Goal: Task Accomplishment & Management: Use online tool/utility

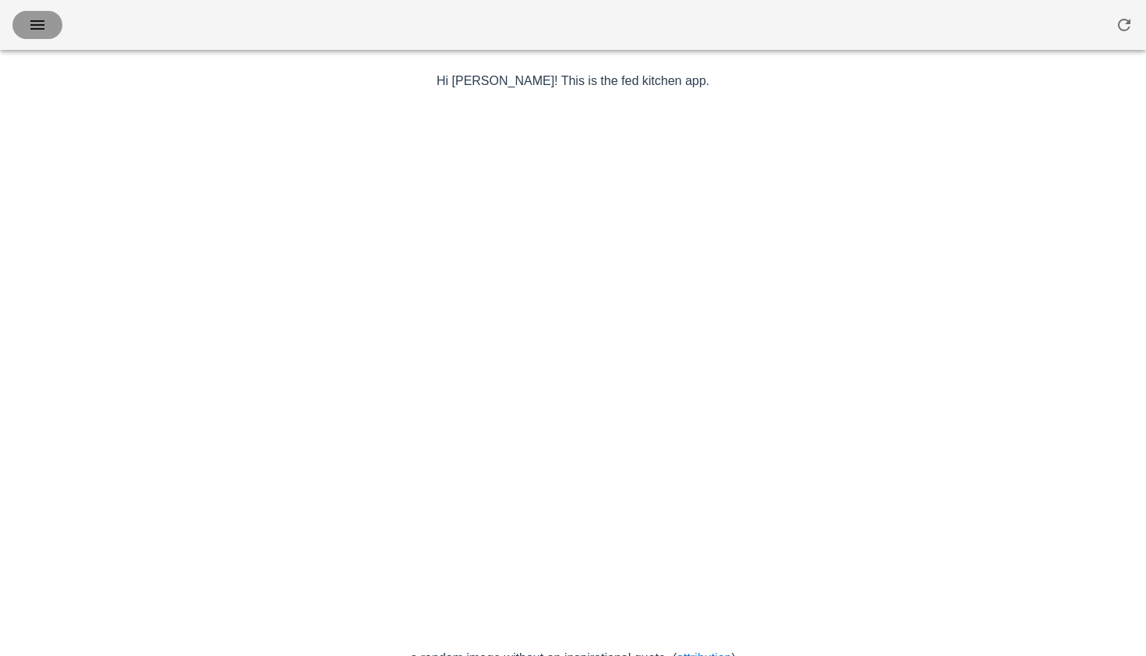
click at [31, 27] on icon "button" at bounding box center [37, 25] width 19 height 19
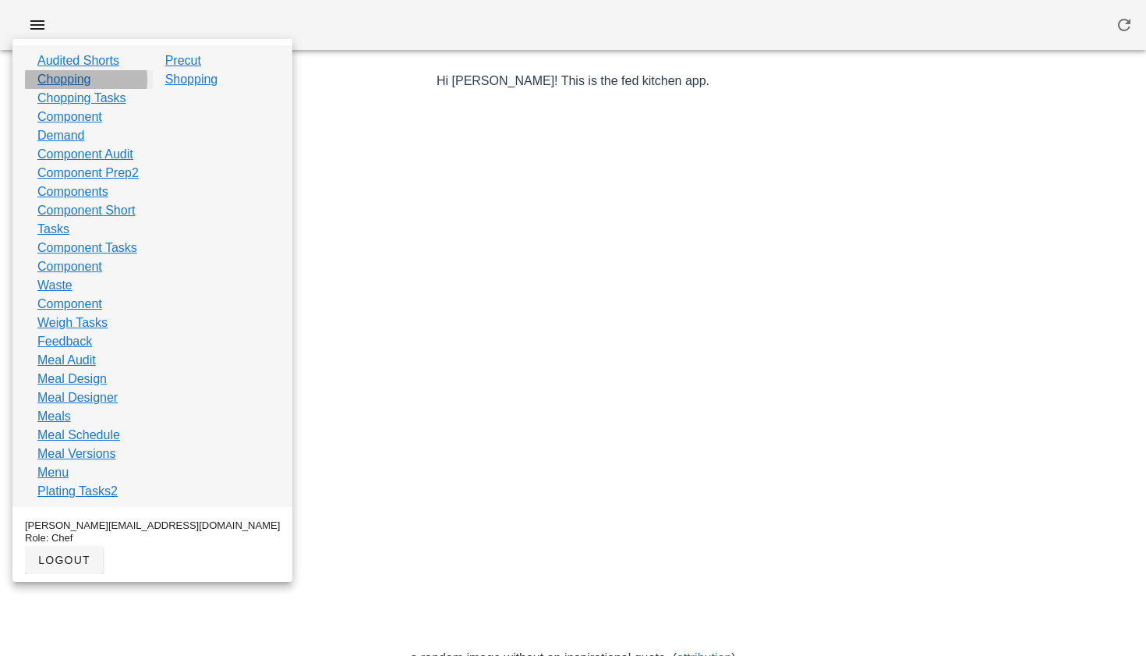
click at [81, 80] on link "Chopping" at bounding box center [64, 79] width 54 height 19
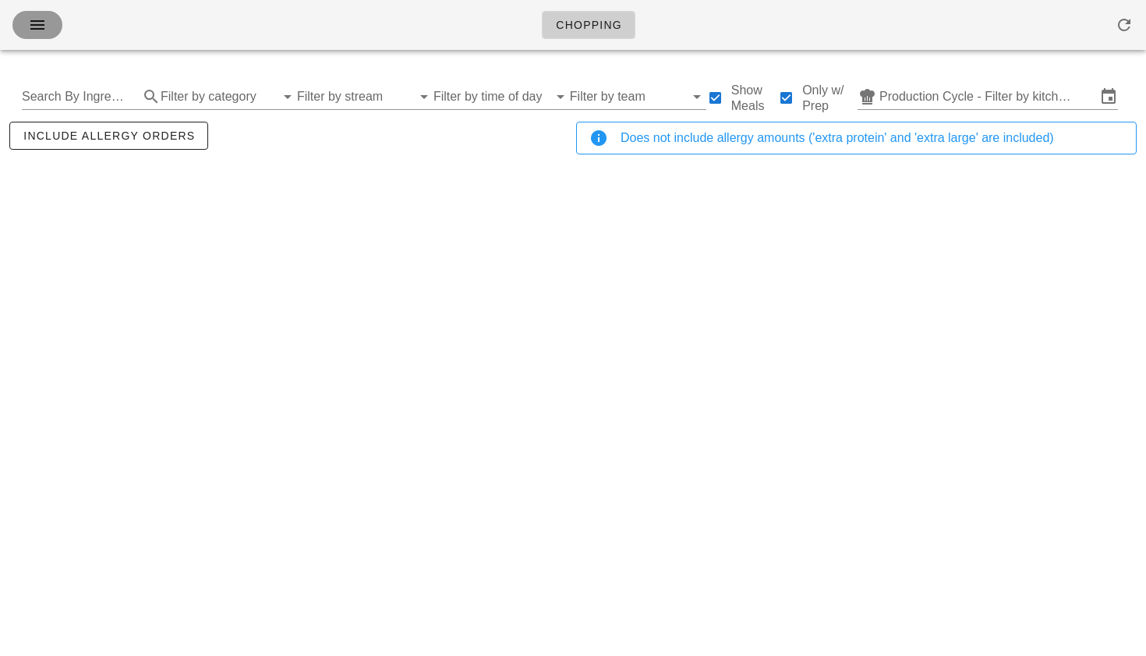
click at [36, 33] on icon "button" at bounding box center [37, 25] width 19 height 19
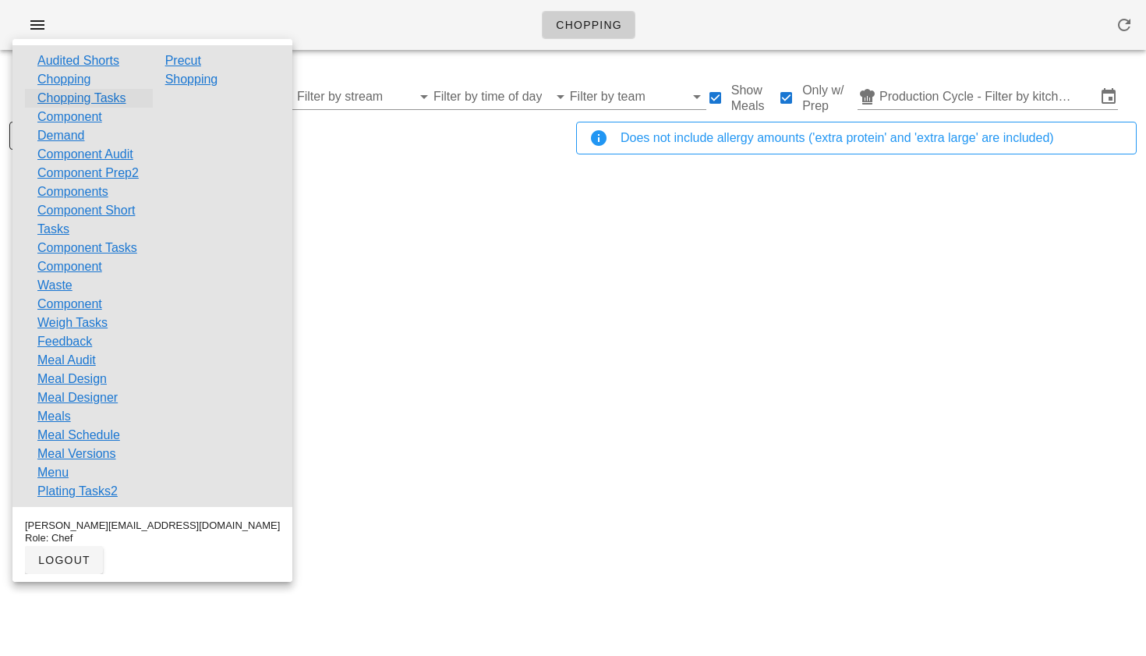
click at [55, 100] on link "Chopping Tasks" at bounding box center [81, 98] width 89 height 19
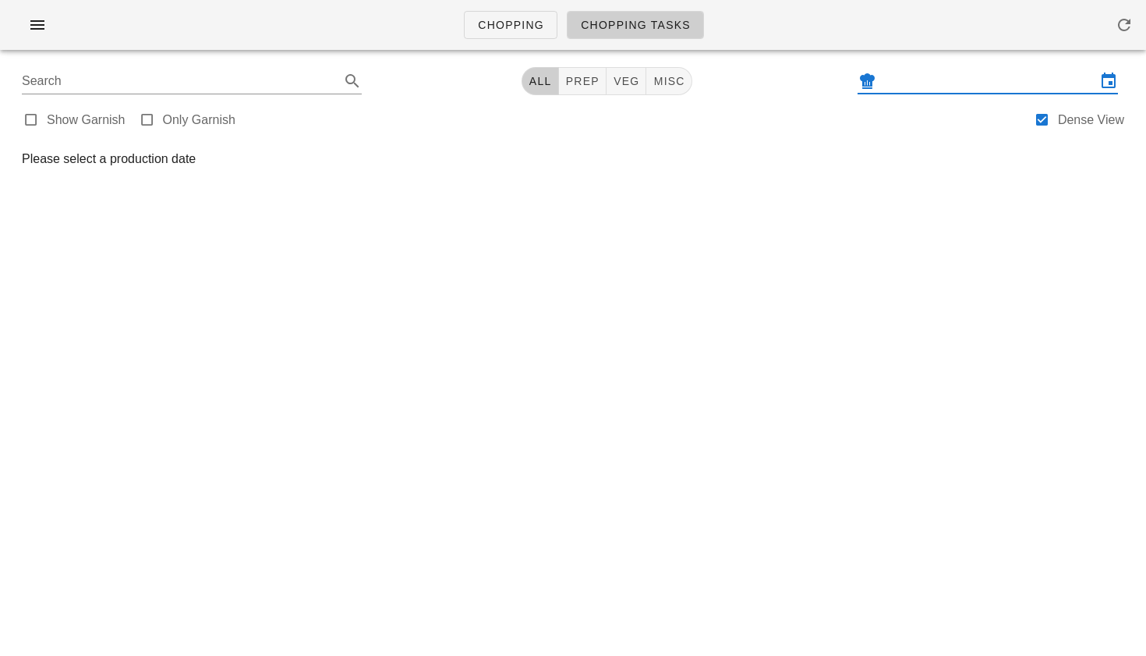
click at [974, 84] on input "text" at bounding box center [988, 81] width 217 height 25
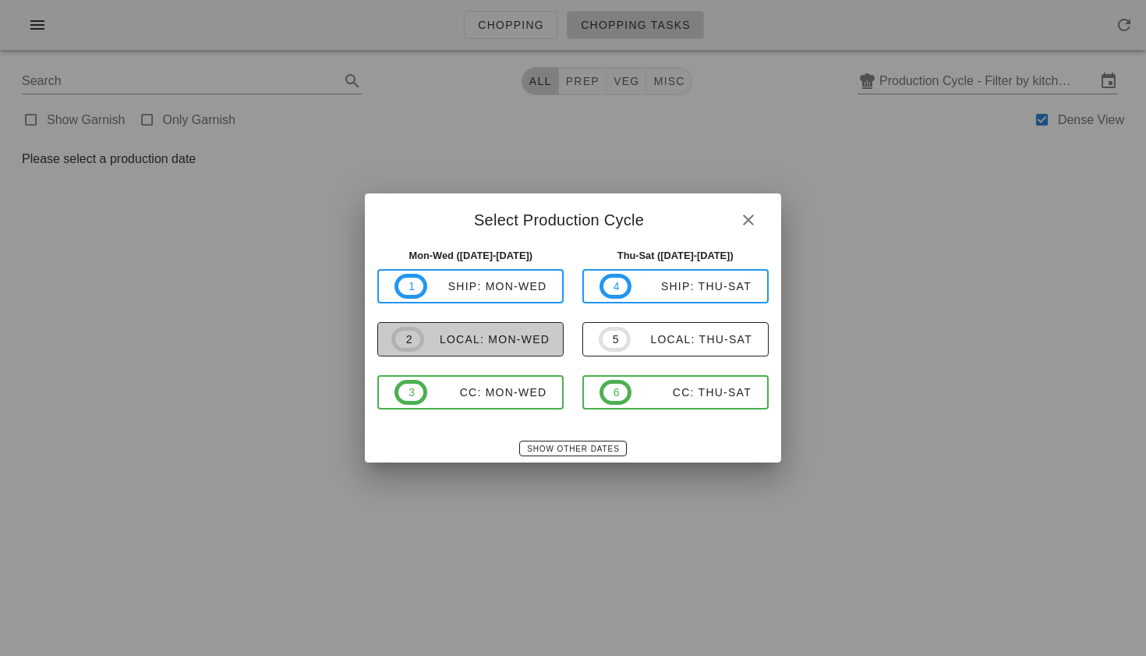
click at [514, 343] on div "local: Mon-Wed" at bounding box center [487, 339] width 126 height 12
type input "local: Mon-Wed ([DATE]-[DATE])"
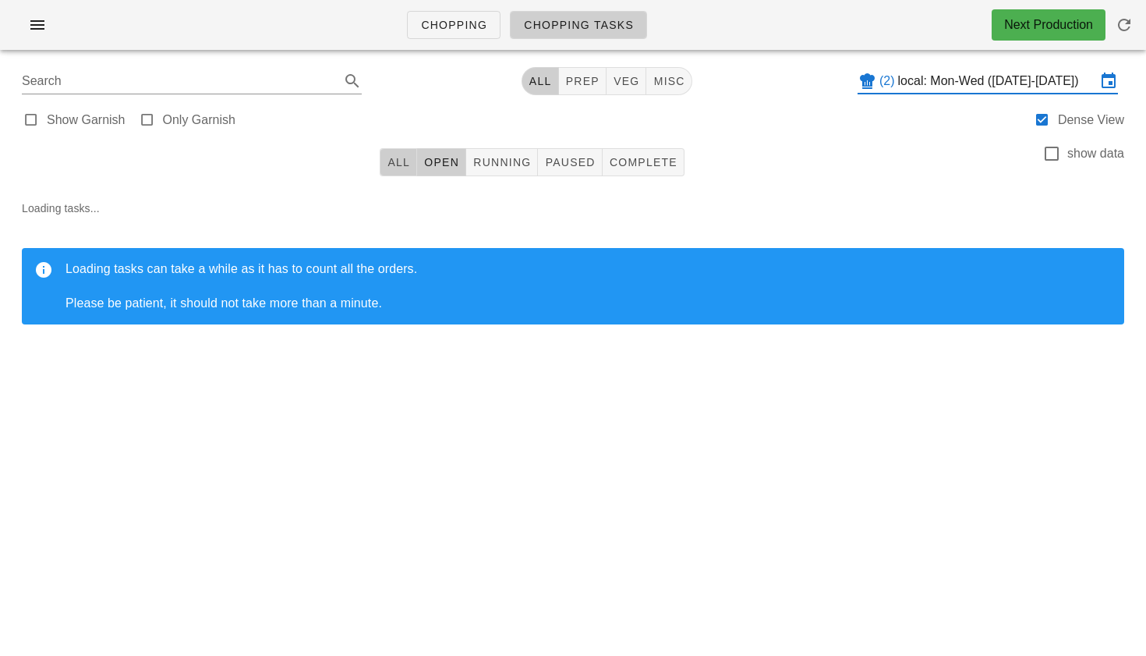
click at [400, 160] on span "All" at bounding box center [398, 162] width 23 height 12
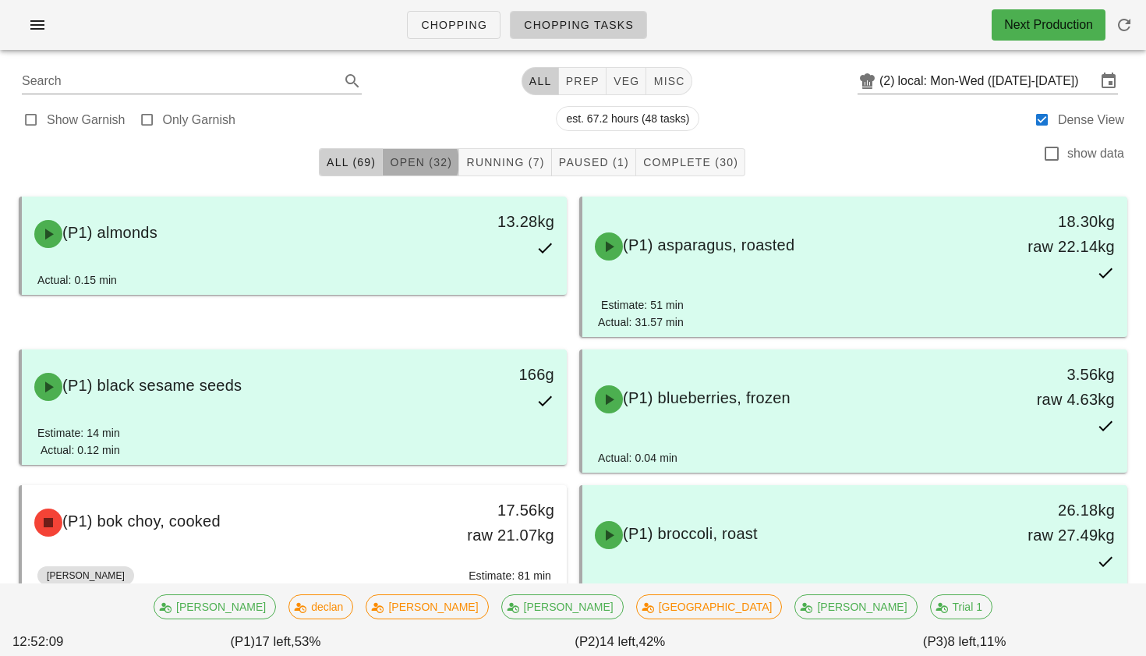
click at [428, 168] on span "Open (32)" at bounding box center [420, 162] width 63 height 12
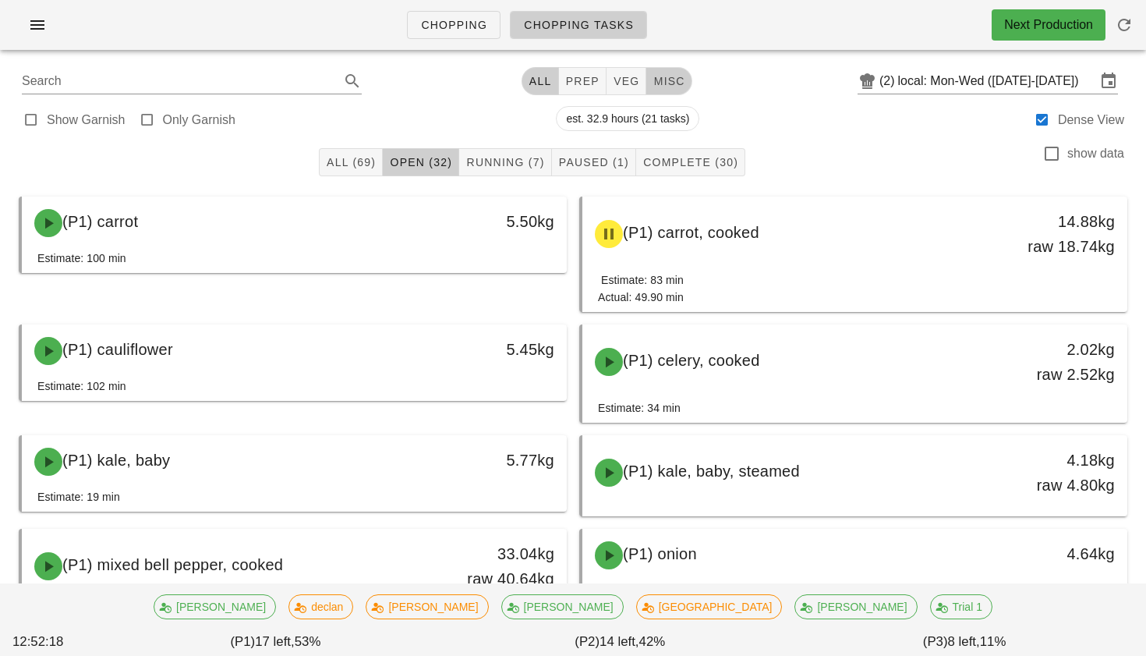
click at [658, 80] on span "misc" at bounding box center [669, 81] width 32 height 12
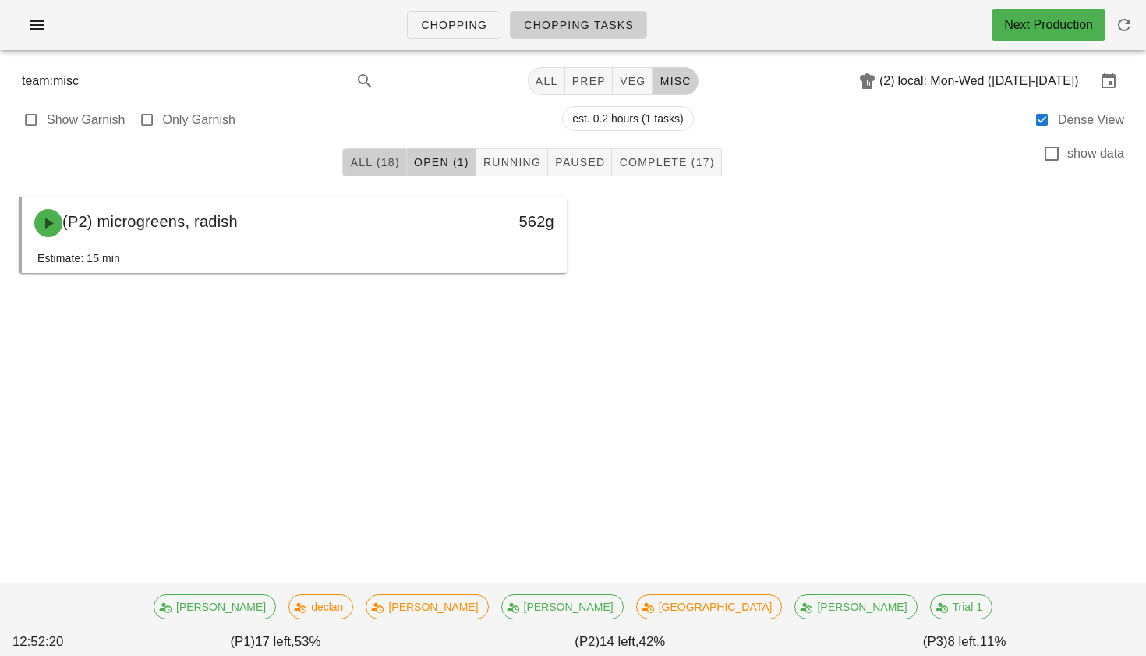
click at [383, 157] on span "All (18)" at bounding box center [374, 162] width 50 height 12
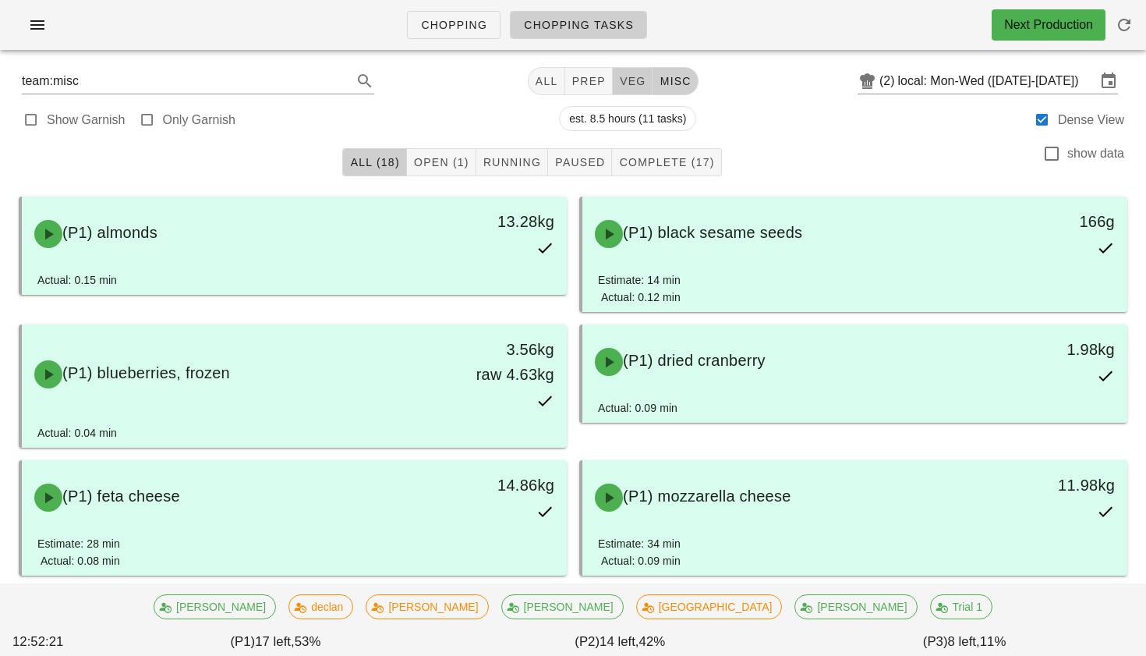
click at [613, 86] on button "veg" at bounding box center [633, 81] width 41 height 28
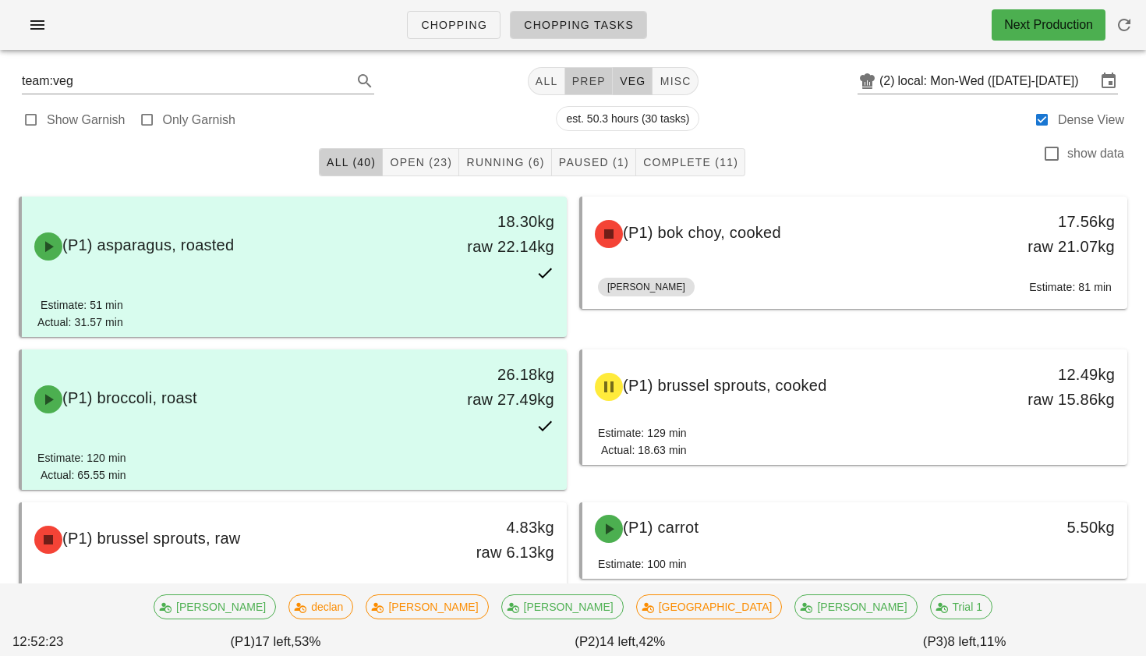
click at [565, 72] on button "prep" at bounding box center [589, 81] width 48 height 28
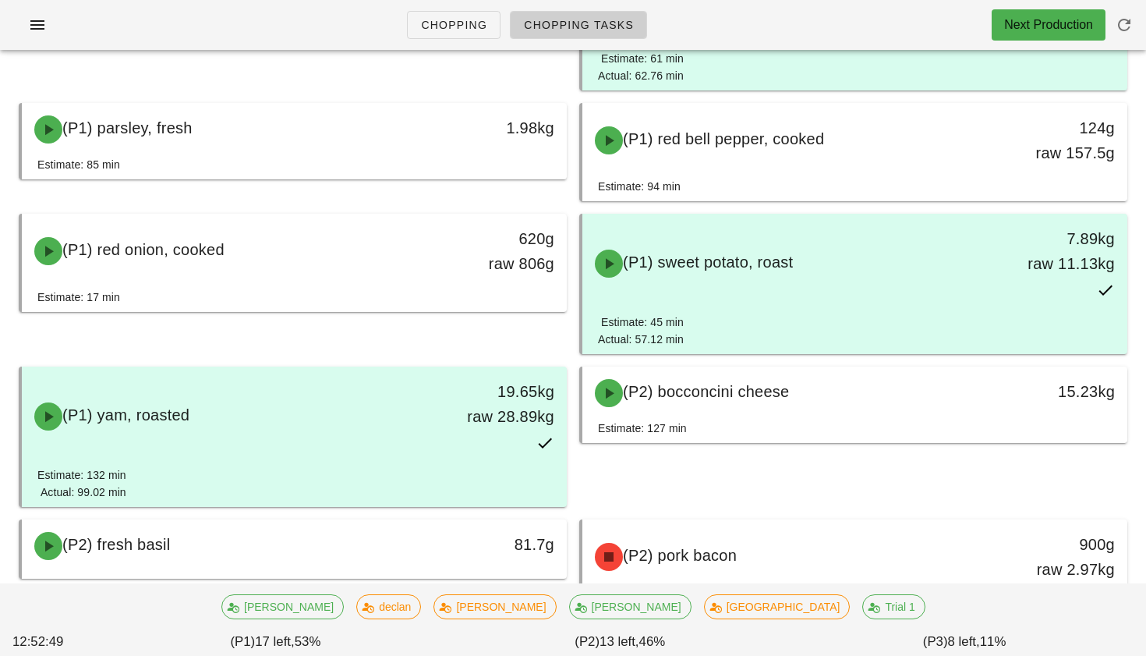
scroll to position [367, 0]
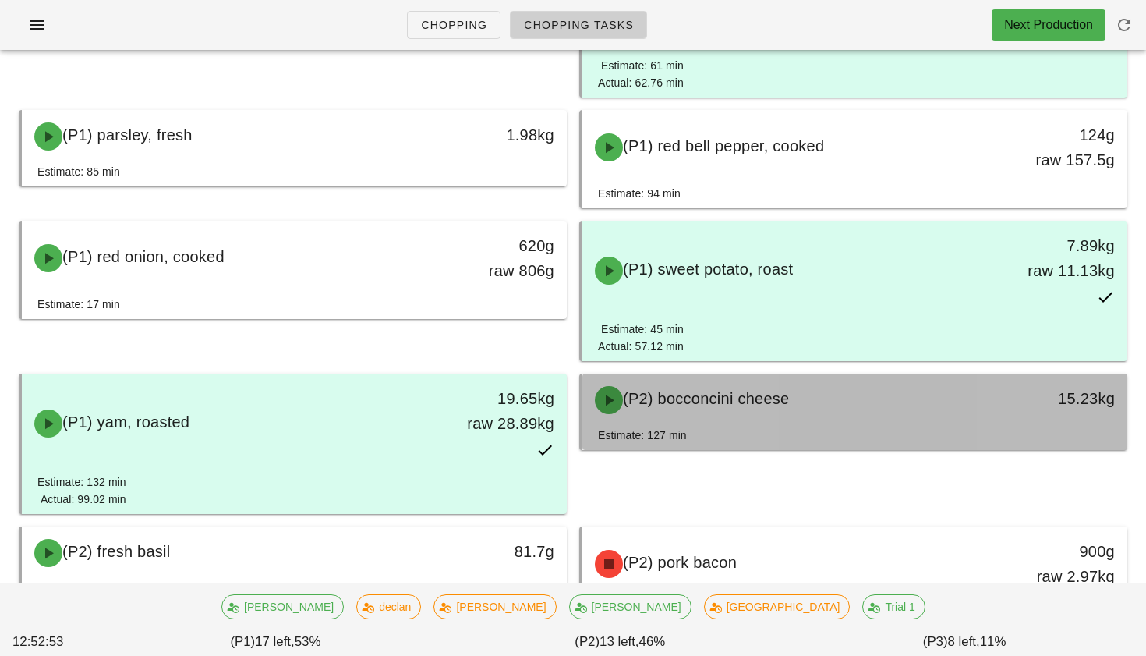
click at [713, 415] on div "(P2) bocconcini cheese" at bounding box center [788, 400] width 404 height 47
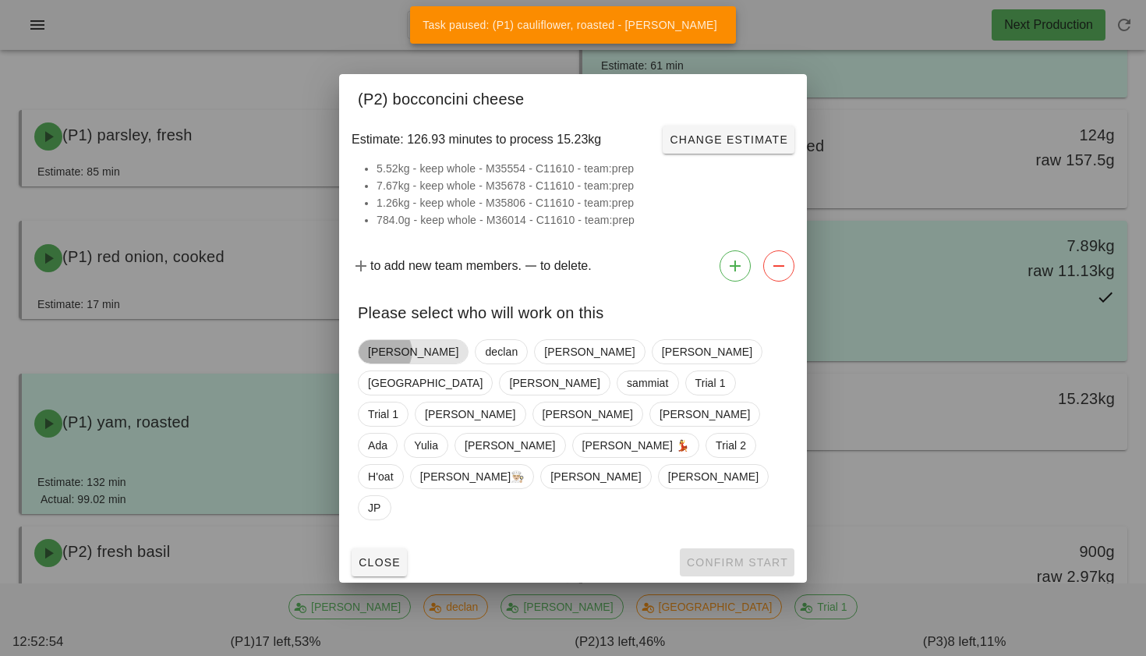
click at [401, 364] on span "[PERSON_NAME]" at bounding box center [413, 351] width 111 height 25
click at [703, 556] on span "Confirm Start" at bounding box center [737, 562] width 102 height 12
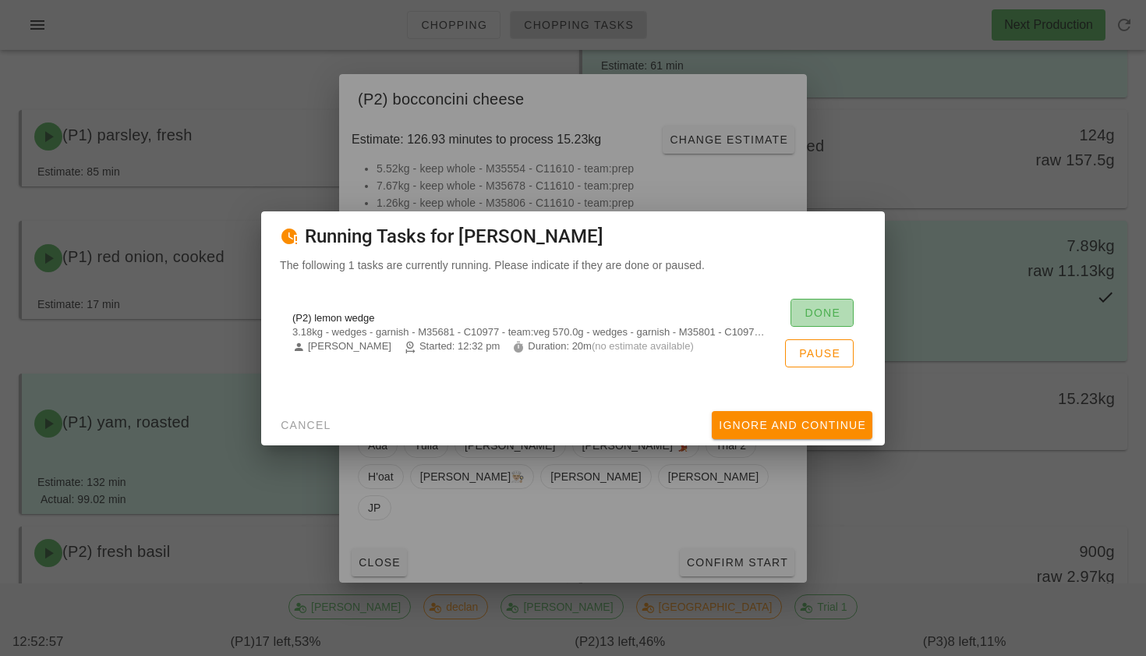
click at [824, 314] on span "Done" at bounding box center [822, 313] width 37 height 12
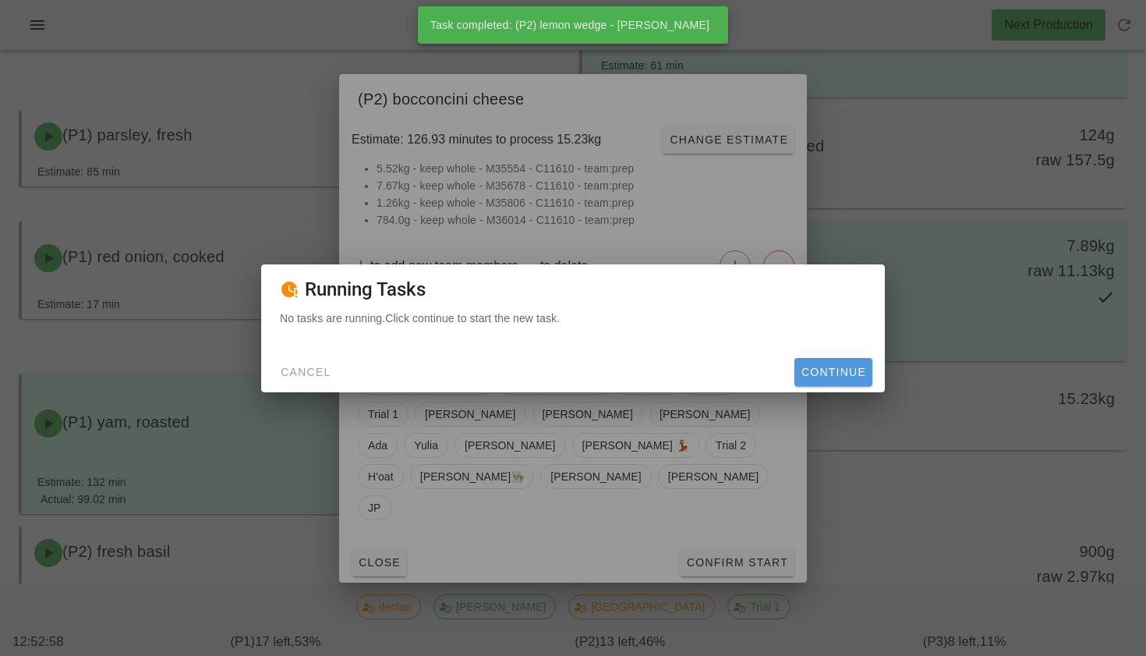
click at [827, 366] on span "Continue" at bounding box center [834, 372] width 66 height 12
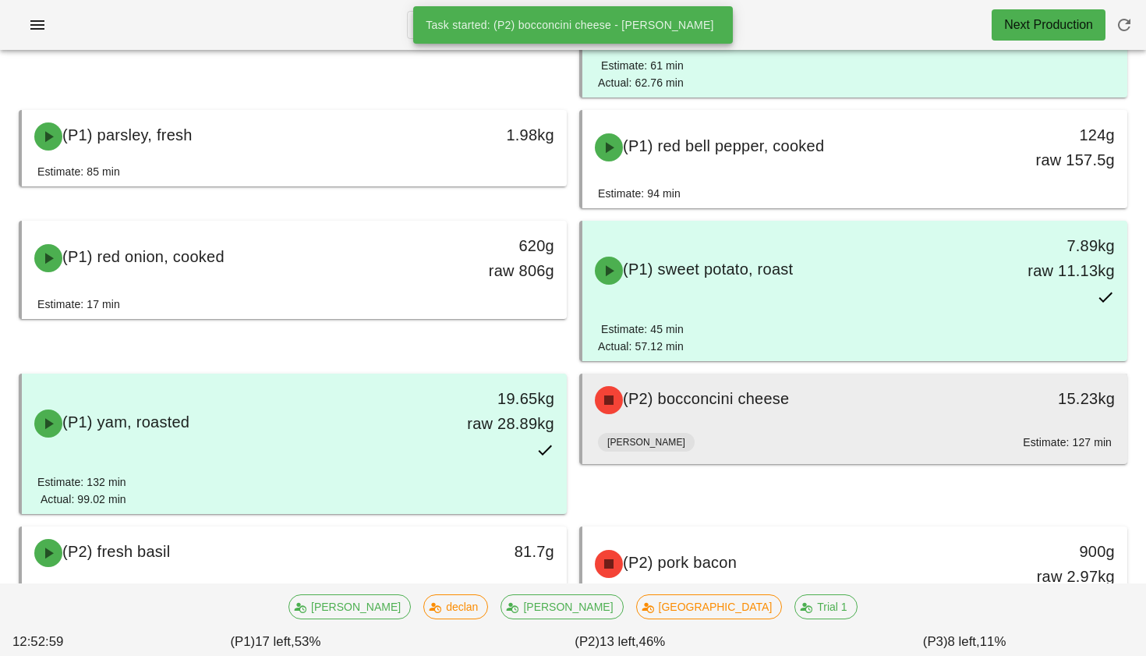
click at [771, 413] on div "(P2) bocconcini cheese" at bounding box center [788, 400] width 404 height 47
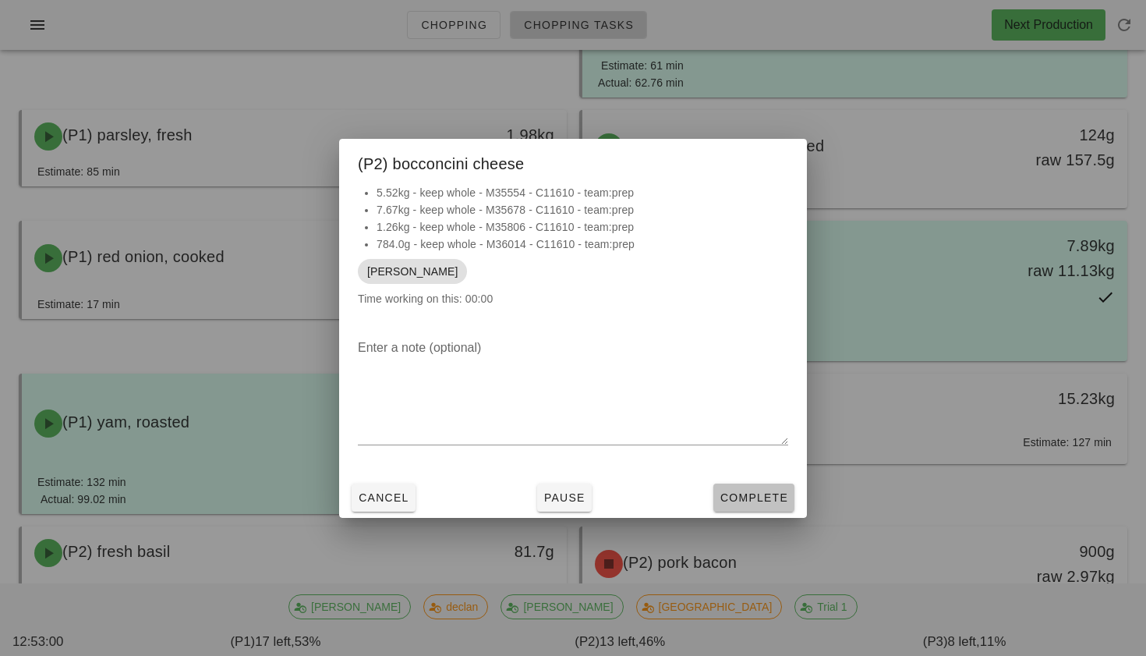
click at [759, 494] on span "Complete" at bounding box center [754, 497] width 69 height 12
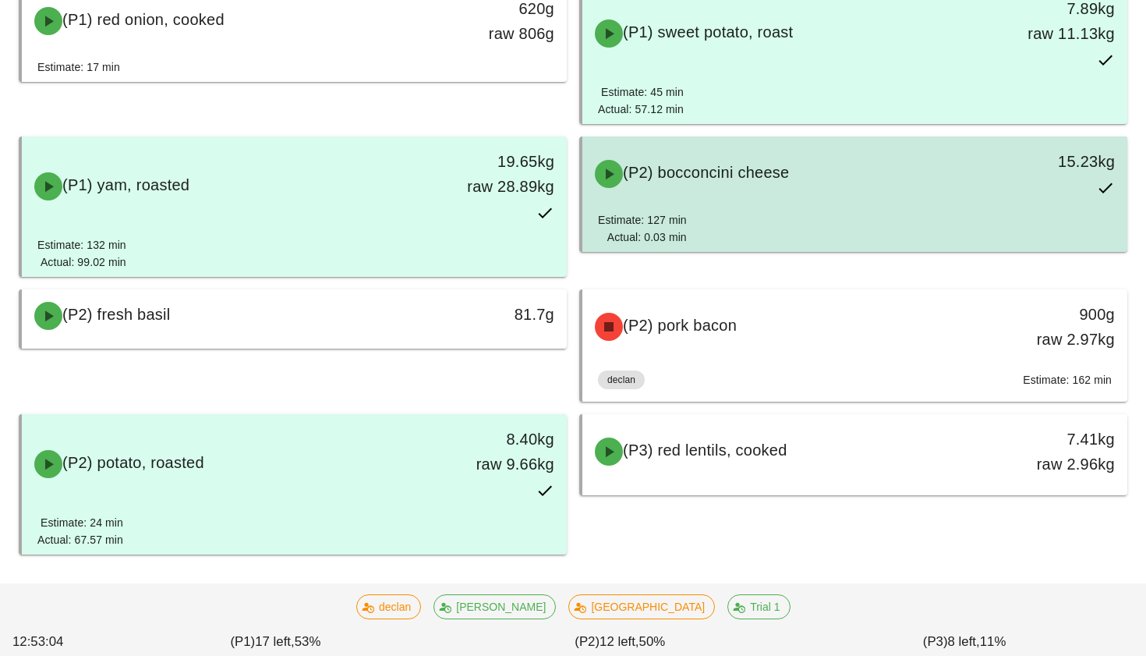
scroll to position [605, 0]
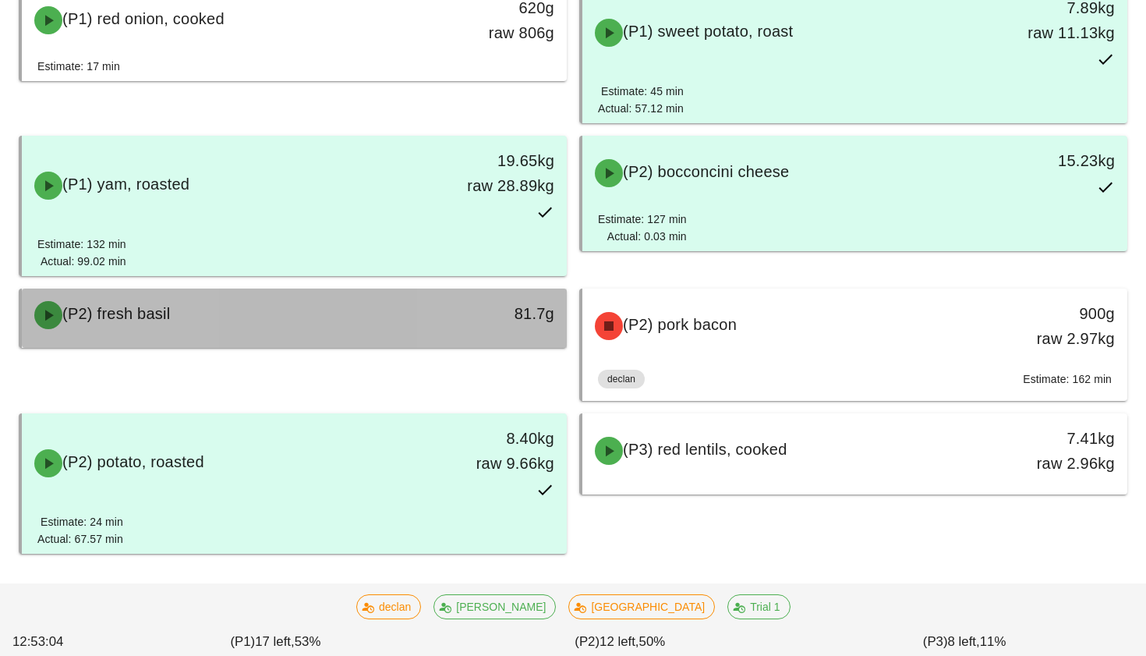
click at [406, 326] on div "(P2) fresh basil" at bounding box center [227, 315] width 404 height 47
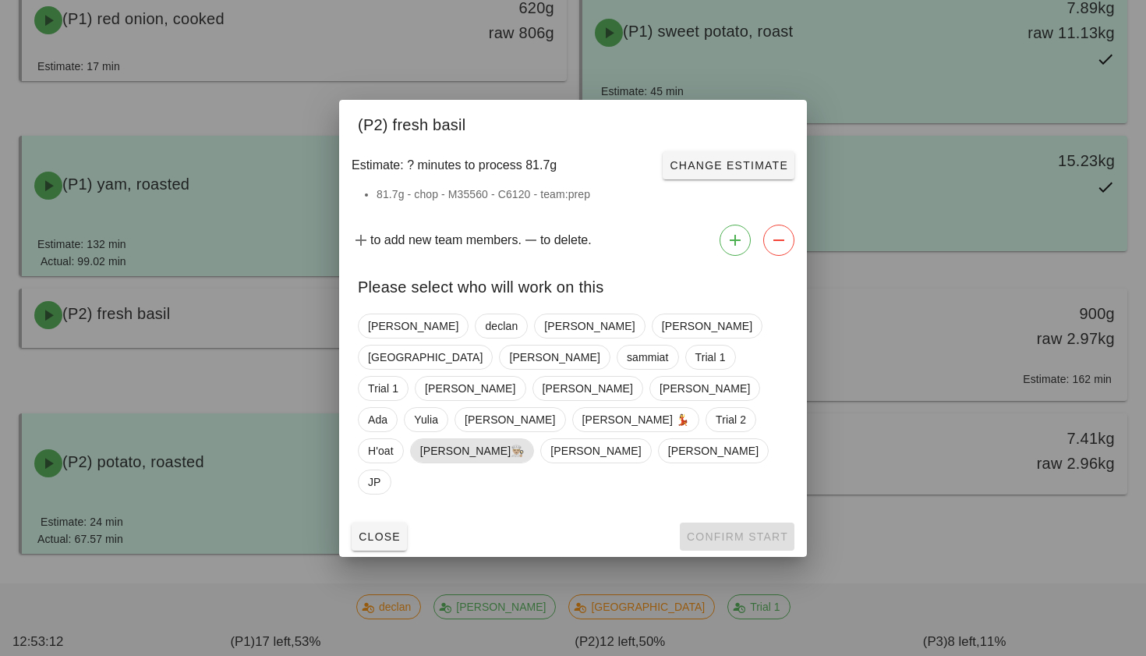
click at [525, 439] on span "[PERSON_NAME]👨🏼‍🍳" at bounding box center [472, 450] width 105 height 23
click at [767, 530] on span "Confirm Start" at bounding box center [737, 536] width 102 height 12
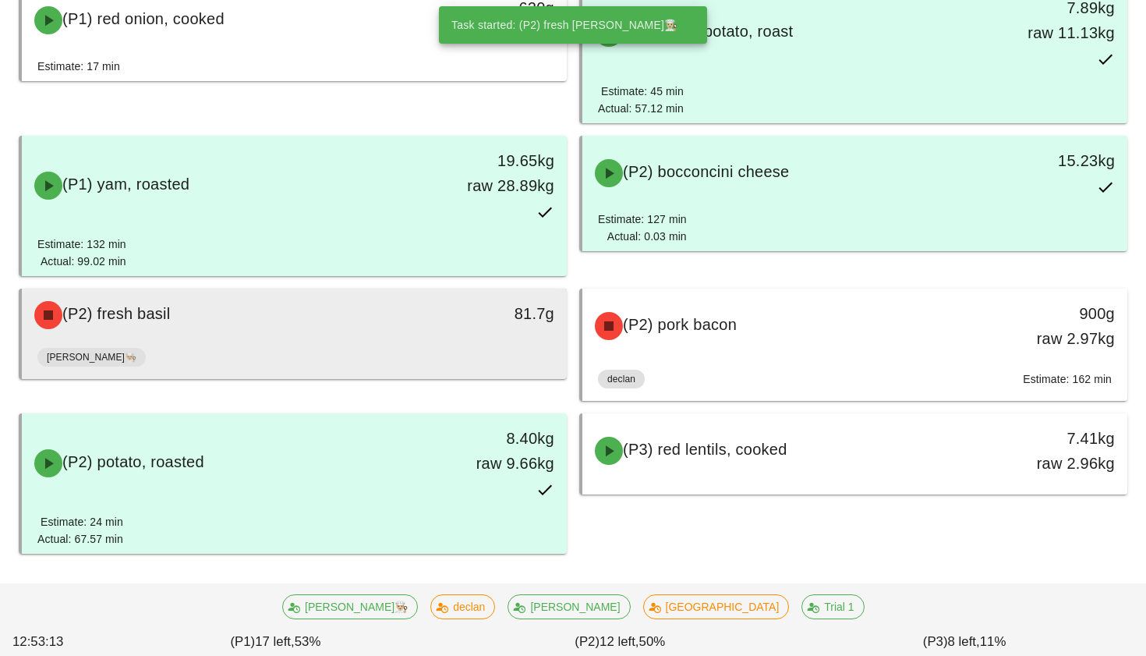
click at [506, 342] on div "[PERSON_NAME]👨🏼‍🍳" at bounding box center [294, 360] width 514 height 37
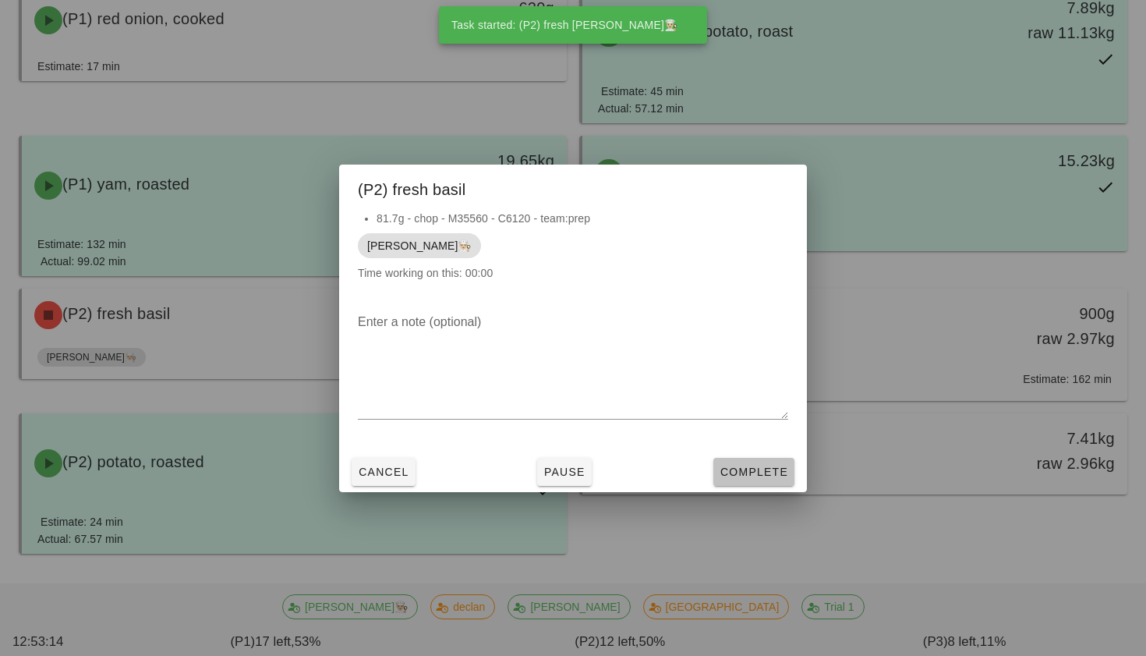
click at [764, 482] on button "Complete" at bounding box center [754, 472] width 81 height 28
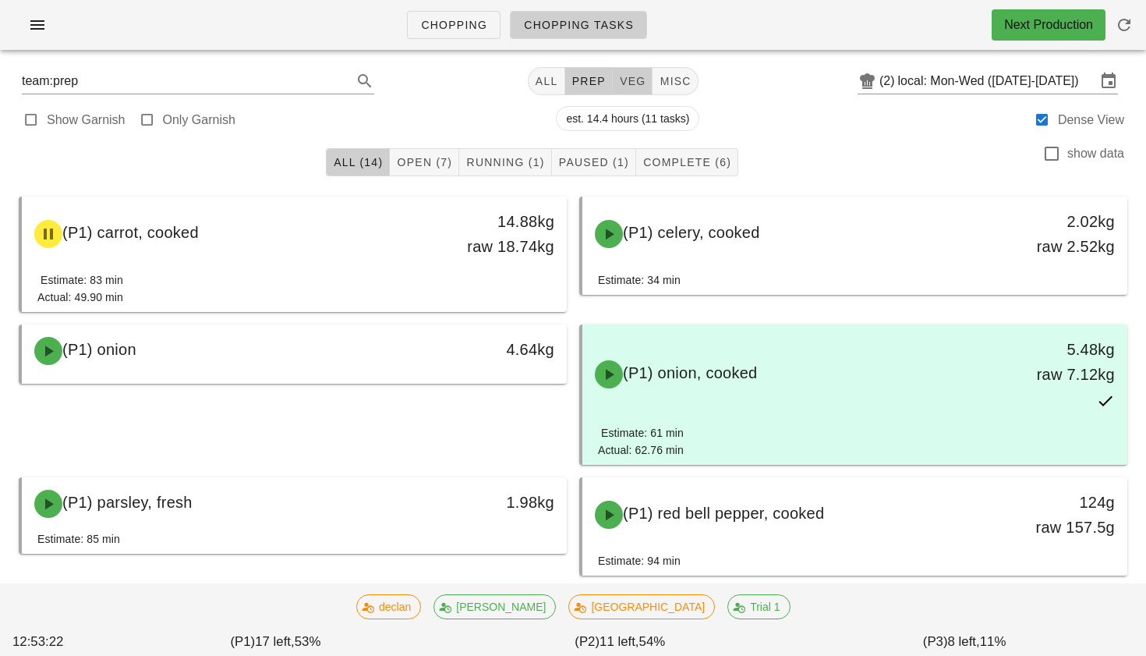
click at [619, 83] on span "veg" at bounding box center [632, 81] width 27 height 12
type input "team:veg"
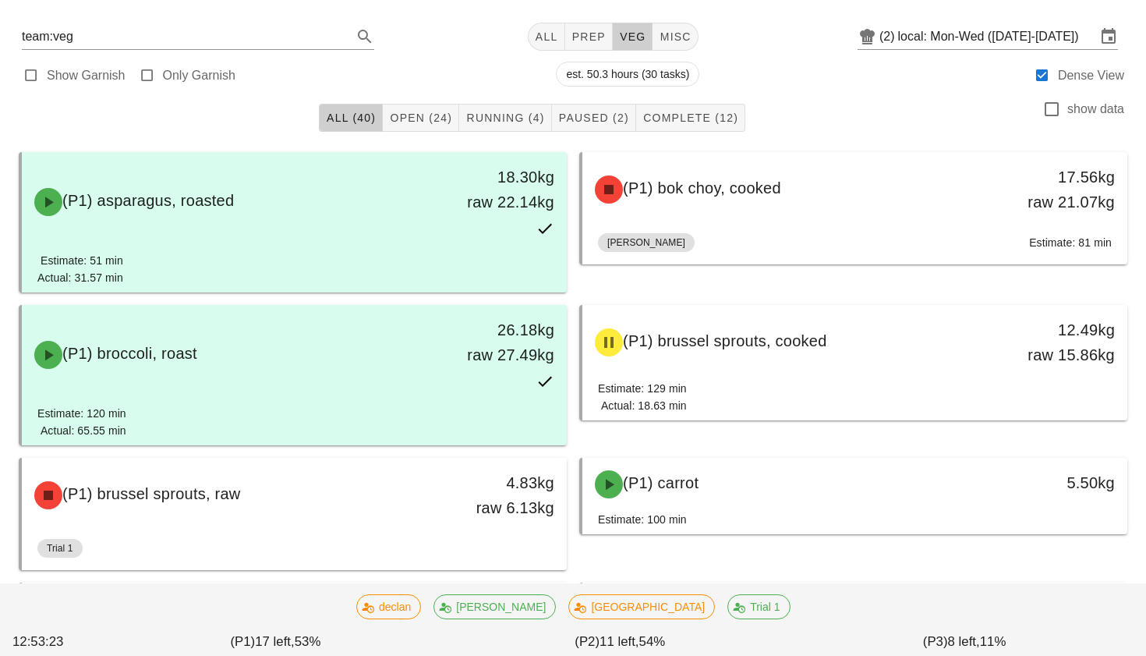
scroll to position [52, 0]
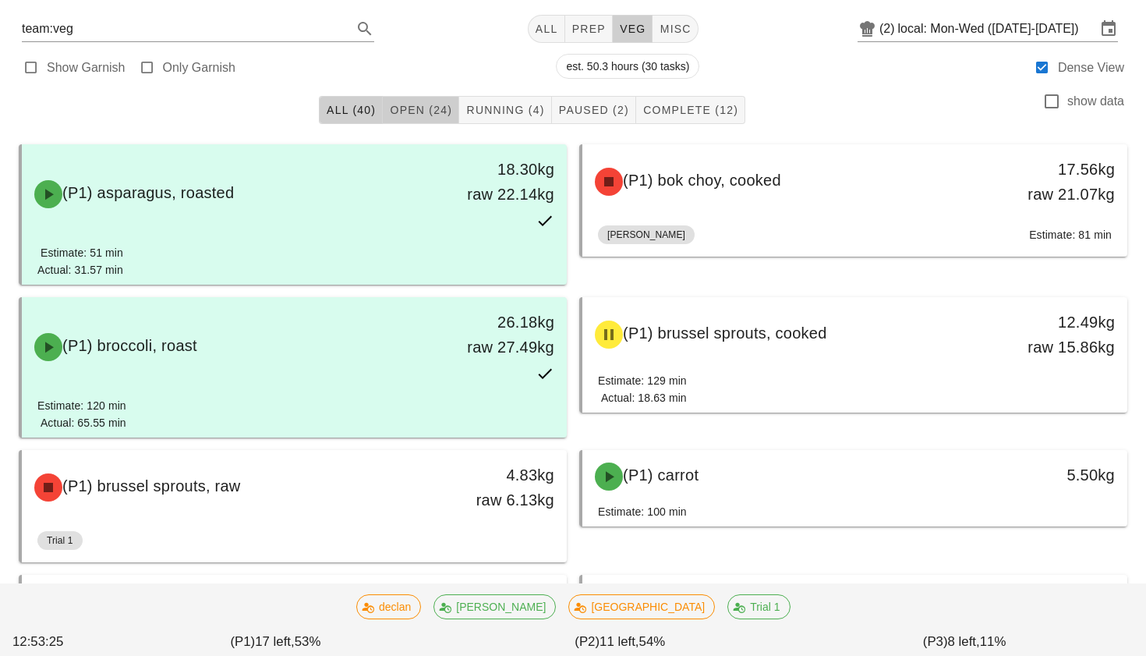
click at [403, 108] on span "Open (24)" at bounding box center [420, 110] width 63 height 12
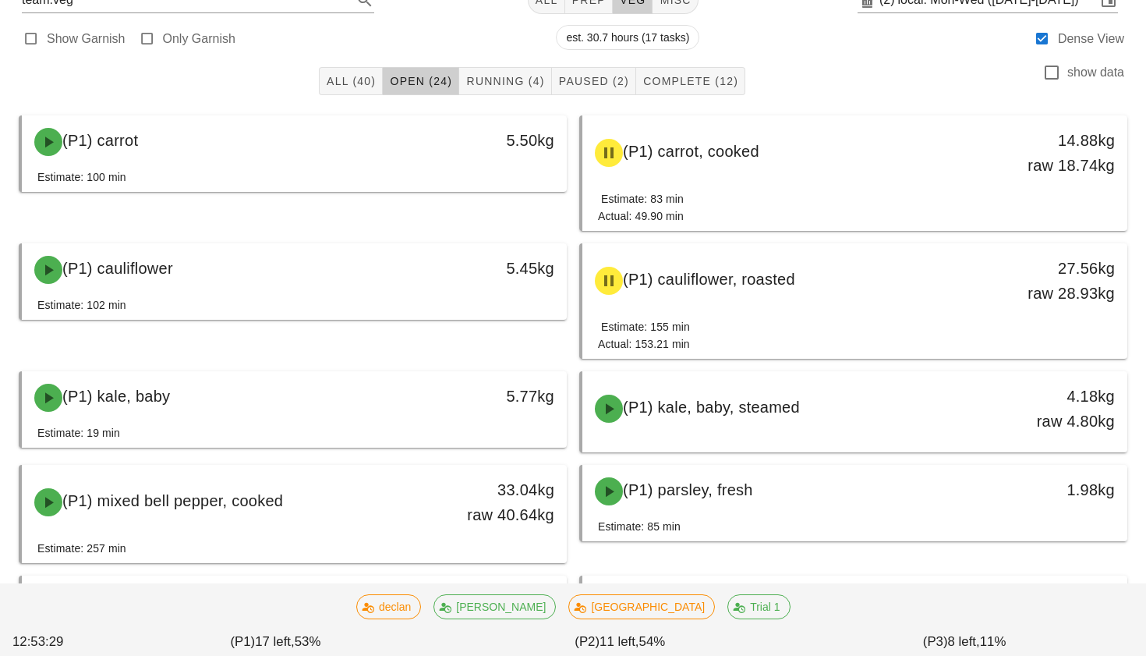
scroll to position [83, 0]
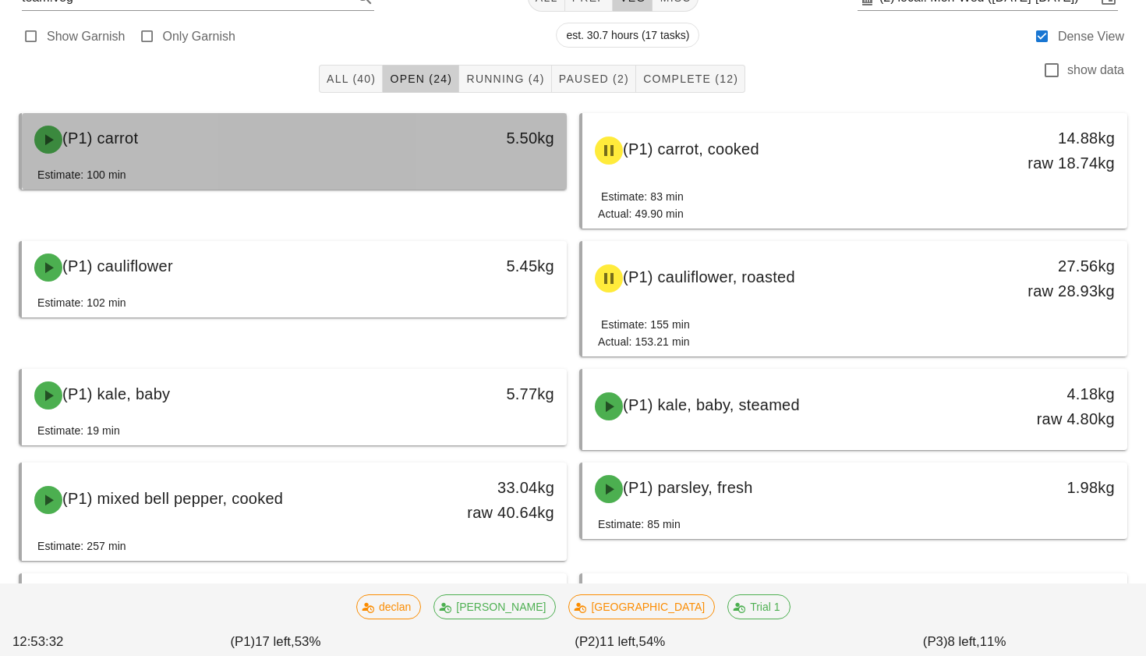
click at [363, 134] on div "(P1) carrot" at bounding box center [227, 139] width 404 height 47
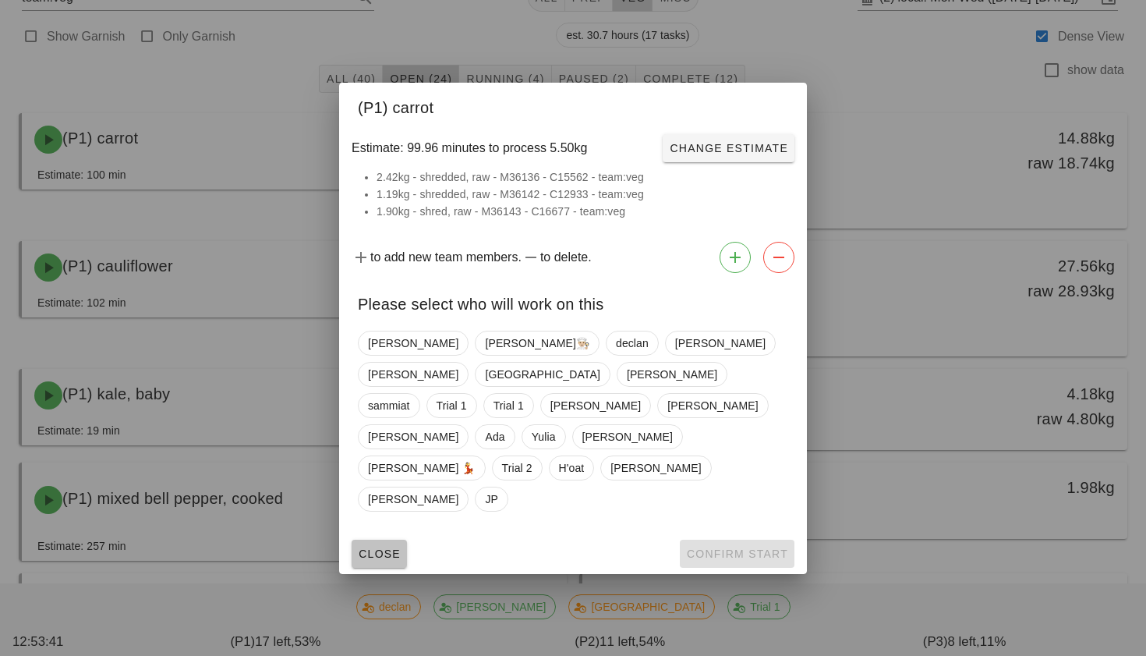
click at [386, 548] on span "Close" at bounding box center [379, 554] width 43 height 12
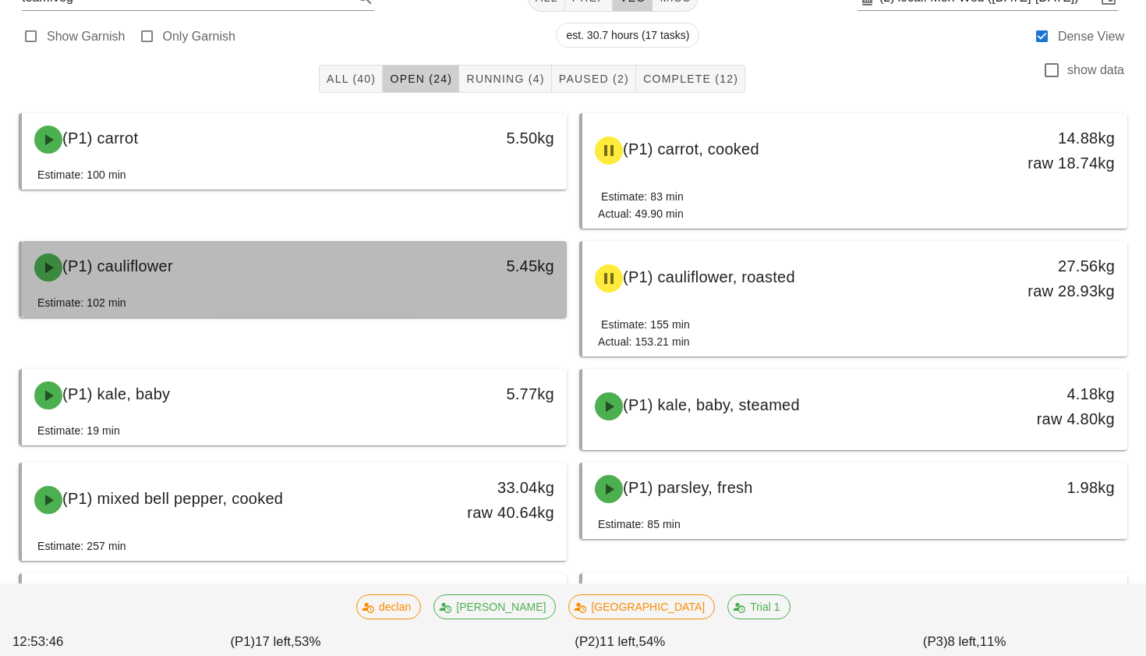
click at [407, 264] on div "(P1) cauliflower" at bounding box center [227, 267] width 404 height 47
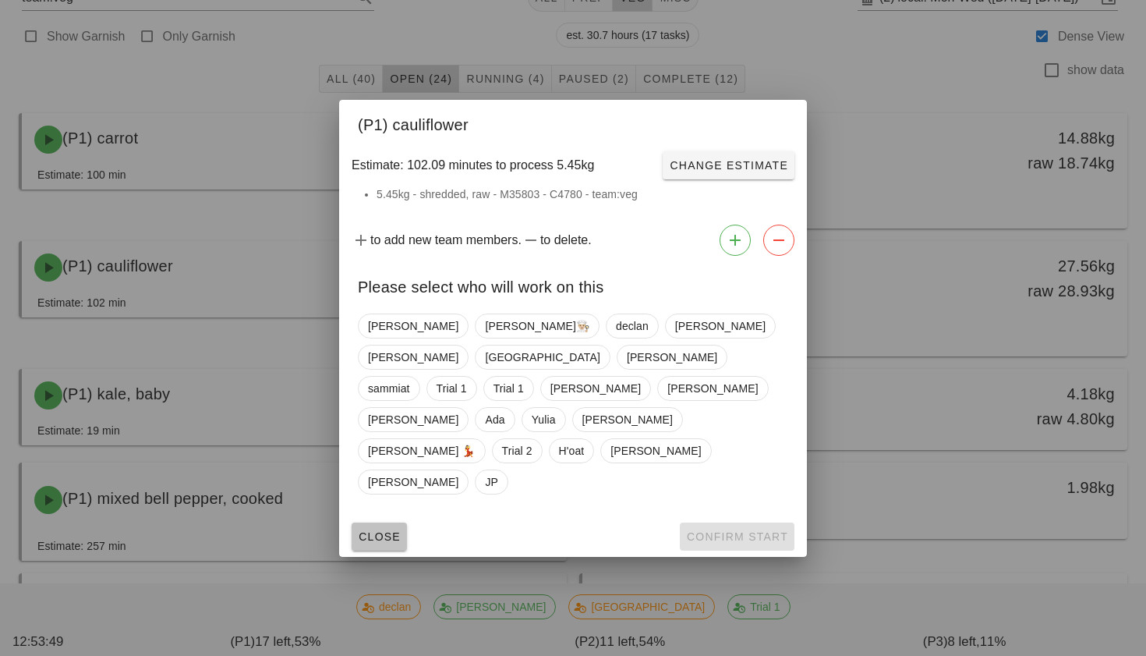
click at [372, 530] on span "Close" at bounding box center [379, 536] width 43 height 12
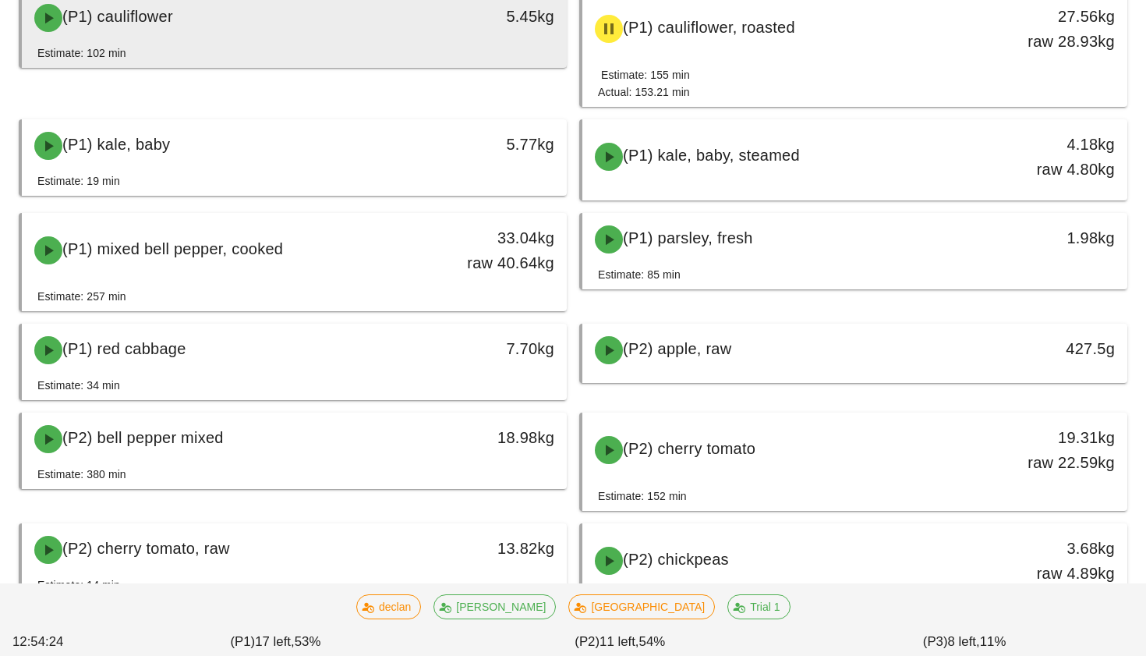
scroll to position [342, 0]
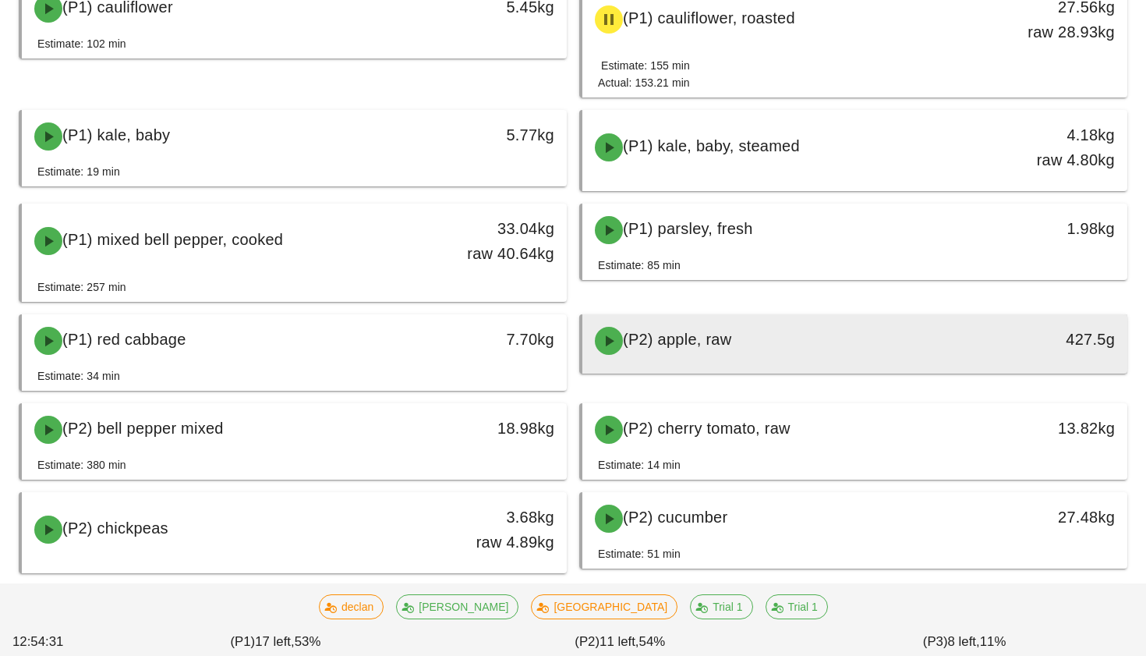
click at [738, 353] on div "(P2) apple, raw" at bounding box center [788, 340] width 404 height 47
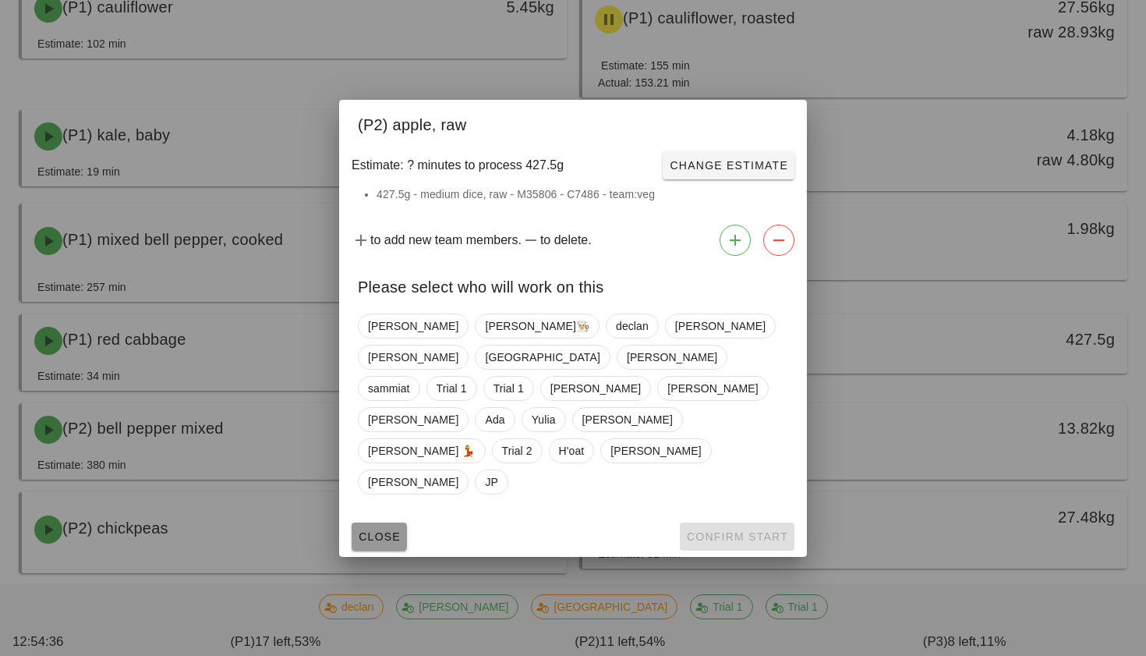
click at [382, 530] on span "Close" at bounding box center [379, 536] width 43 height 12
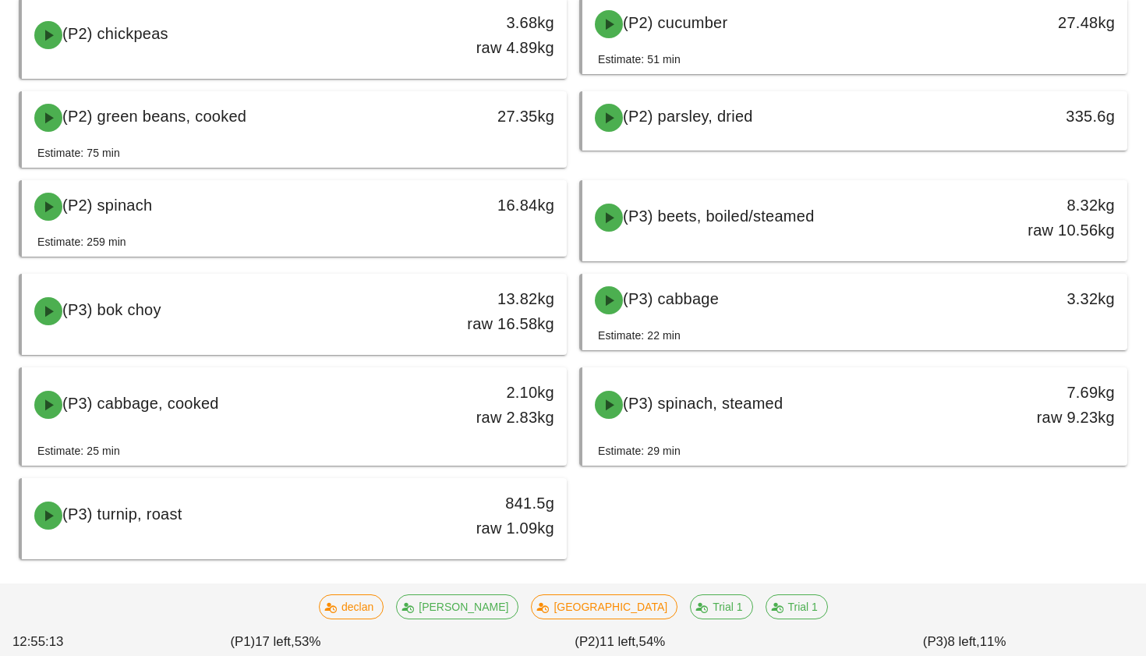
scroll to position [851, 0]
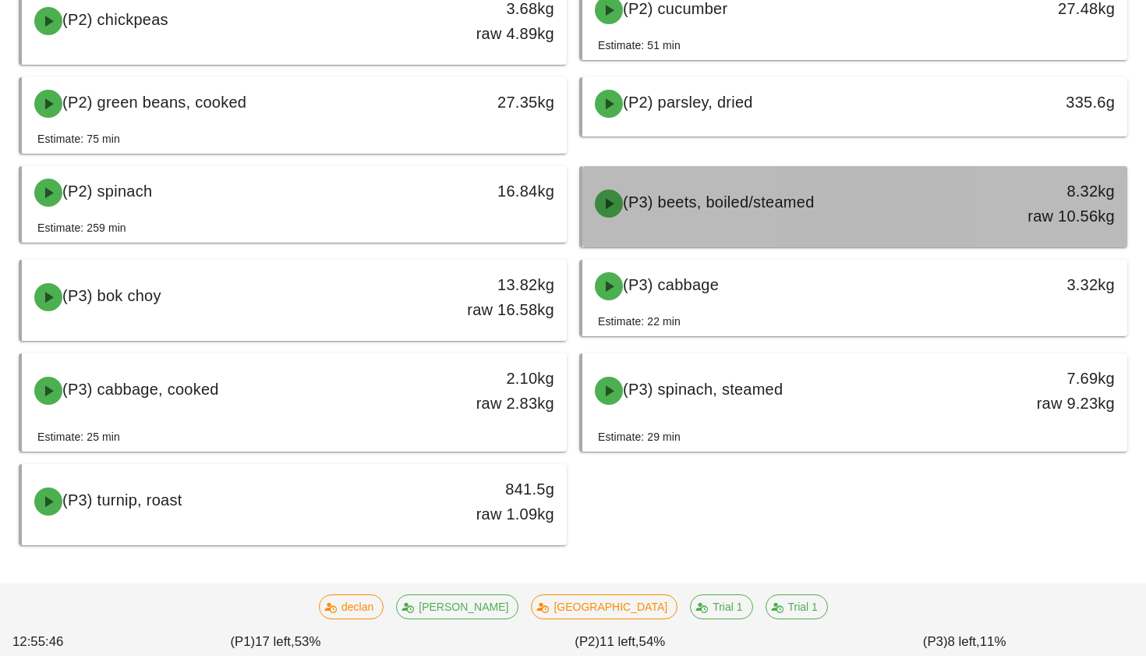
click at [757, 204] on span "(P3) beets, boiled/steamed" at bounding box center [719, 201] width 192 height 17
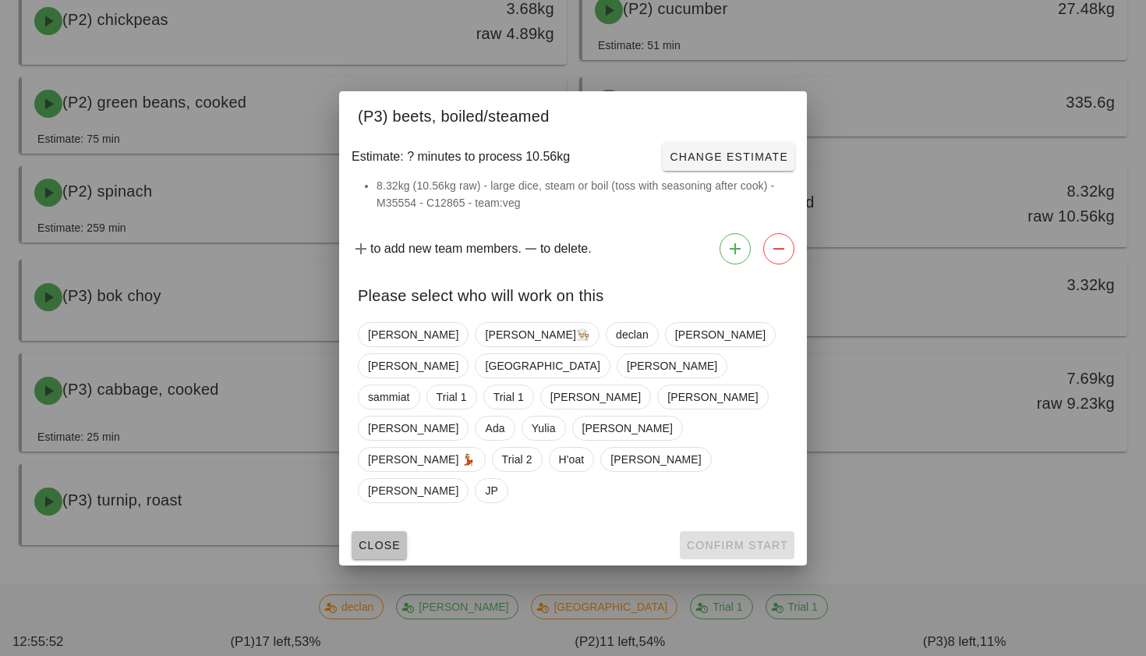
click at [398, 539] on span "Close" at bounding box center [379, 545] width 43 height 12
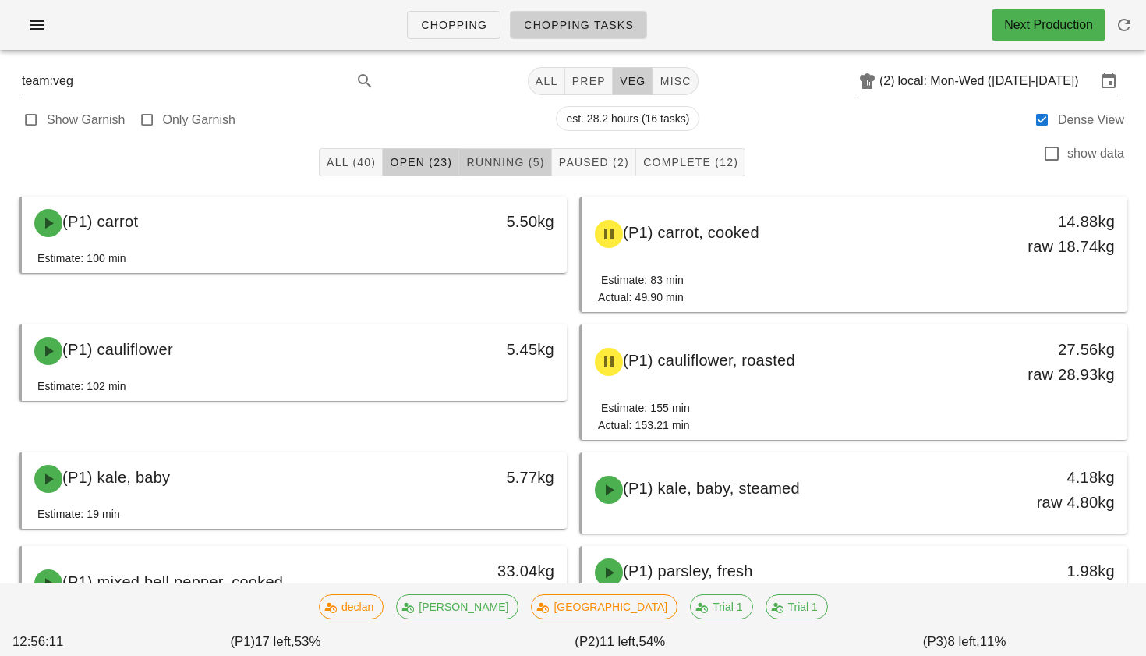
click at [534, 157] on span "Running (5)" at bounding box center [505, 162] width 79 height 12
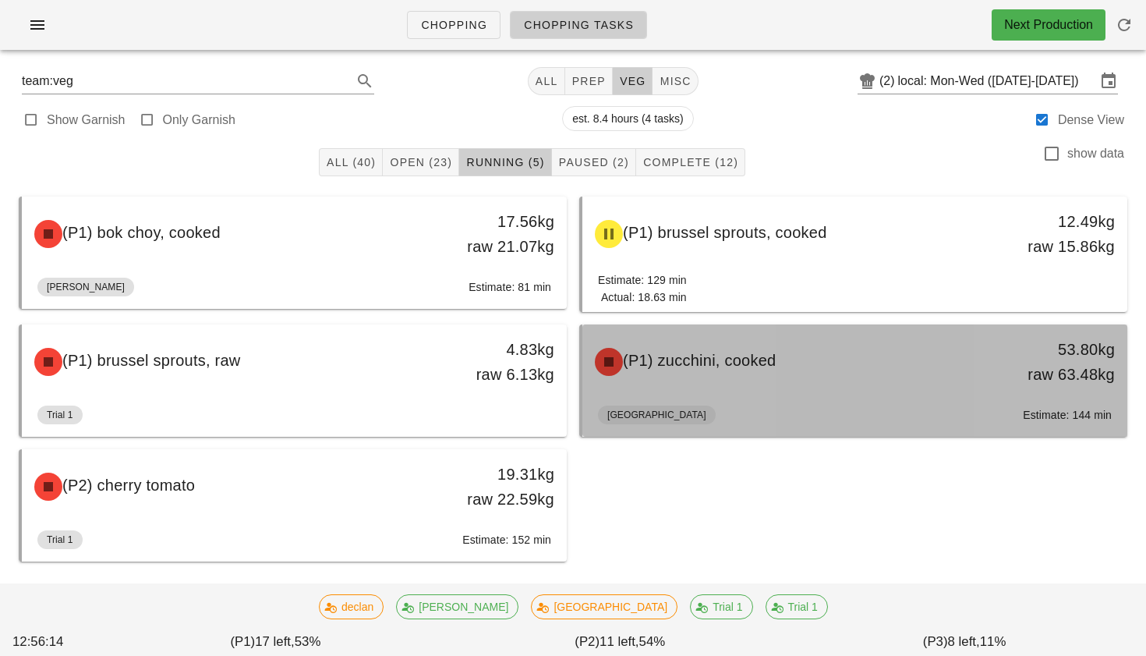
click at [725, 366] on span "(P1) zucchini, cooked" at bounding box center [699, 360] width 153 height 17
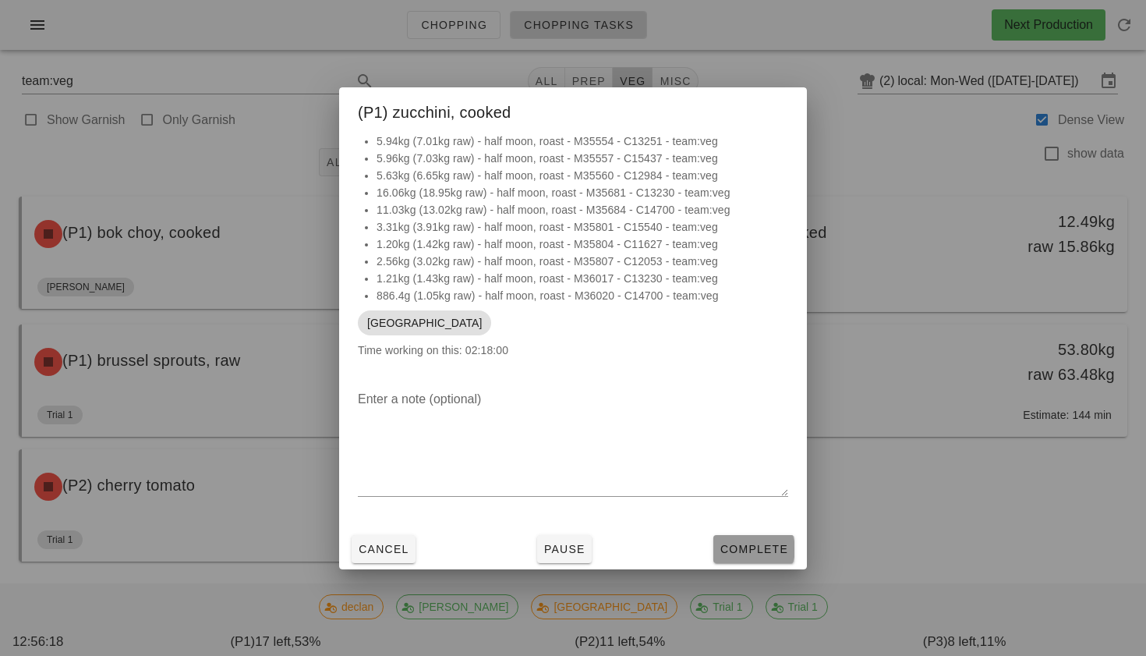
click at [735, 548] on span "Complete" at bounding box center [754, 549] width 69 height 12
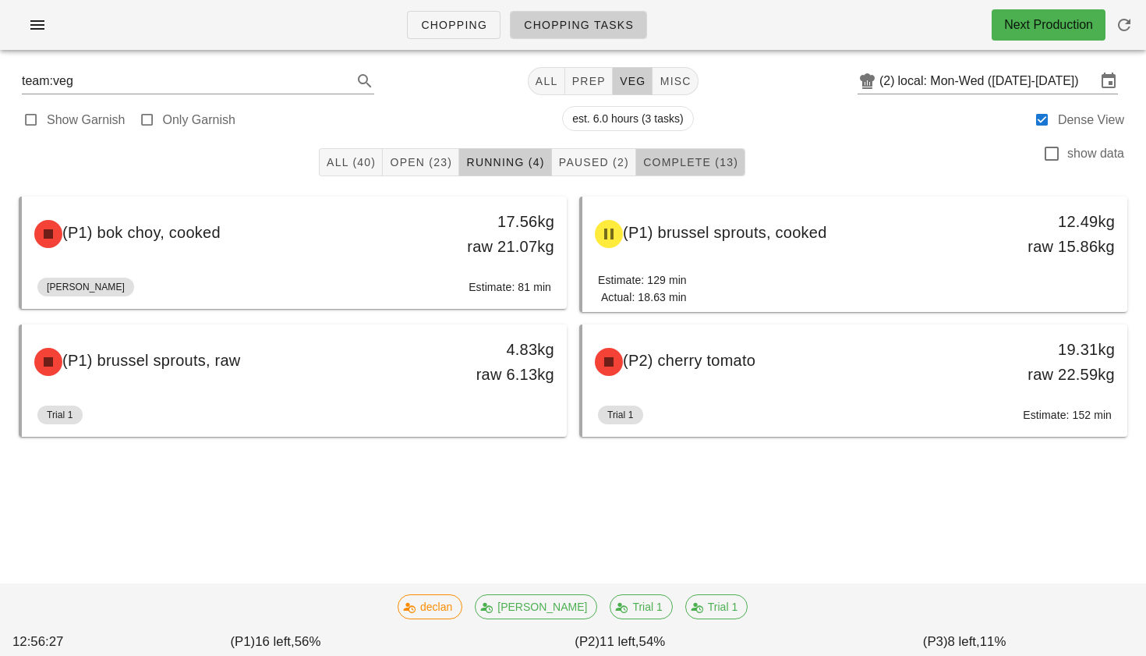
click at [675, 156] on span "Complete (13)" at bounding box center [691, 162] width 96 height 12
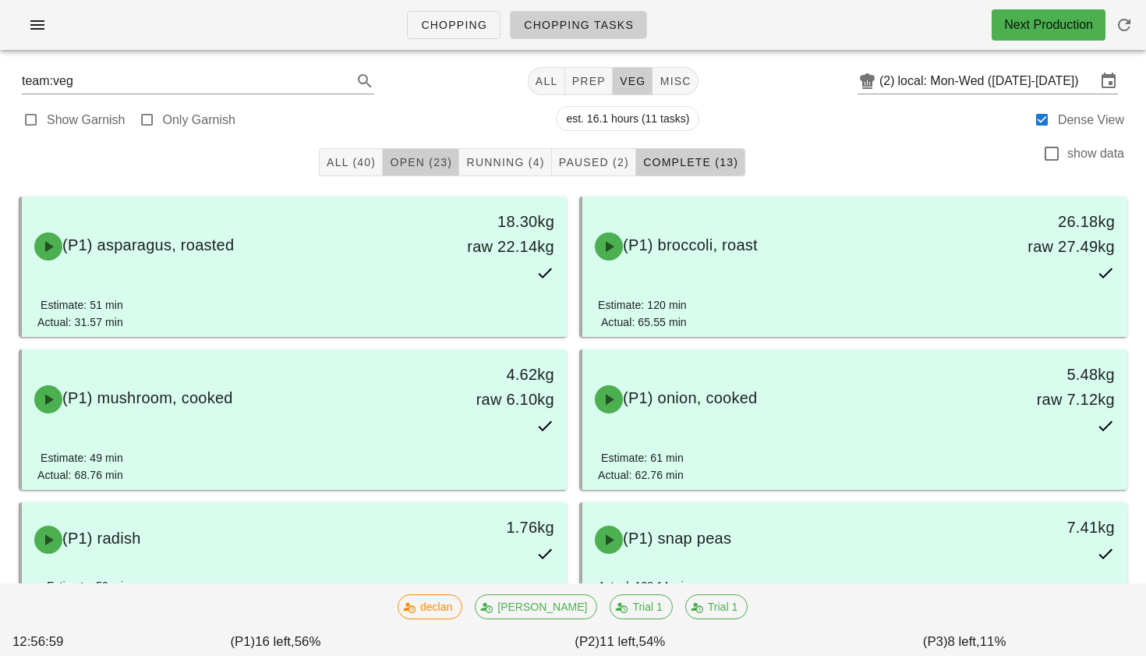
click at [452, 154] on button "Open (23)" at bounding box center [421, 162] width 76 height 28
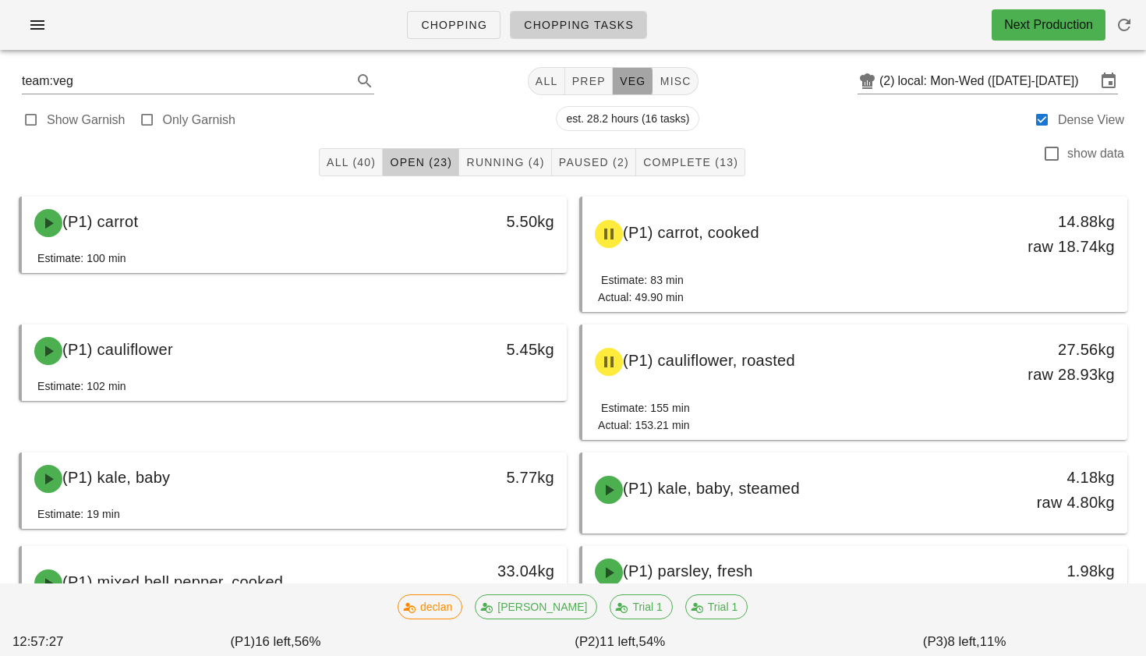
click at [619, 77] on span "veg" at bounding box center [632, 81] width 27 height 12
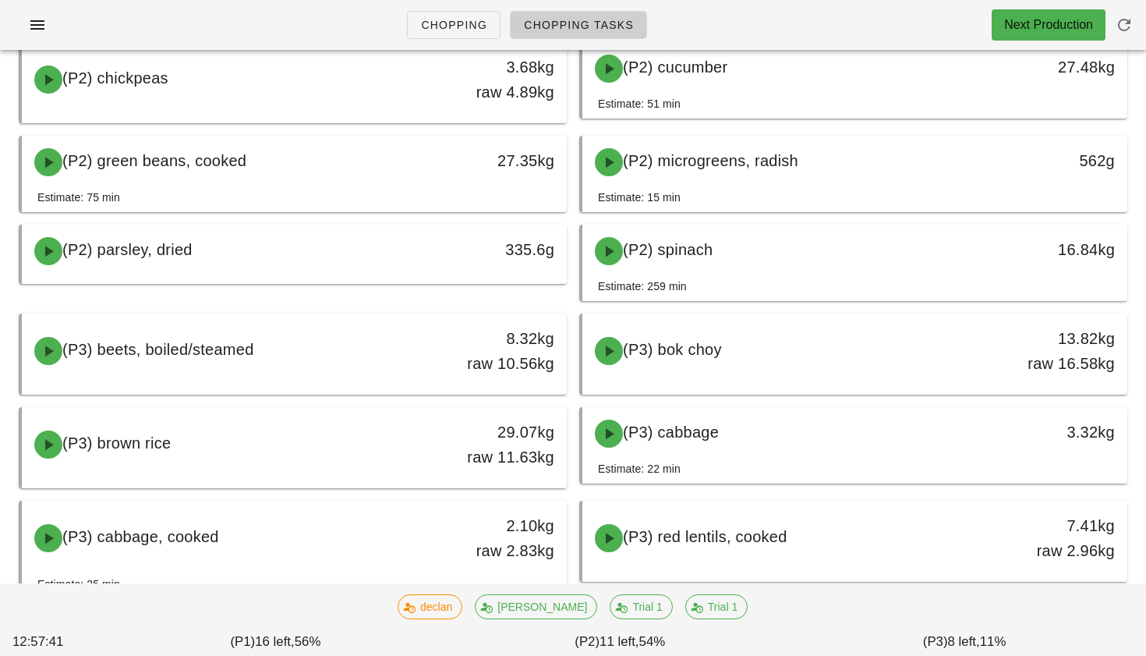
scroll to position [1010, 0]
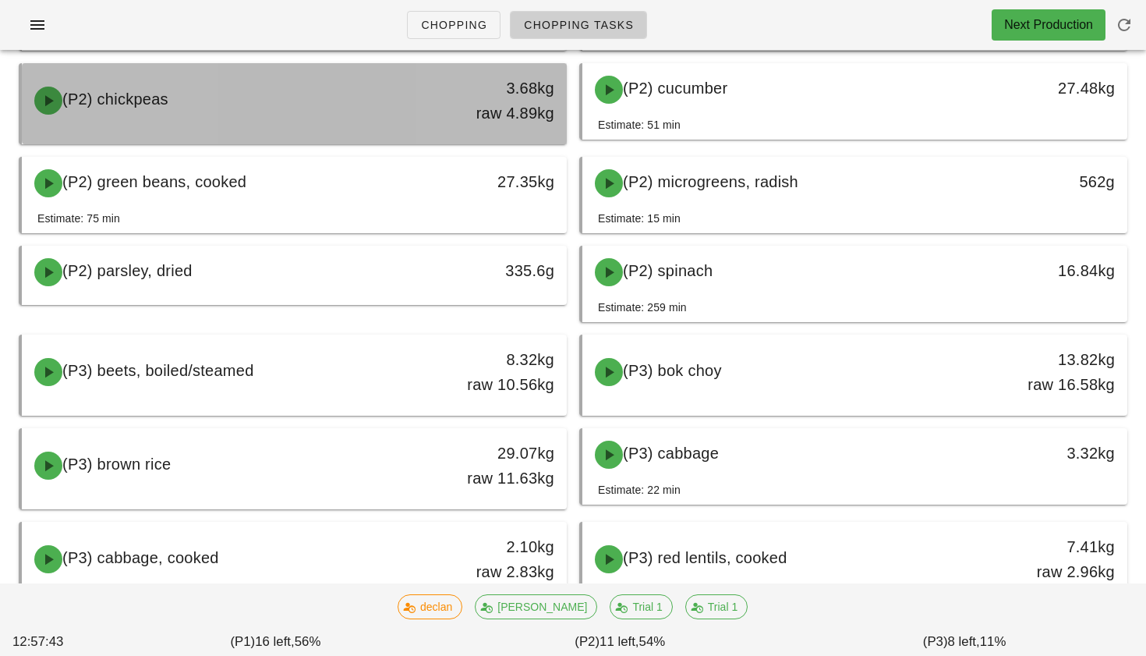
click at [358, 83] on div "(P2) chickpeas" at bounding box center [227, 100] width 404 height 47
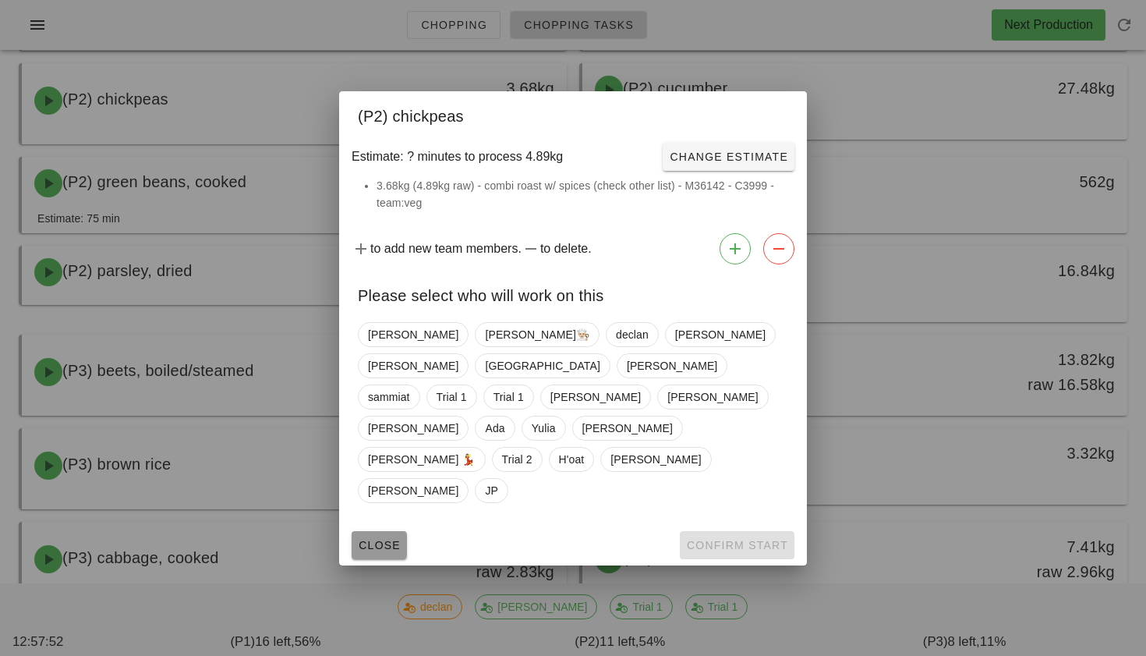
click at [381, 539] on span "Close" at bounding box center [379, 545] width 43 height 12
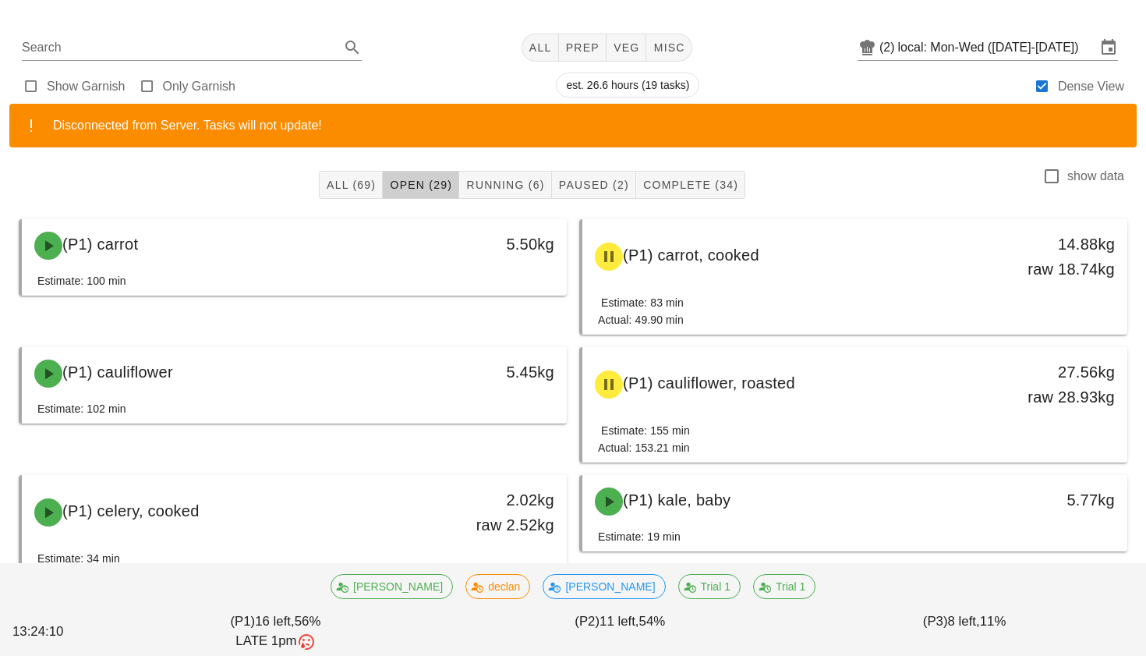
scroll to position [30, 0]
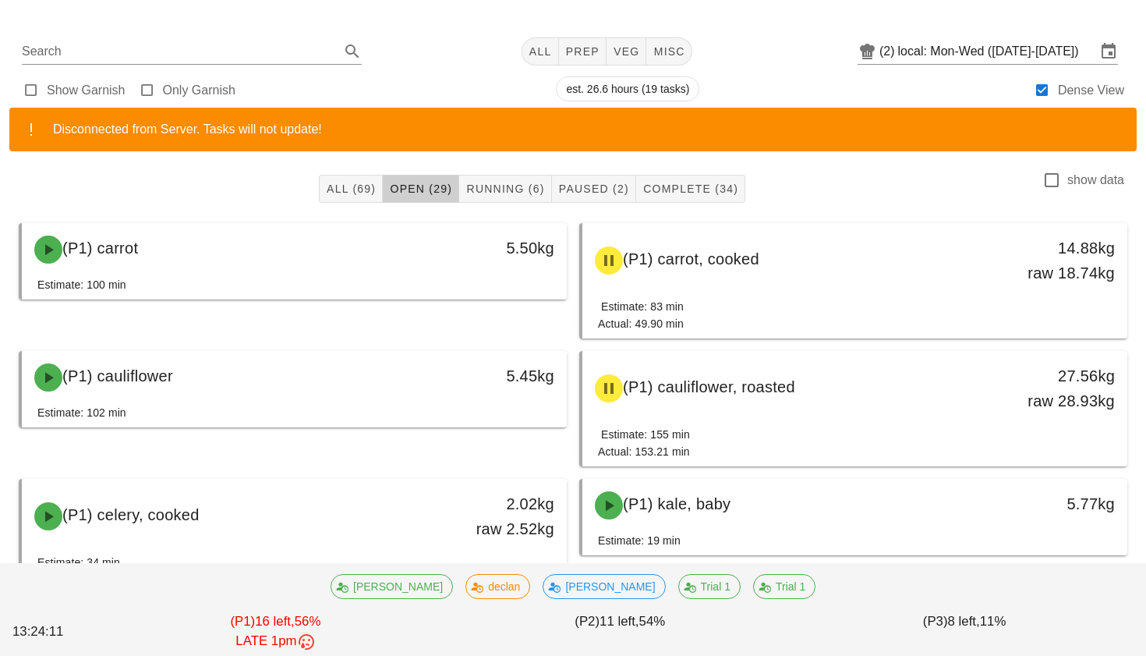
click at [847, 204] on div "All (69) Open (29) Running (6) Paused (2) Complete (34) show data" at bounding box center [573, 189] width 1128 height 50
click at [613, 57] on span "veg" at bounding box center [626, 51] width 27 height 12
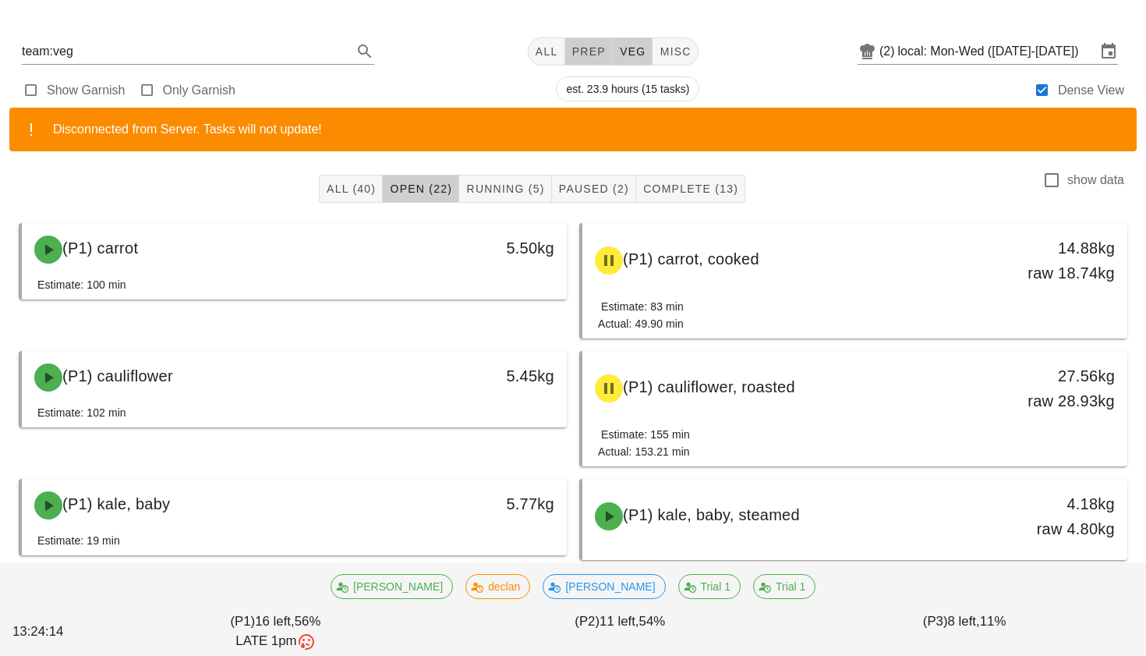
click at [573, 56] on span "prep" at bounding box center [589, 51] width 34 height 12
type input "team:prep"
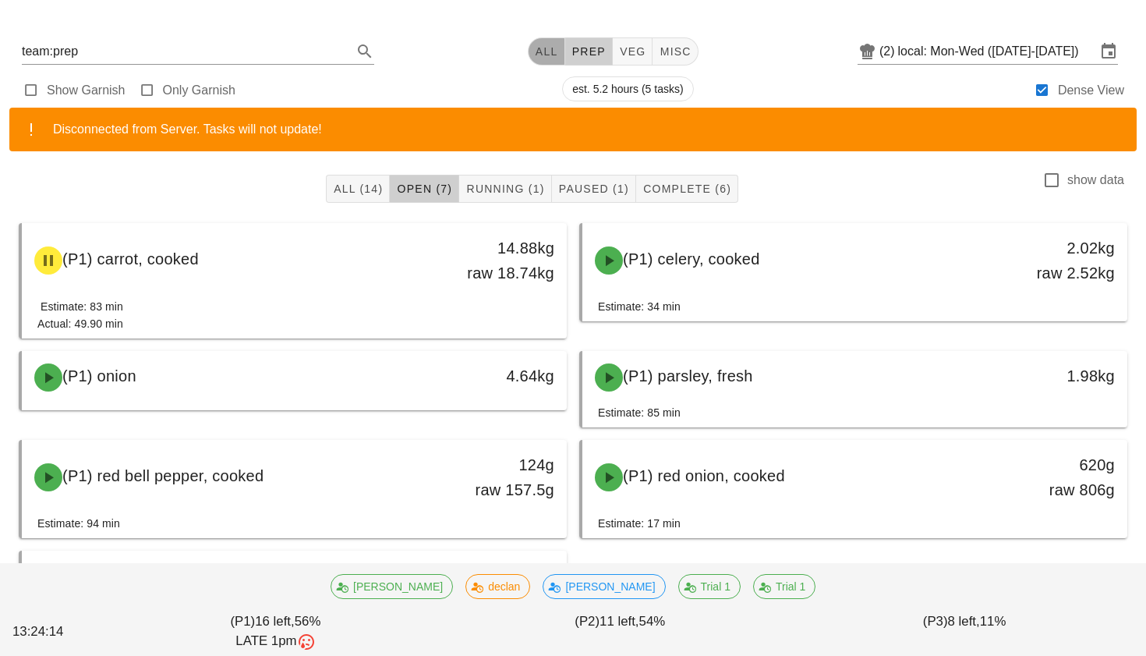
click at [545, 55] on span "All" at bounding box center [546, 51] width 23 height 12
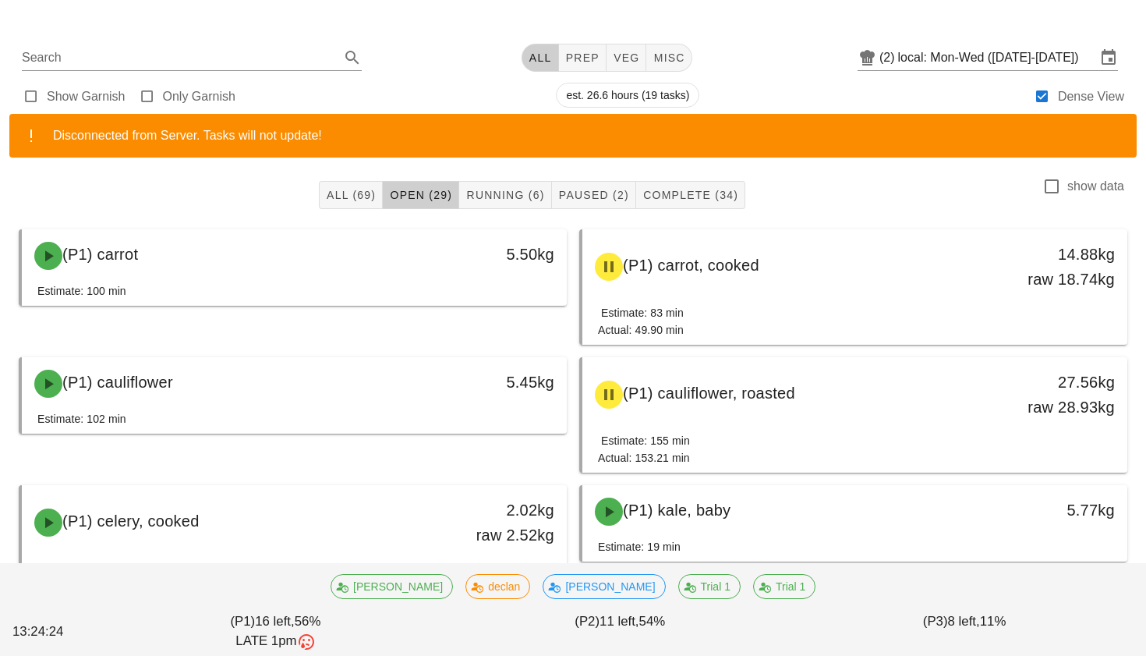
scroll to position [31, 0]
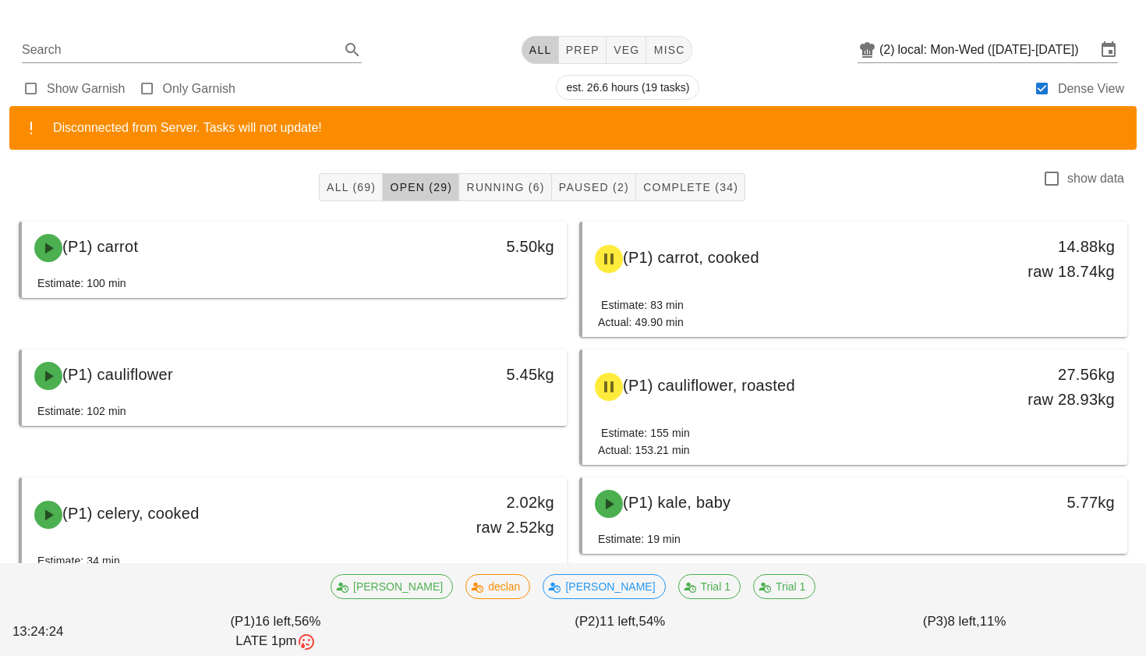
click at [39, 29] on div "Chopping Chopping Tasks Next Production" at bounding box center [573, 0] width 1146 height 62
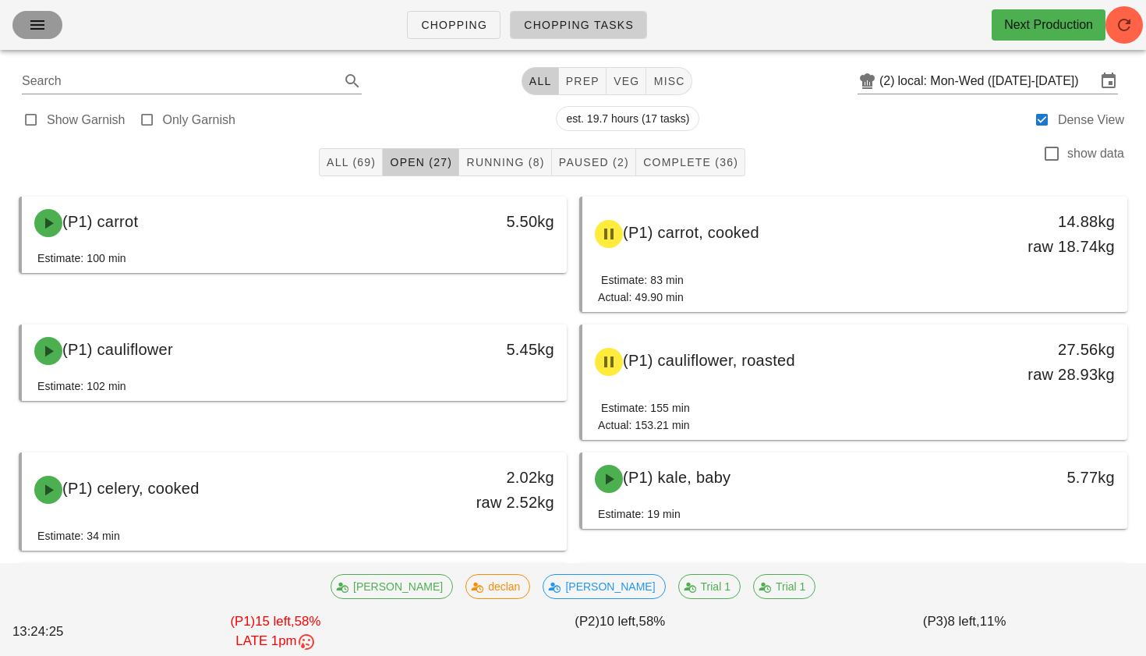
click at [40, 31] on icon "button" at bounding box center [37, 25] width 19 height 19
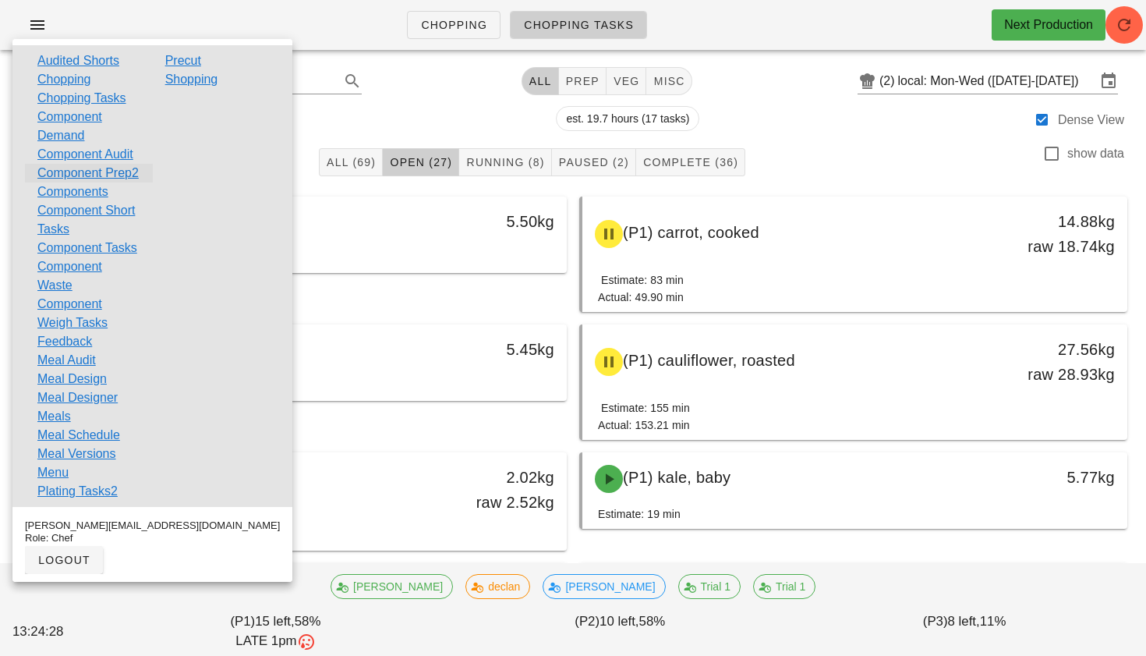
click at [73, 183] on link "Component Prep2" at bounding box center [87, 173] width 101 height 19
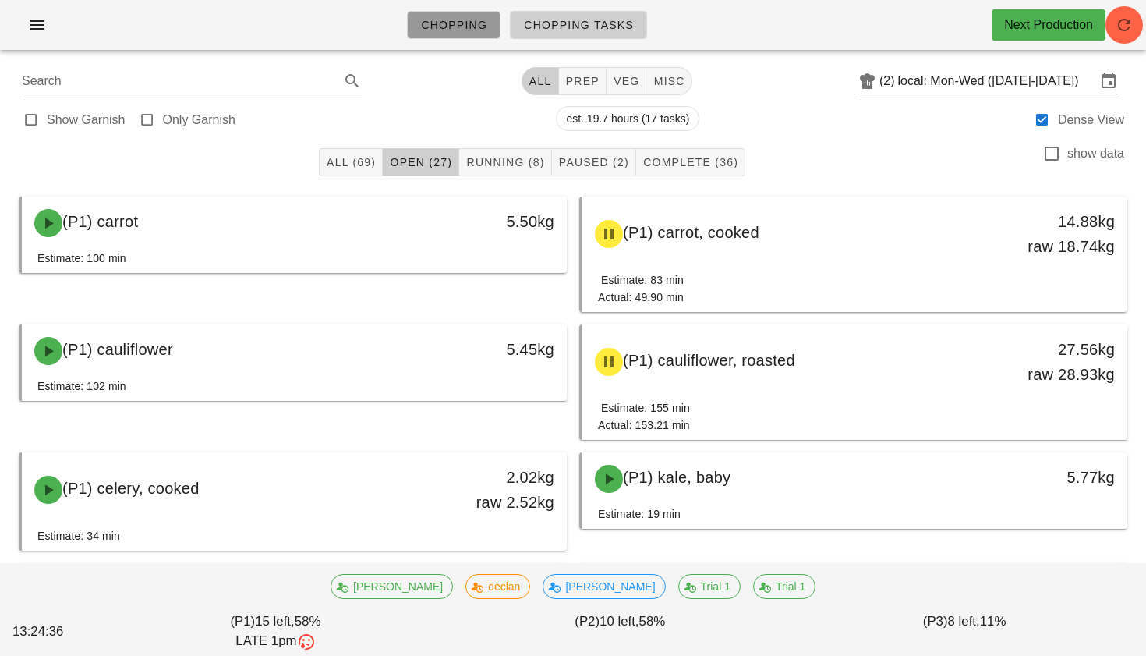
click at [449, 31] on span "Chopping" at bounding box center [453, 25] width 67 height 12
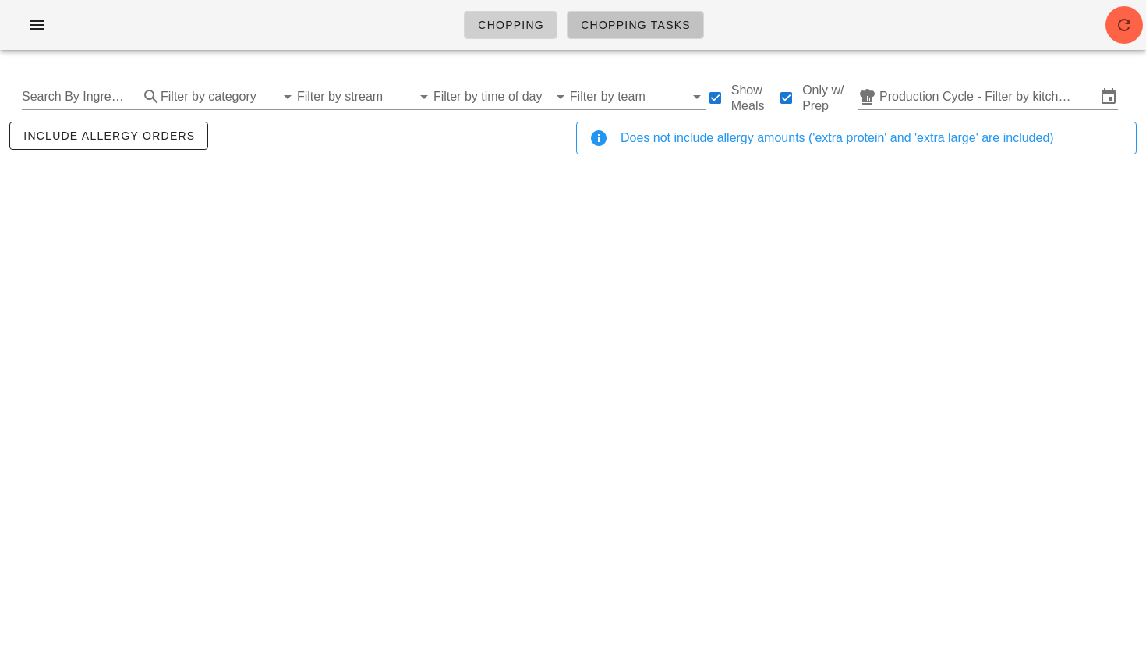
click at [630, 12] on link "Chopping Tasks" at bounding box center [635, 25] width 137 height 28
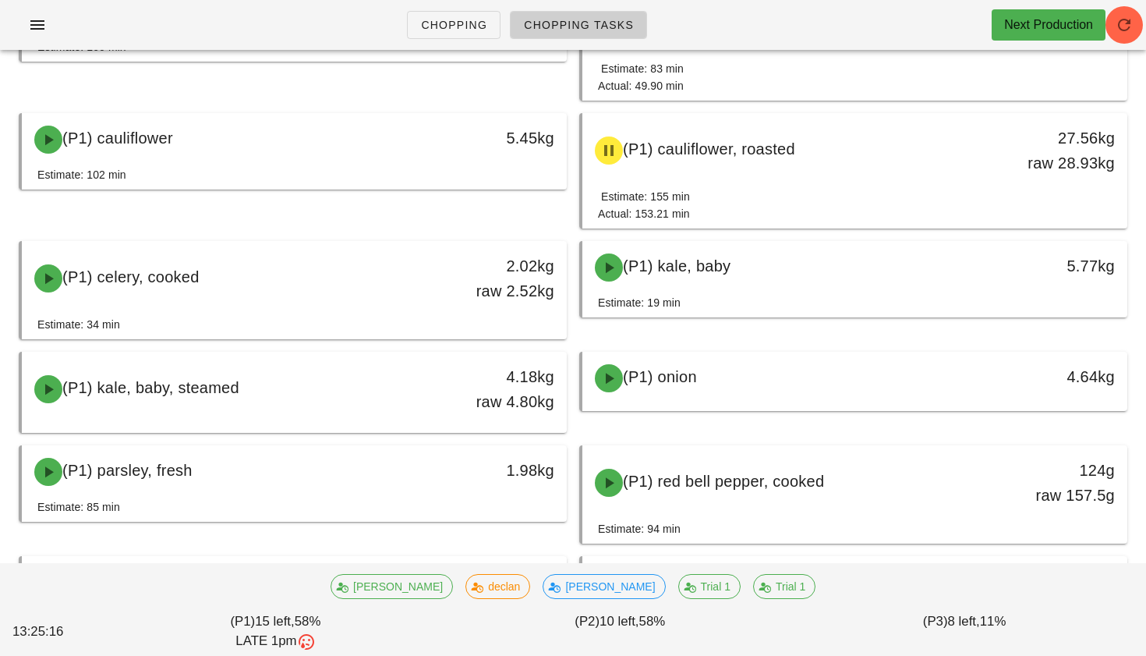
scroll to position [209, 0]
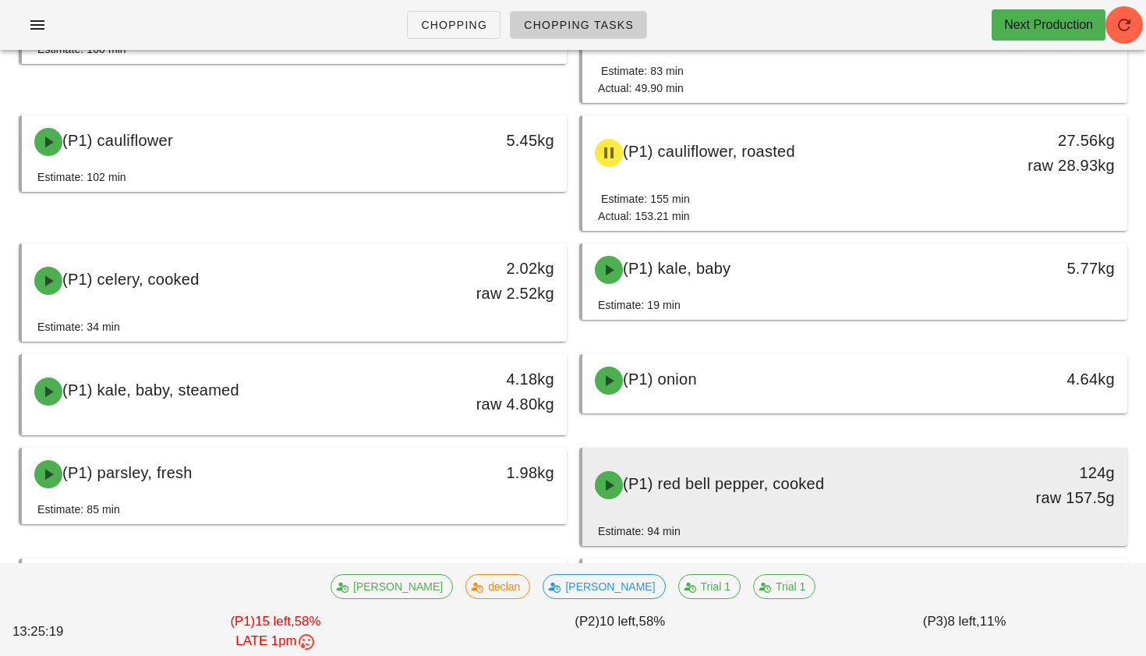
click at [696, 491] on span "(P1) red bell pepper, cooked" at bounding box center [723, 483] width 201 height 17
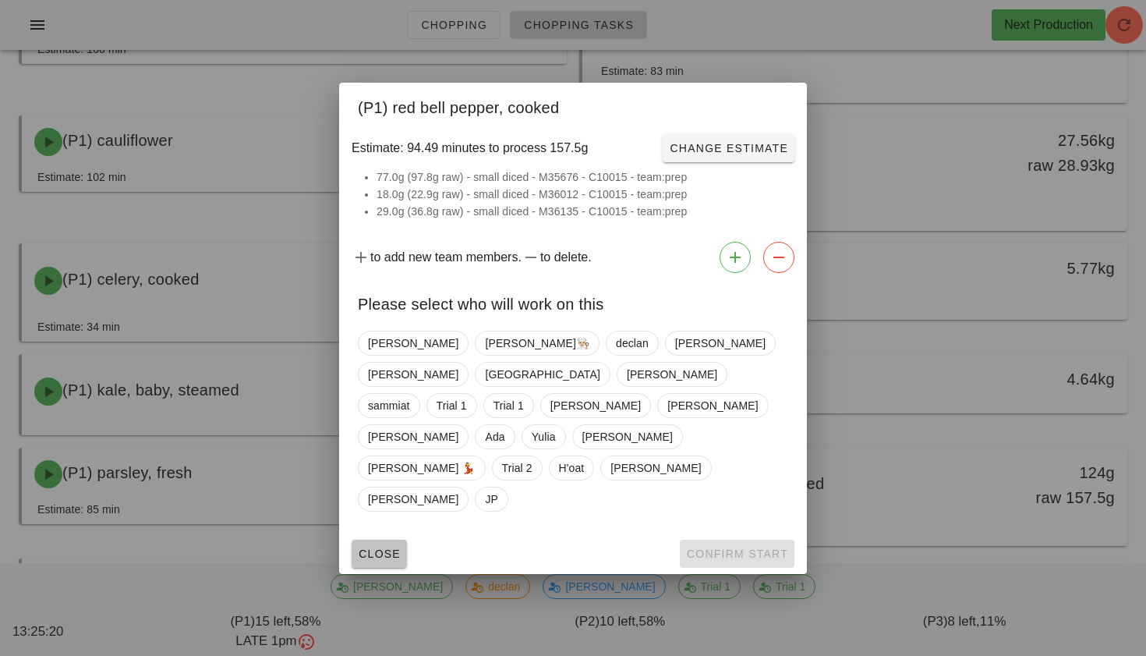
click at [398, 548] on span "Close" at bounding box center [379, 554] width 43 height 12
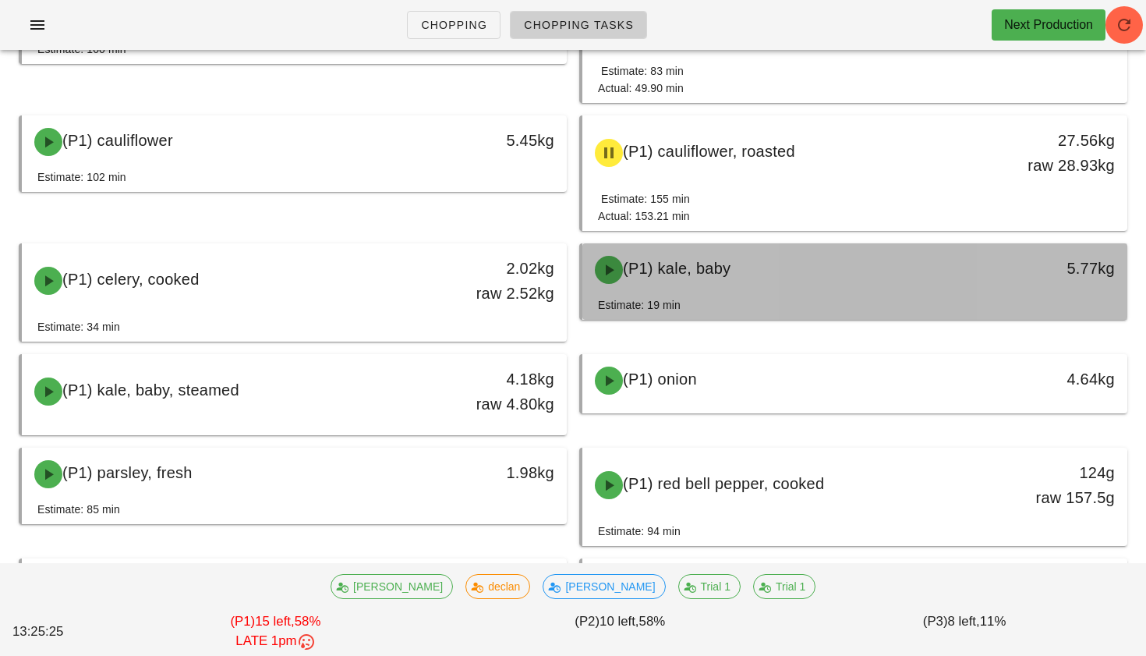
click at [760, 282] on div "(P1) kale, baby" at bounding box center [788, 269] width 404 height 47
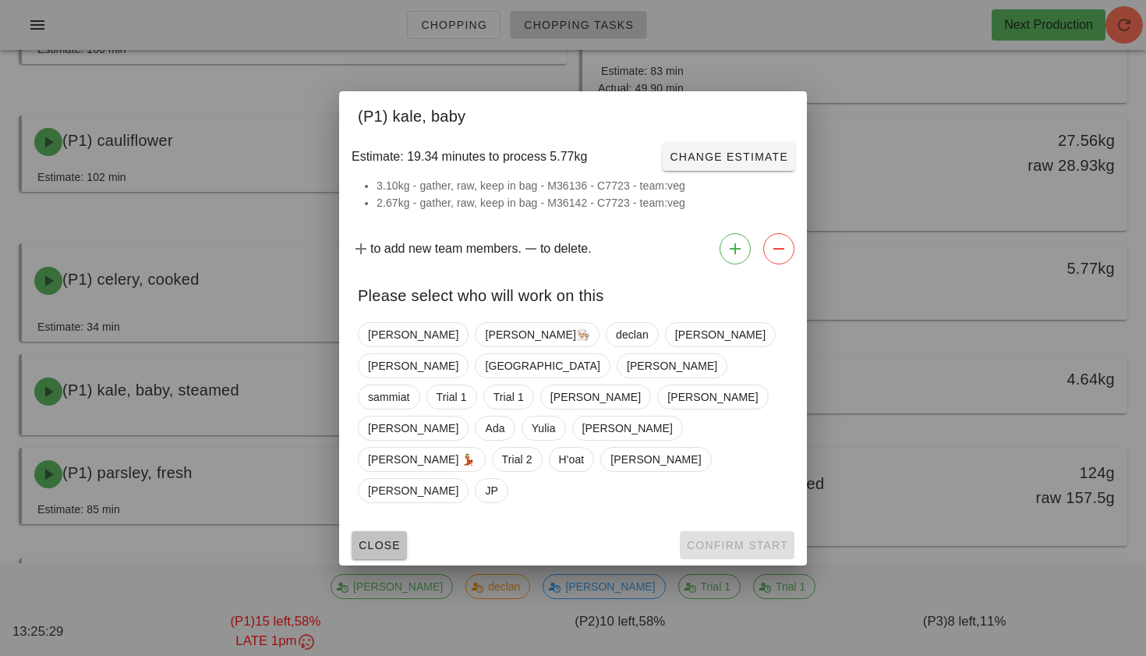
click at [396, 531] on button "Close" at bounding box center [379, 545] width 55 height 28
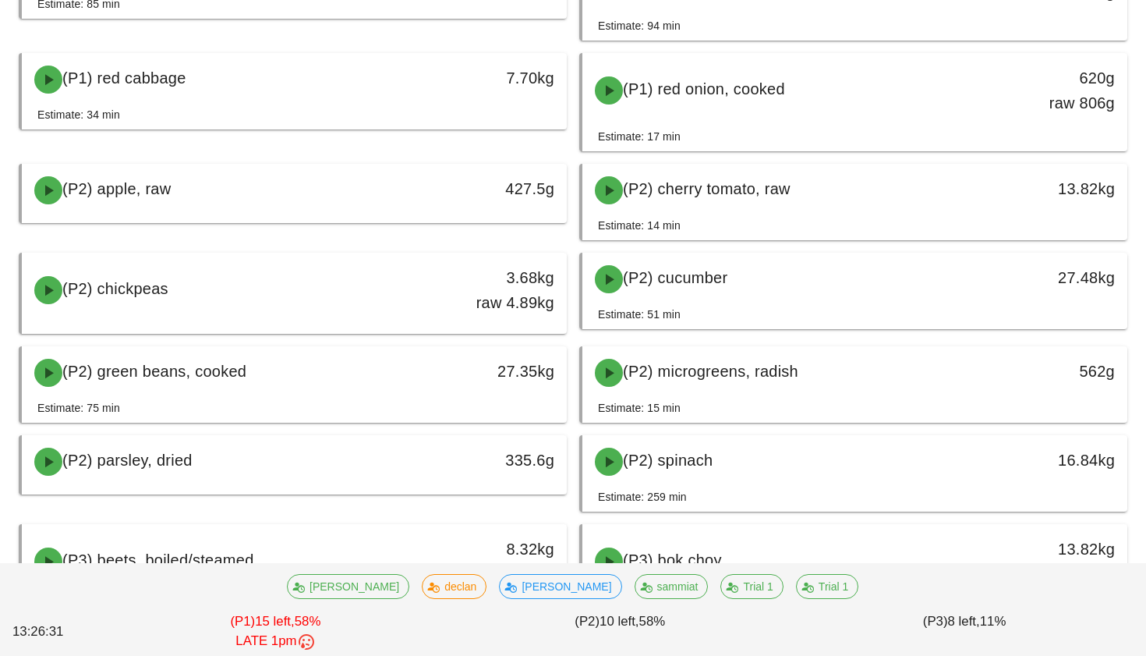
scroll to position [721, 0]
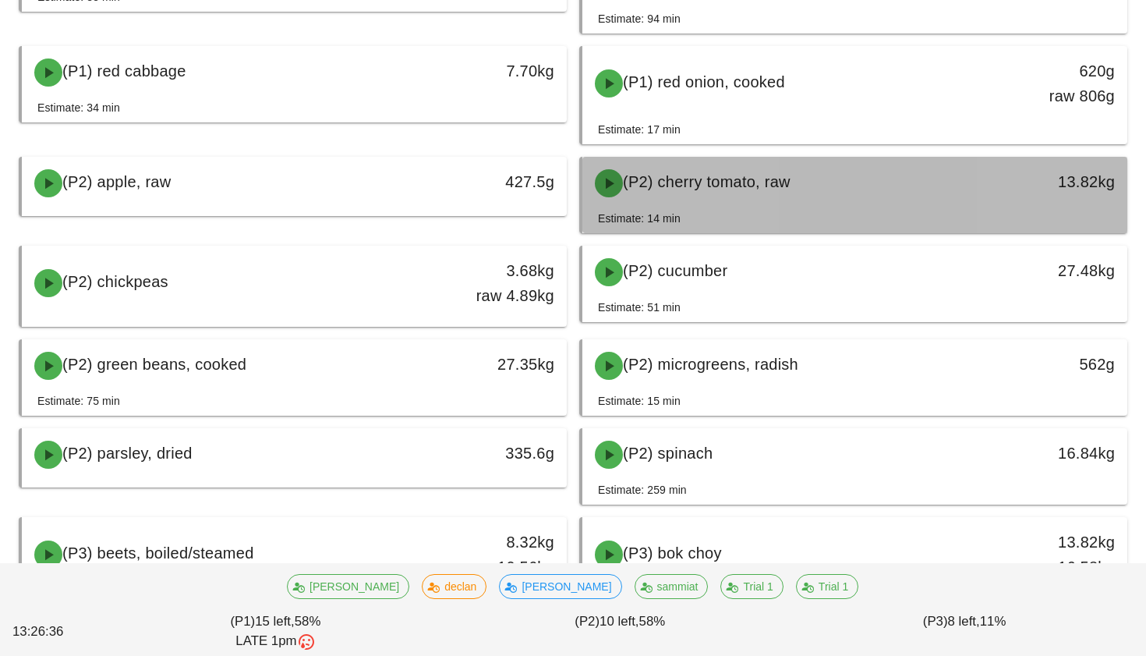
click at [725, 197] on div "(P2) cherry tomato, raw" at bounding box center [788, 183] width 404 height 47
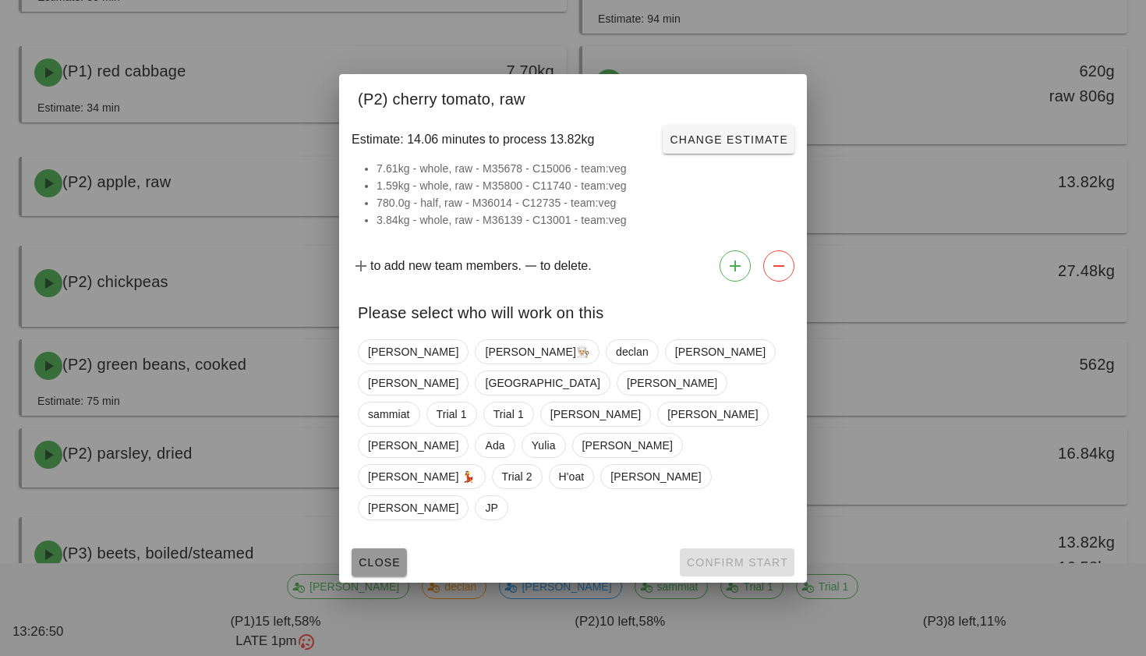
click at [376, 548] on button "Close" at bounding box center [379, 562] width 55 height 28
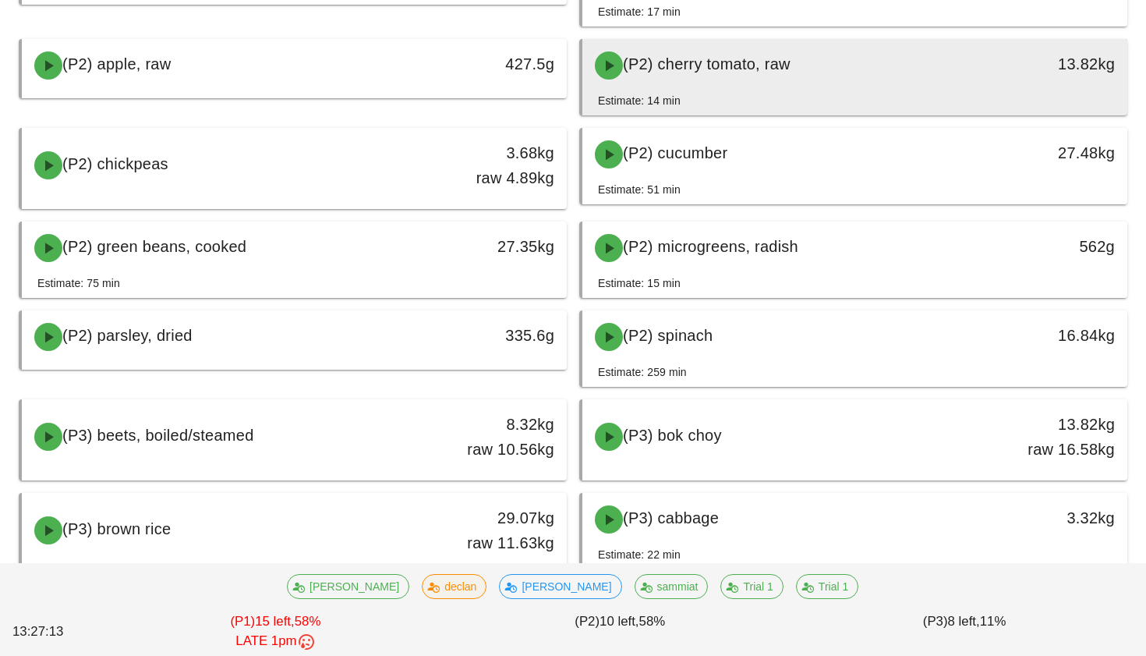
scroll to position [842, 0]
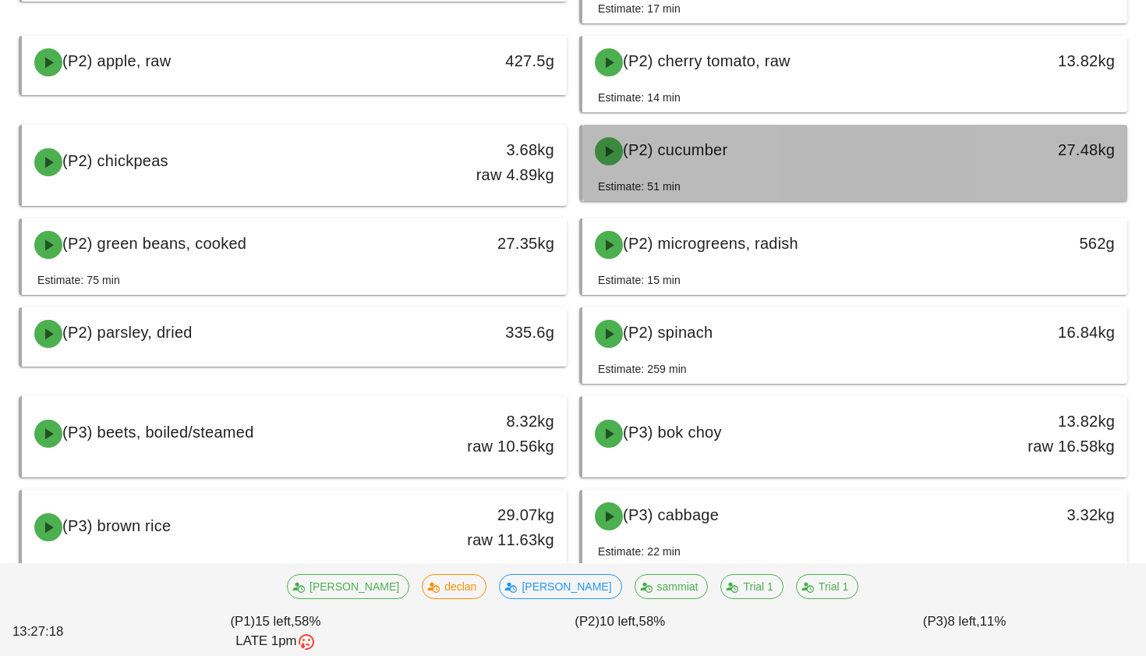
click at [718, 158] on span "(P2) cucumber" at bounding box center [675, 149] width 105 height 17
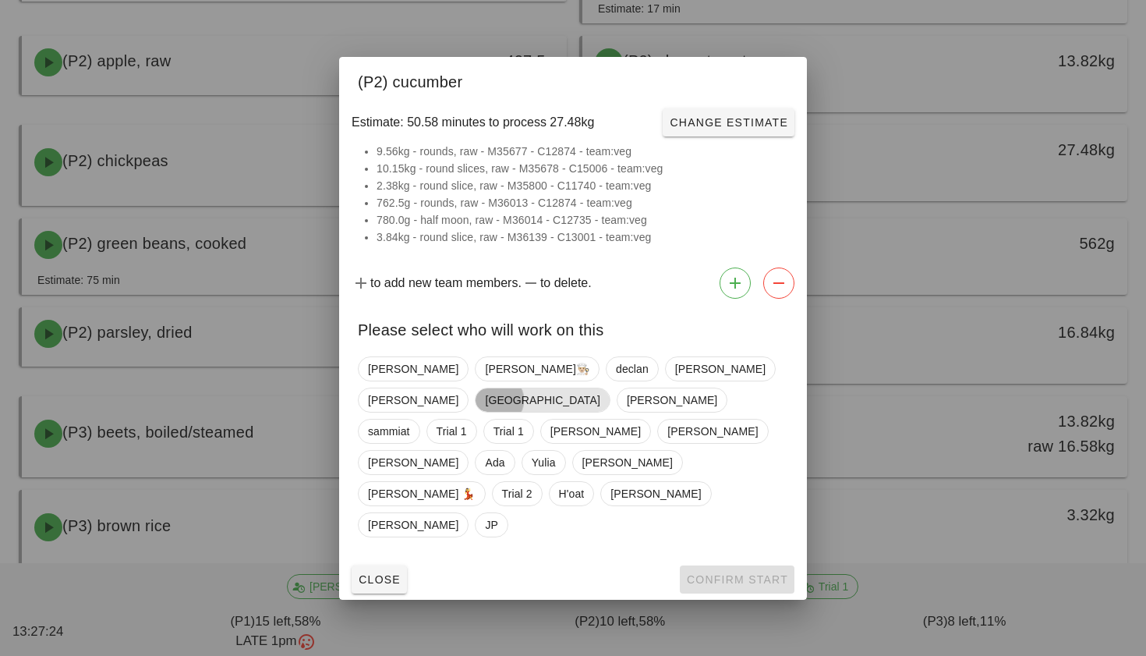
click at [600, 400] on span "[GEOGRAPHIC_DATA]" at bounding box center [542, 399] width 115 height 23
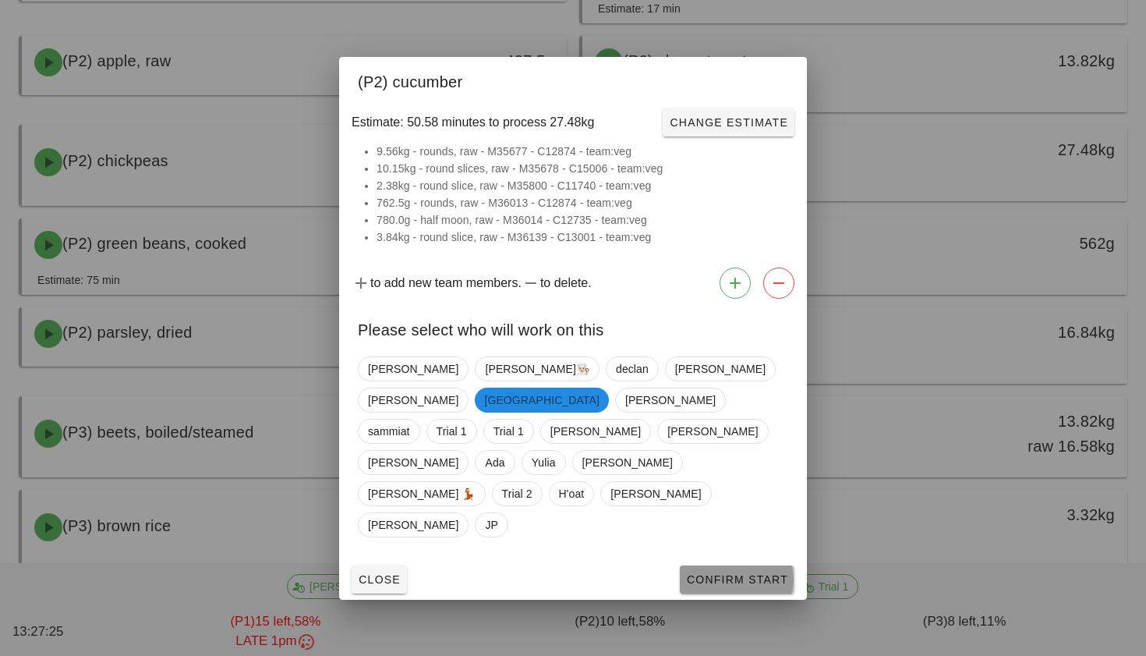
click at [738, 565] on button "Confirm Start" at bounding box center [737, 579] width 115 height 28
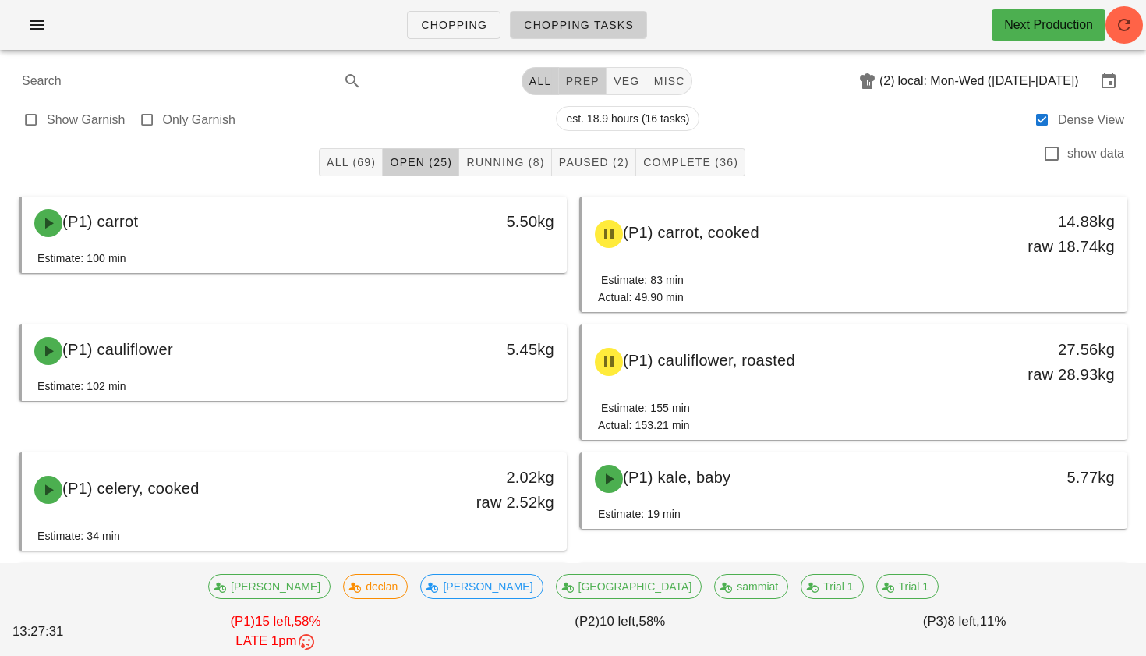
click at [576, 87] on span "prep" at bounding box center [582, 81] width 34 height 12
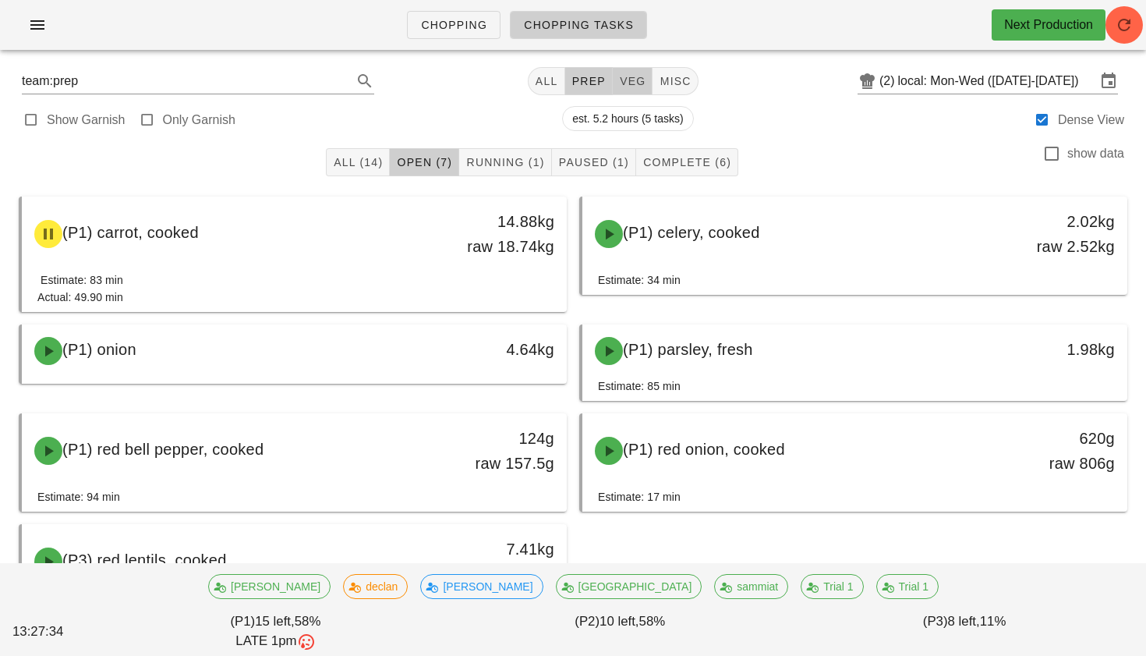
click at [627, 76] on span "veg" at bounding box center [632, 81] width 27 height 12
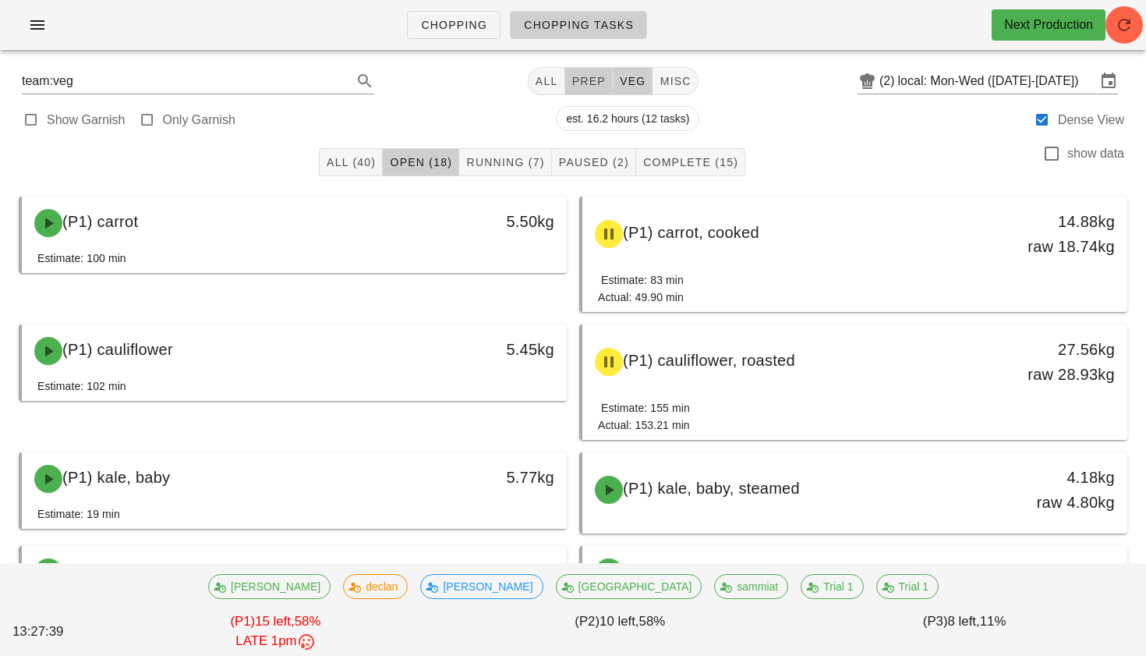
click at [582, 84] on span "prep" at bounding box center [589, 81] width 34 height 12
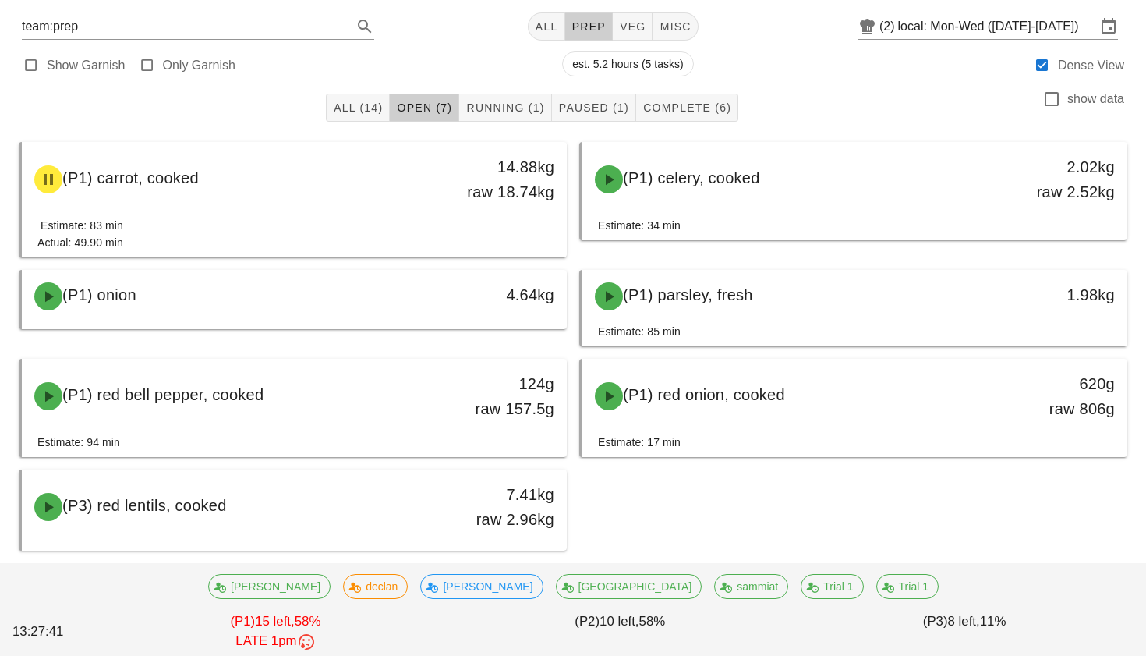
scroll to position [62, 0]
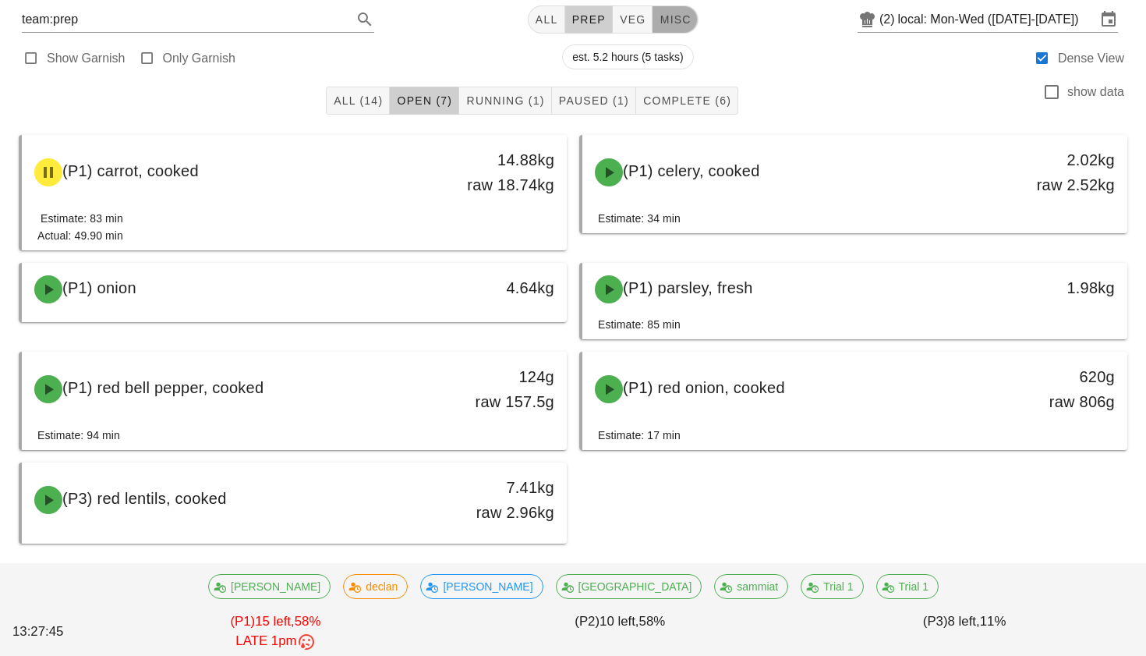
click at [659, 18] on span "misc" at bounding box center [675, 19] width 32 height 12
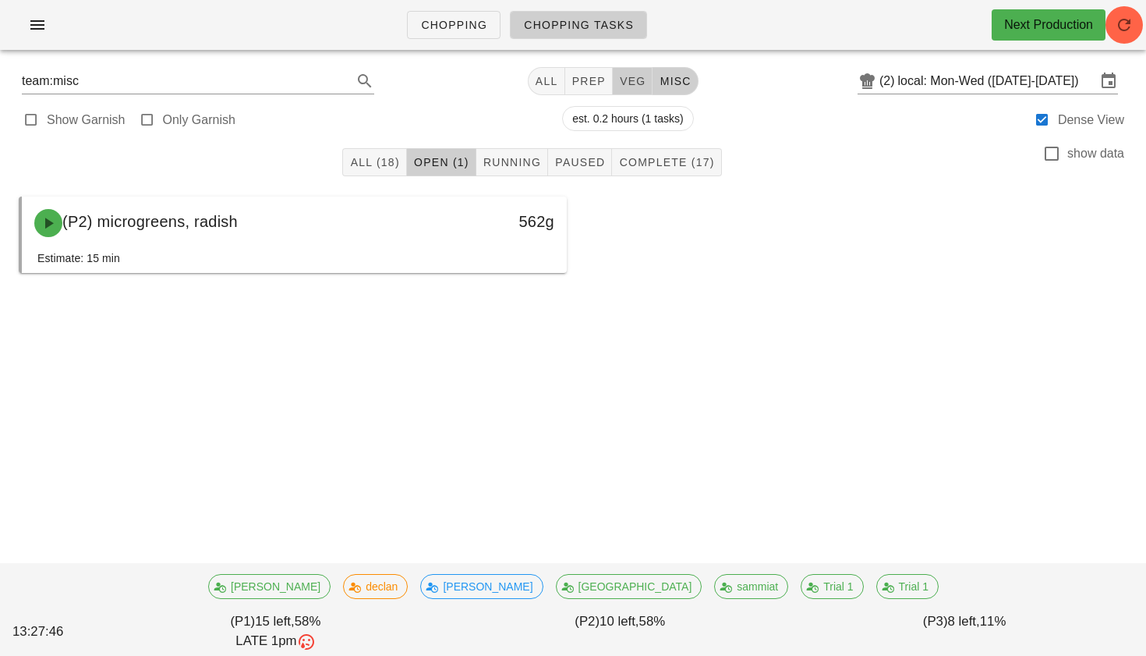
click at [621, 72] on button "veg" at bounding box center [633, 81] width 41 height 28
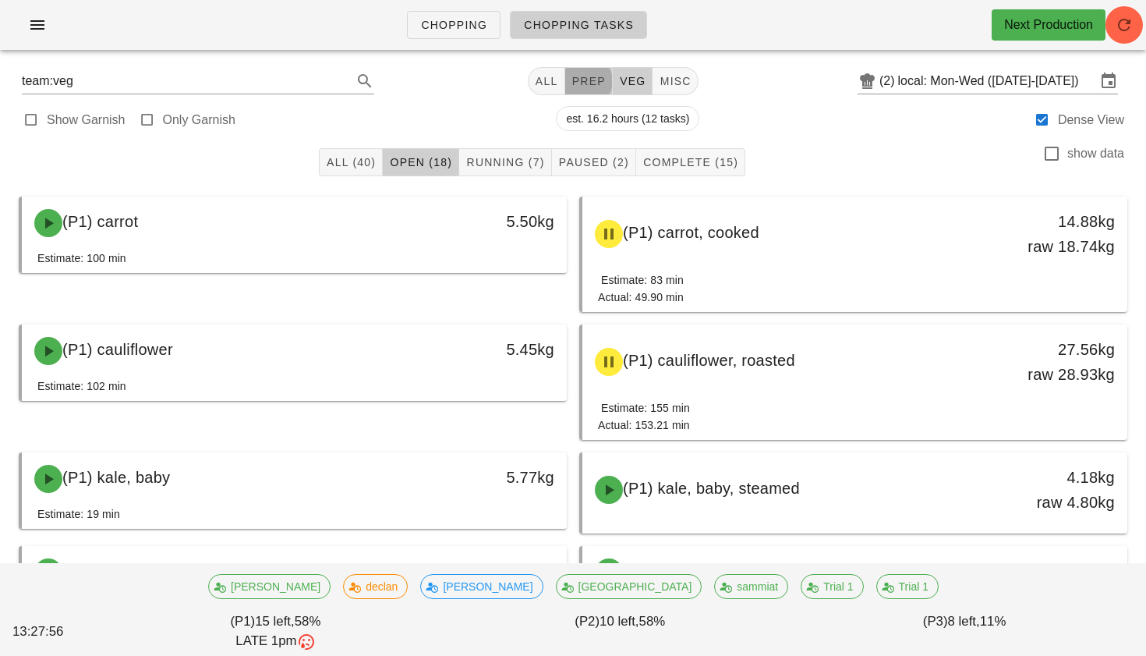
click at [576, 87] on span "prep" at bounding box center [589, 81] width 34 height 12
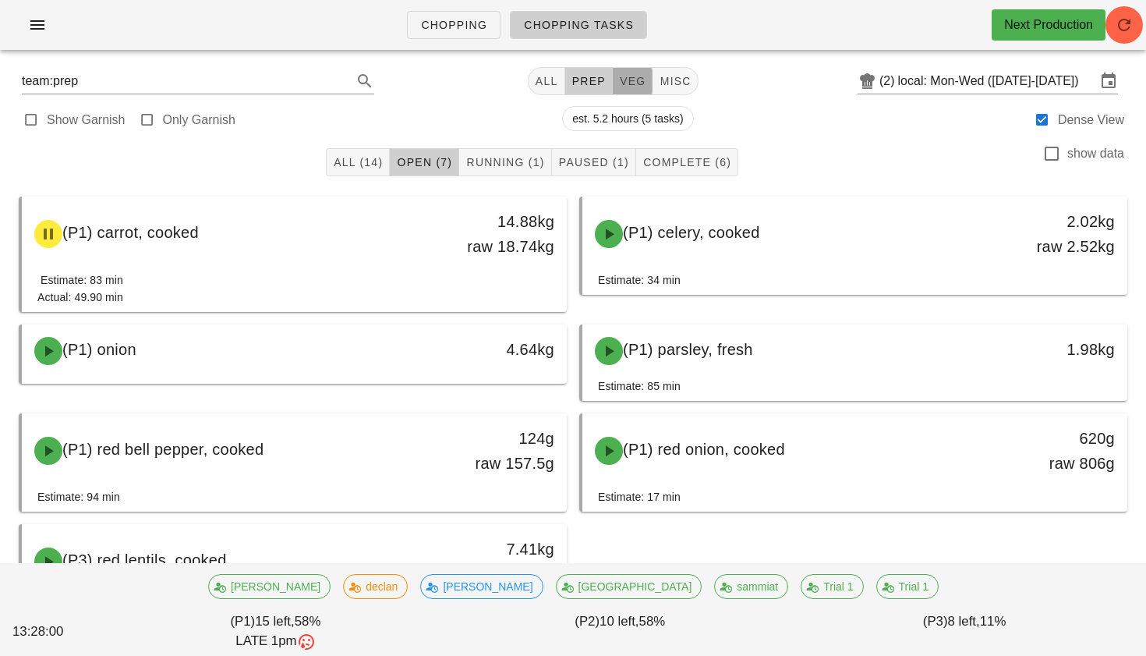
click at [619, 78] on span "veg" at bounding box center [632, 81] width 27 height 12
type input "team:veg"
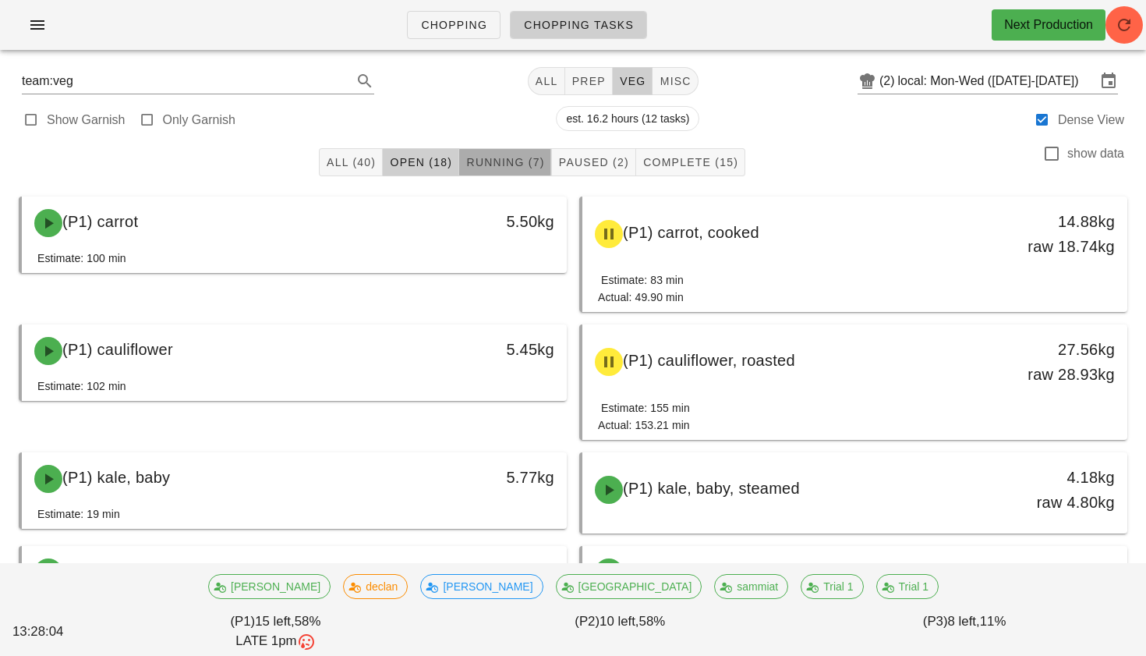
click at [507, 165] on span "Running (7)" at bounding box center [505, 162] width 79 height 12
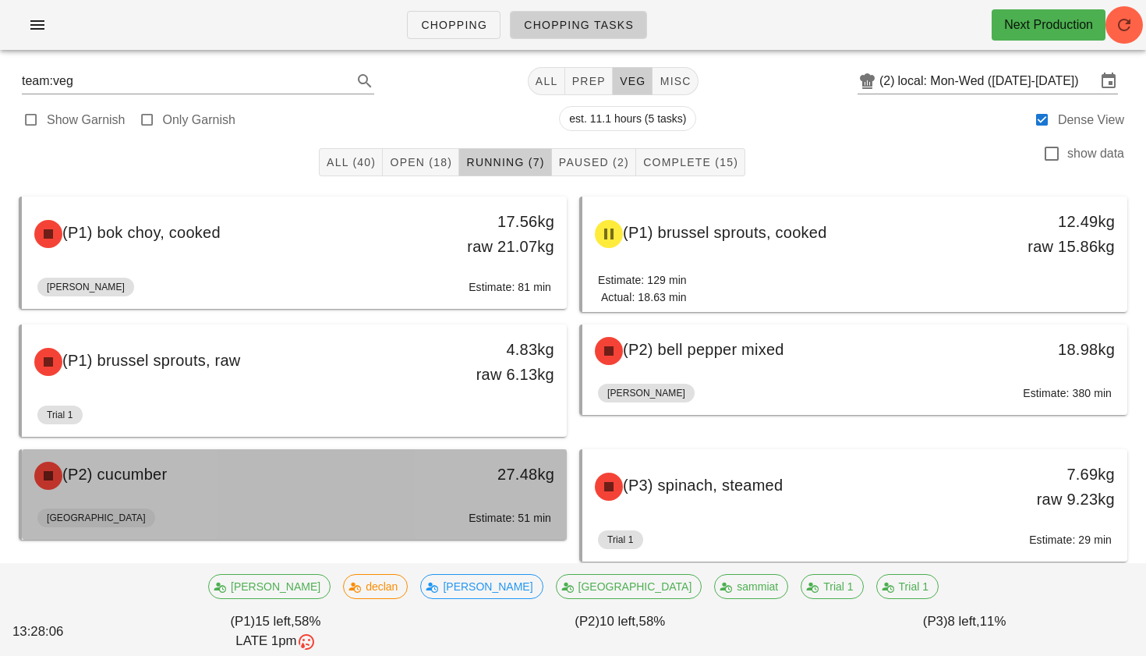
click at [431, 480] on div "27.48kg" at bounding box center [496, 475] width 135 height 47
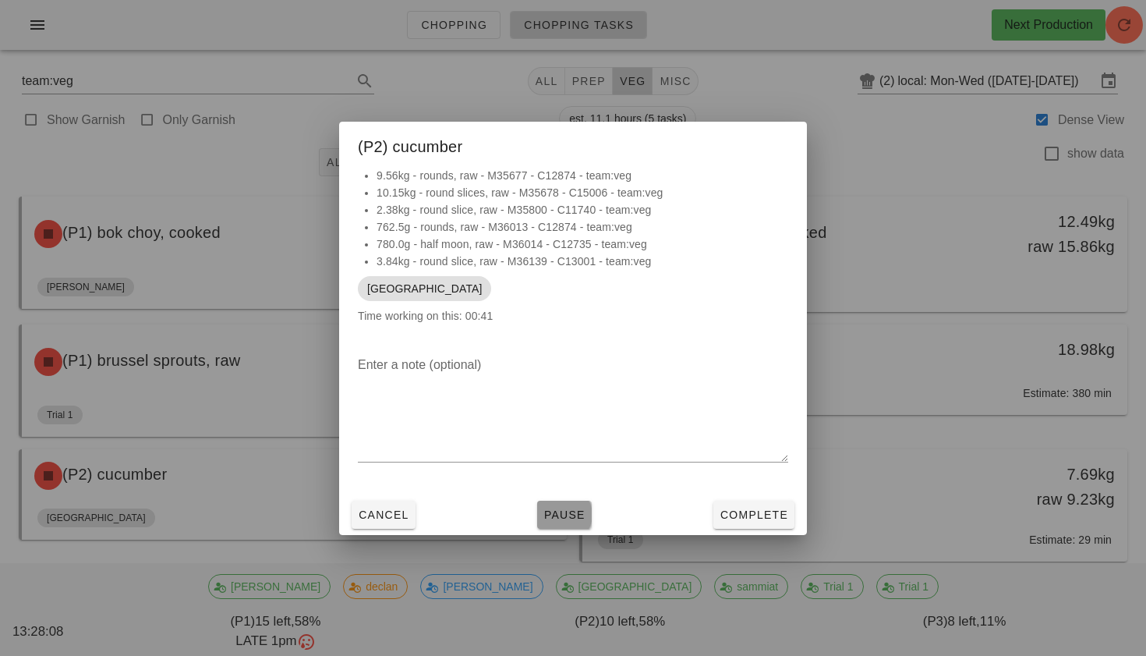
click at [577, 518] on span "Pause" at bounding box center [565, 515] width 42 height 12
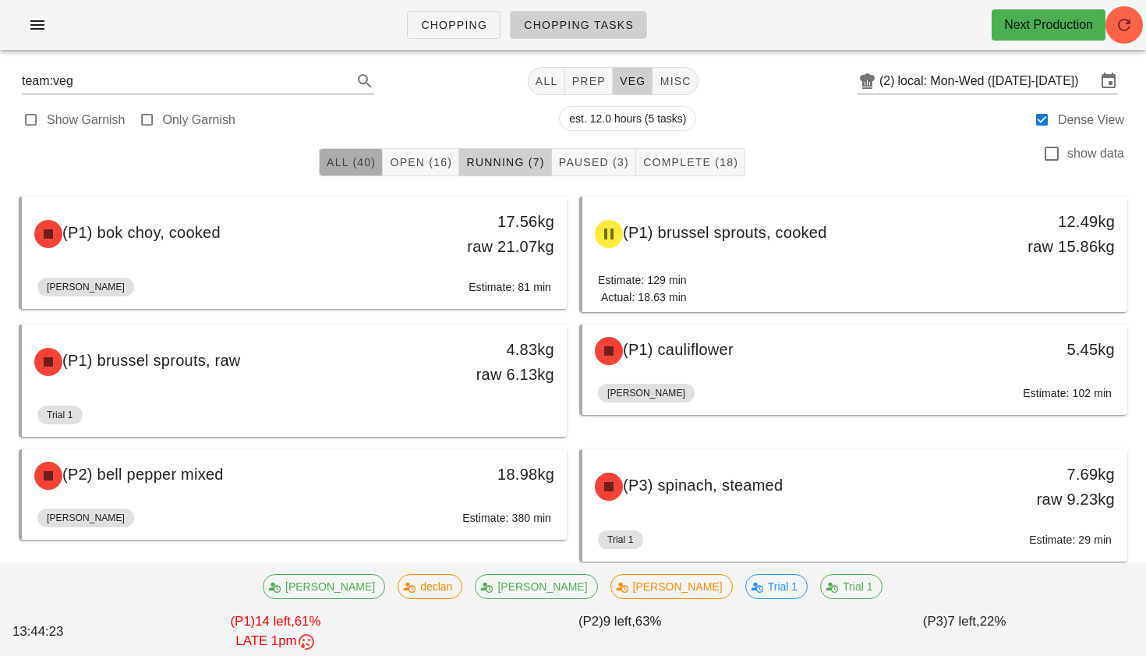
click at [353, 160] on span "All (40)" at bounding box center [351, 162] width 50 height 12
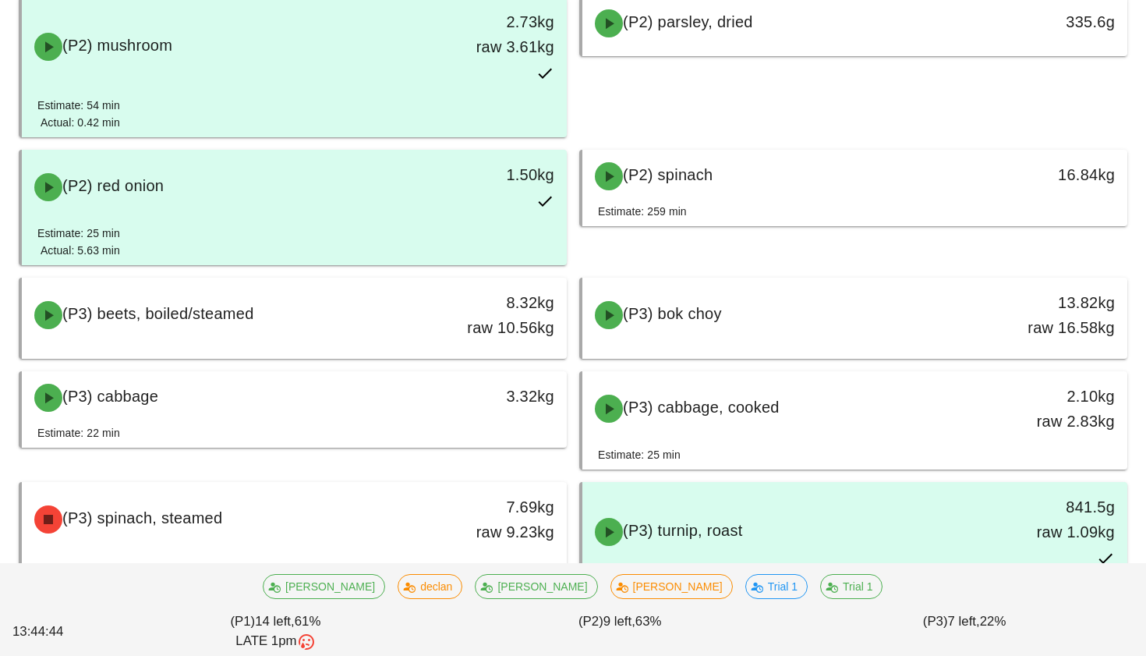
scroll to position [2284, 0]
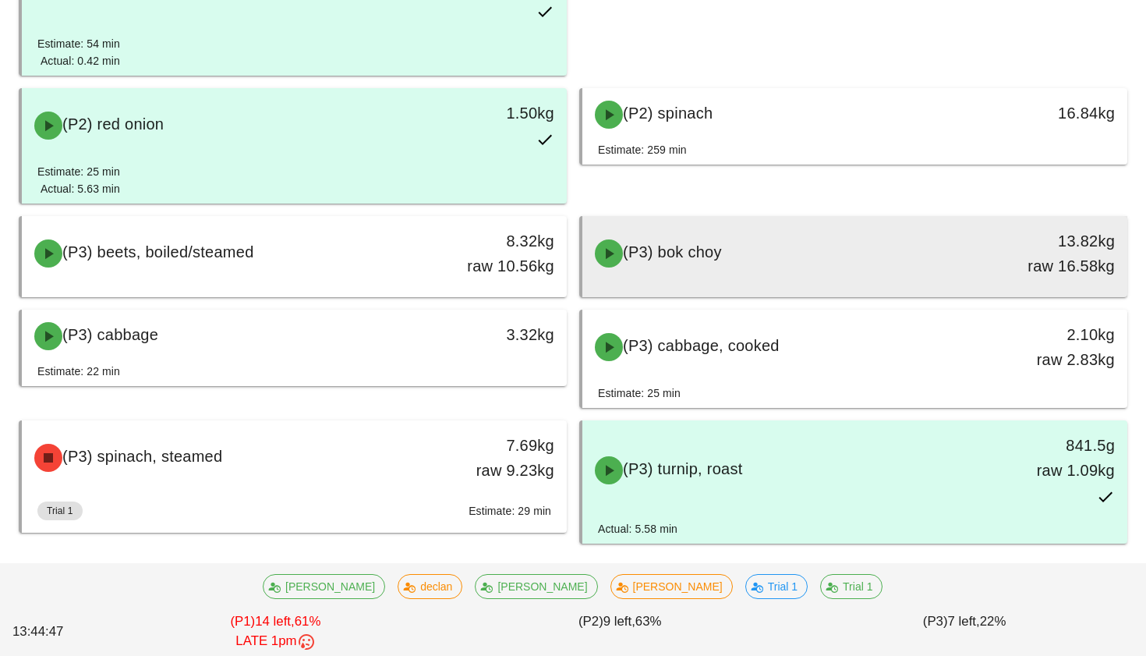
click at [741, 256] on div "(P3) bok choy" at bounding box center [788, 253] width 404 height 47
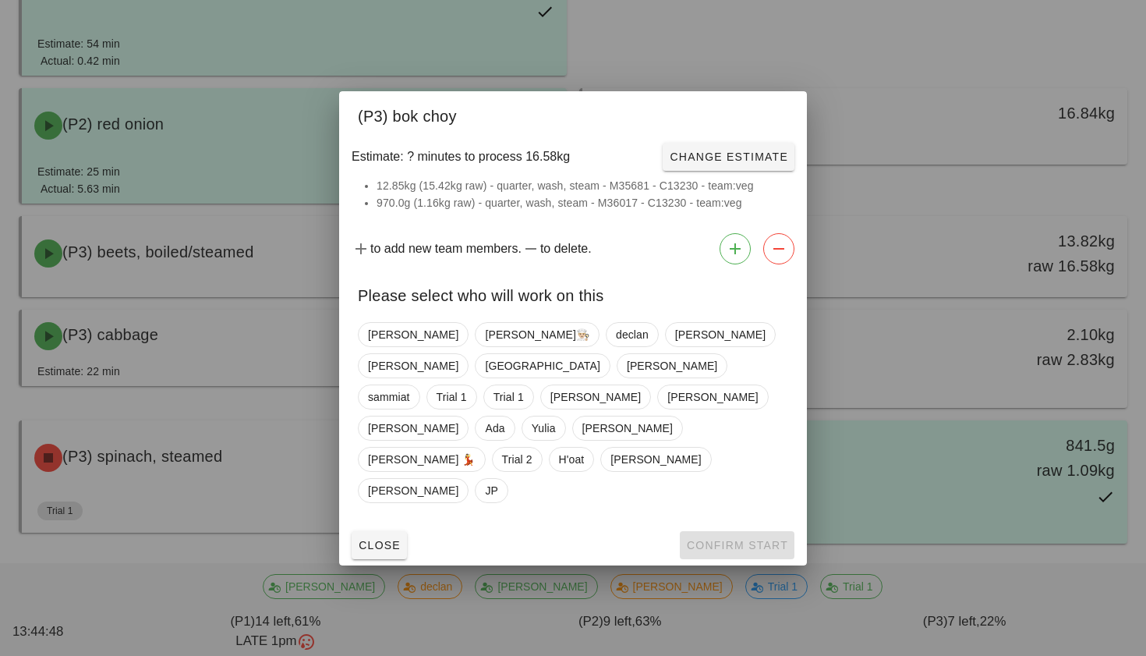
click at [741, 261] on div at bounding box center [573, 328] width 1146 height 656
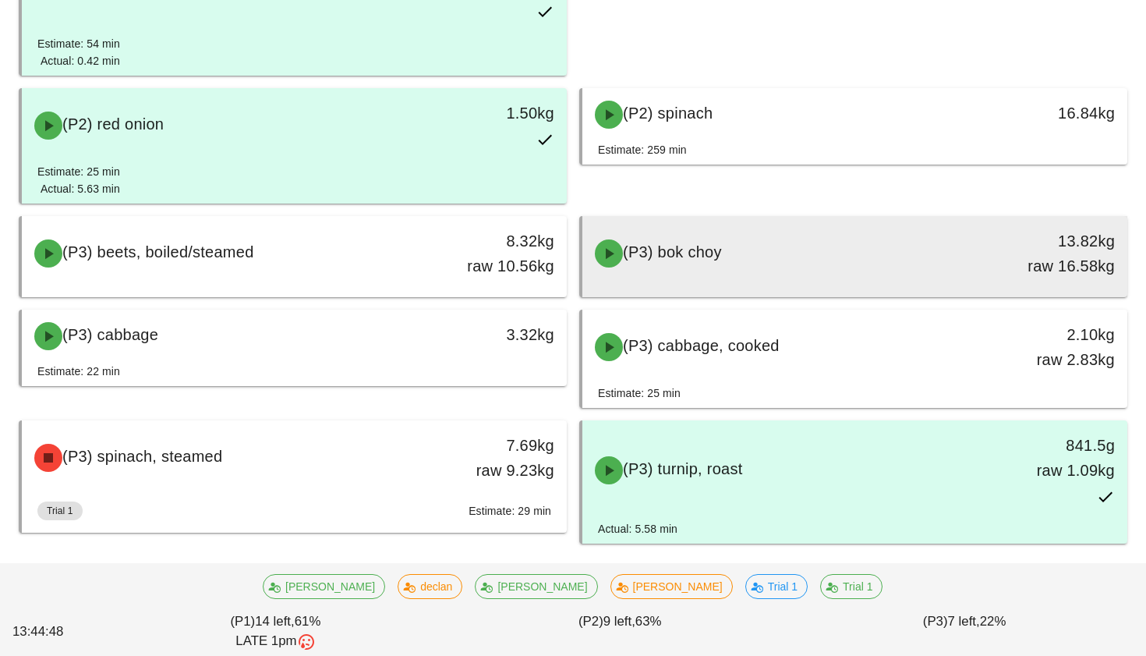
click at [741, 261] on div "(P3) bok choy" at bounding box center [788, 253] width 404 height 47
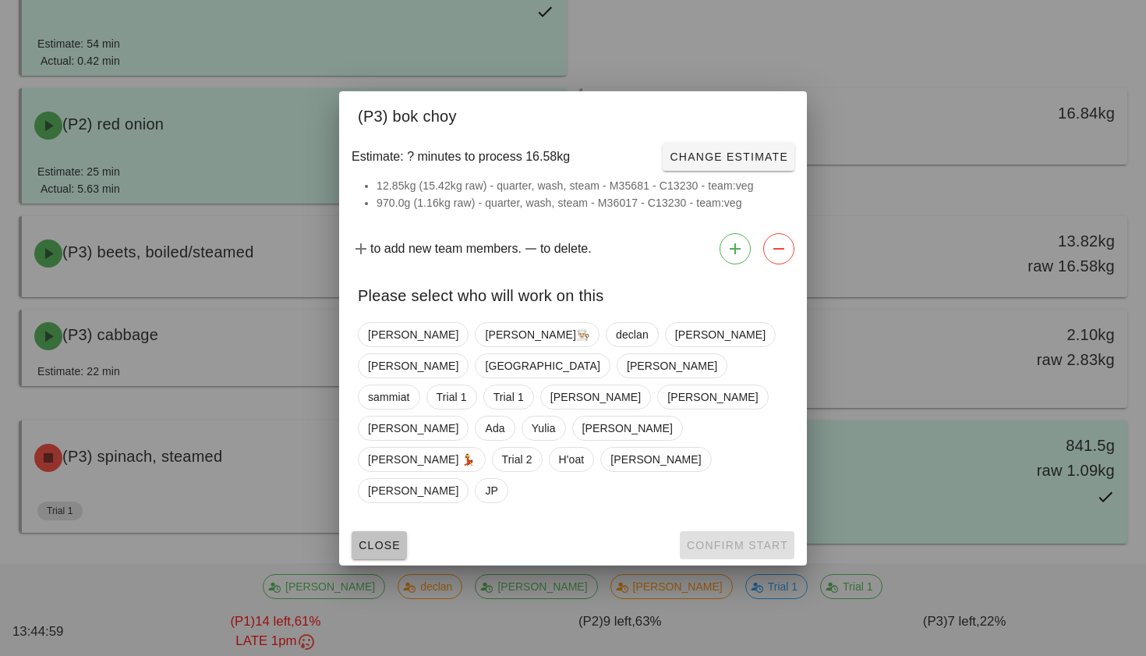
click at [389, 539] on span "Close" at bounding box center [379, 545] width 43 height 12
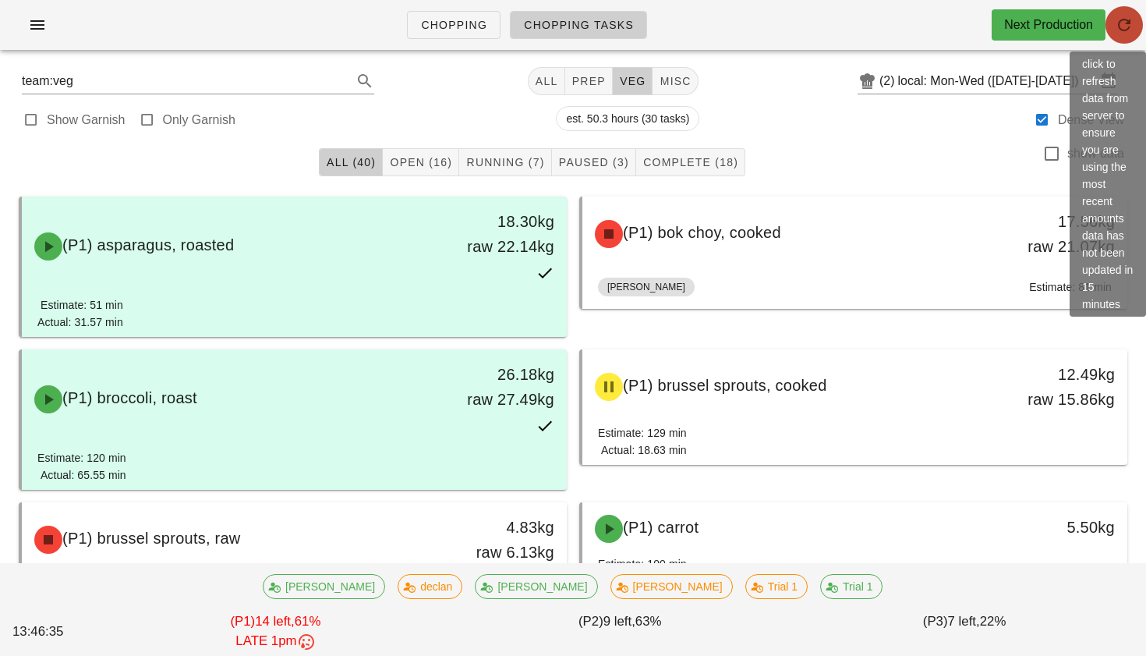
click at [1118, 40] on button "button" at bounding box center [1124, 24] width 37 height 37
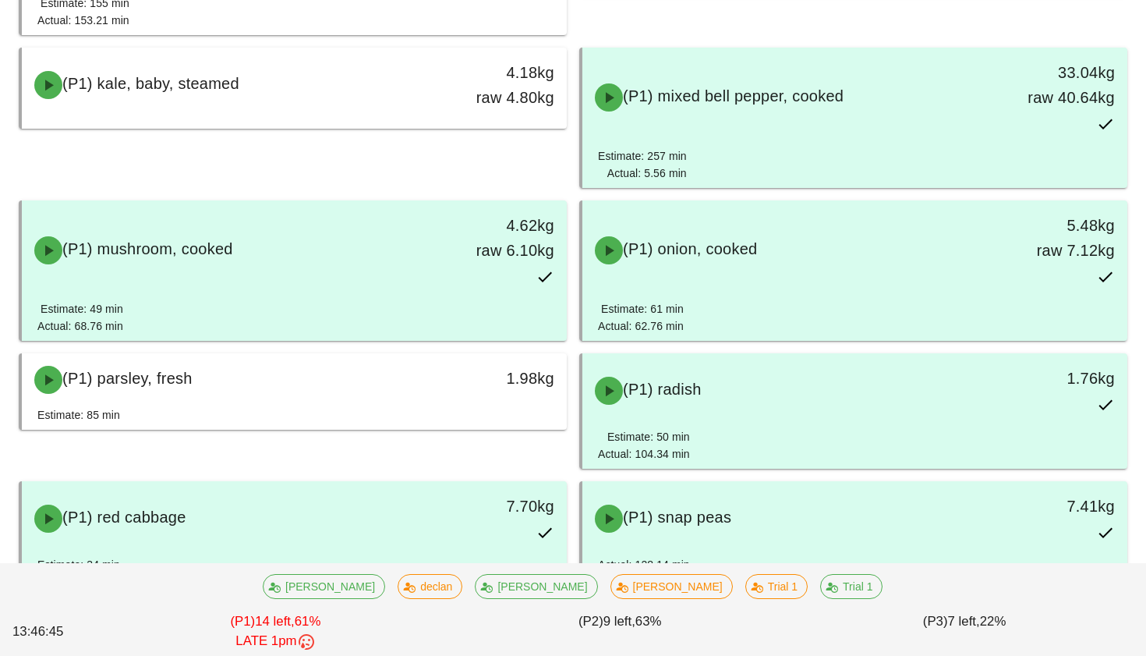
scroll to position [880, 0]
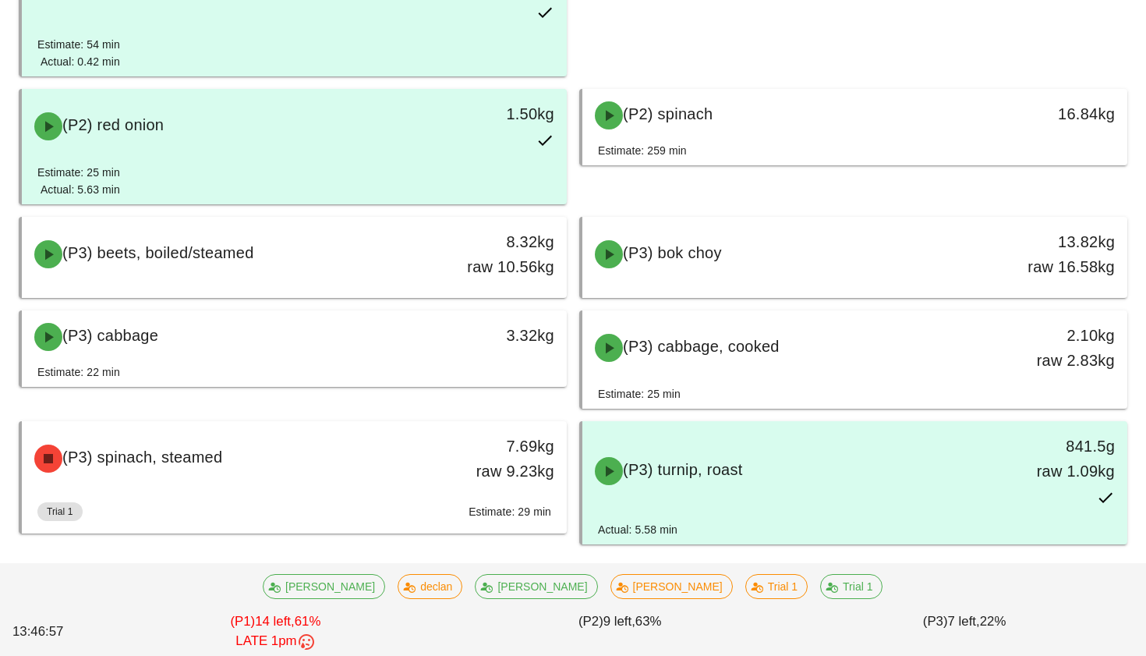
scroll to position [2284, 0]
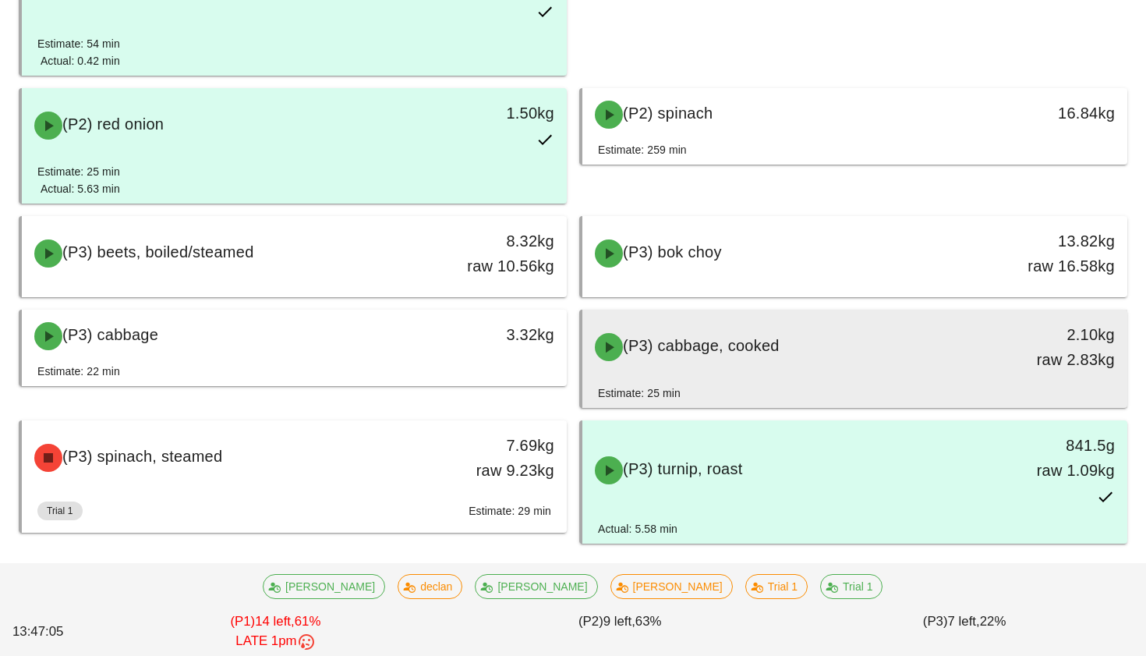
click at [865, 337] on div "(P3) cabbage, cooked" at bounding box center [788, 347] width 404 height 47
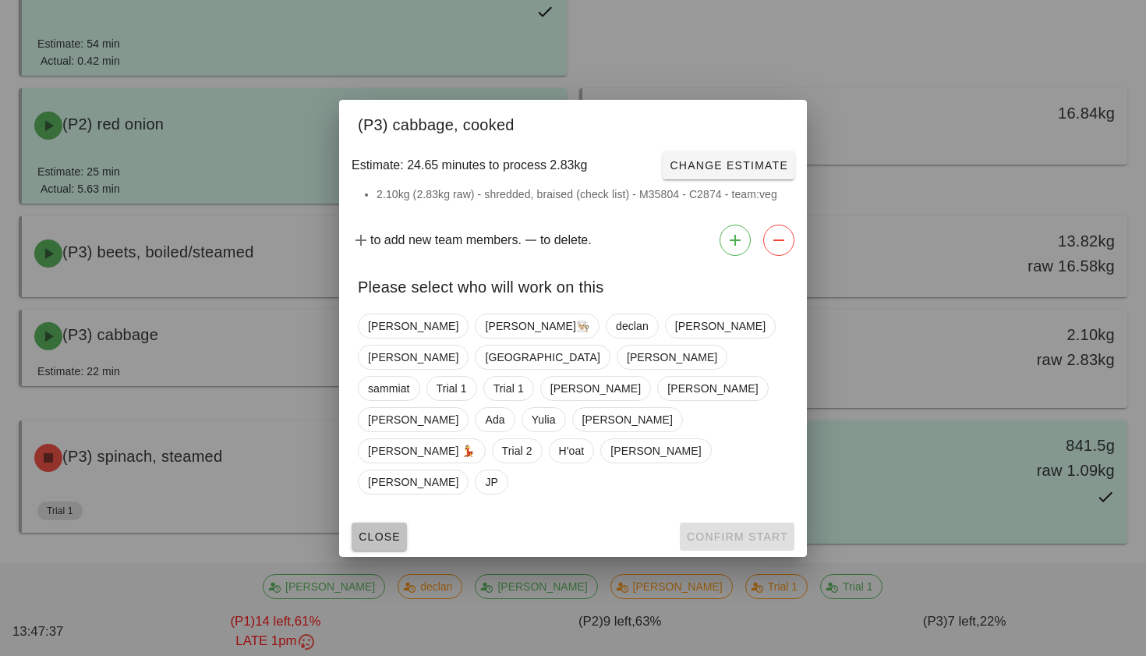
click at [398, 530] on span "Close" at bounding box center [379, 536] width 43 height 12
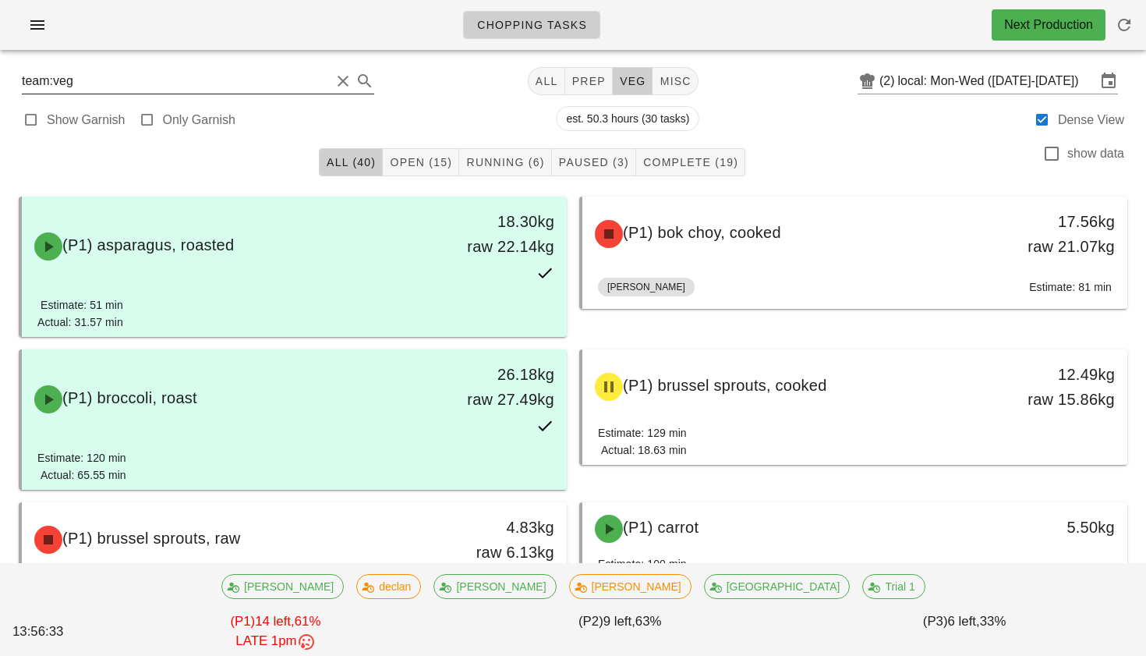
click at [334, 80] on button "Clear Search" at bounding box center [343, 81] width 19 height 19
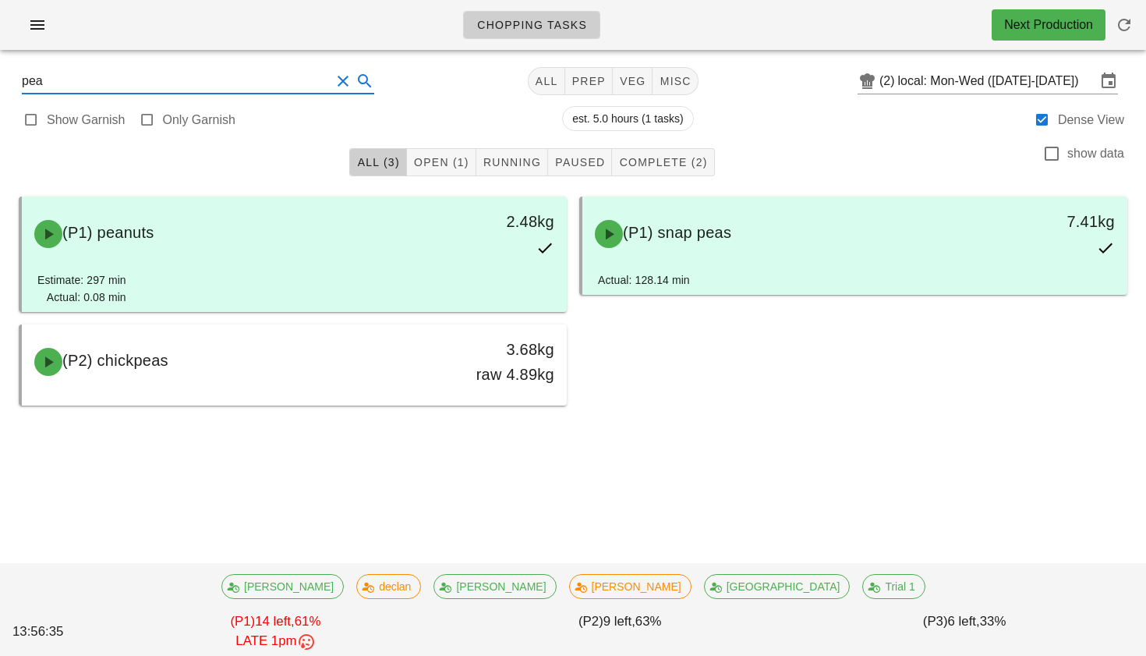
type input "peas"
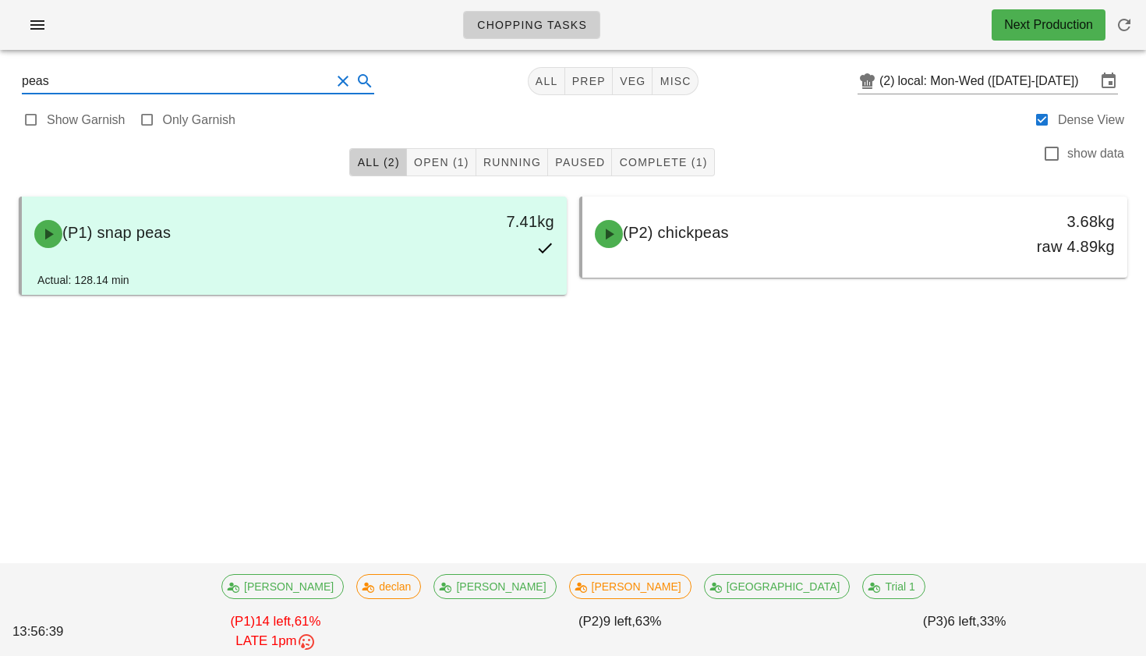
click at [334, 80] on button "Clear Search" at bounding box center [343, 81] width 19 height 19
